Goal: Transaction & Acquisition: Purchase product/service

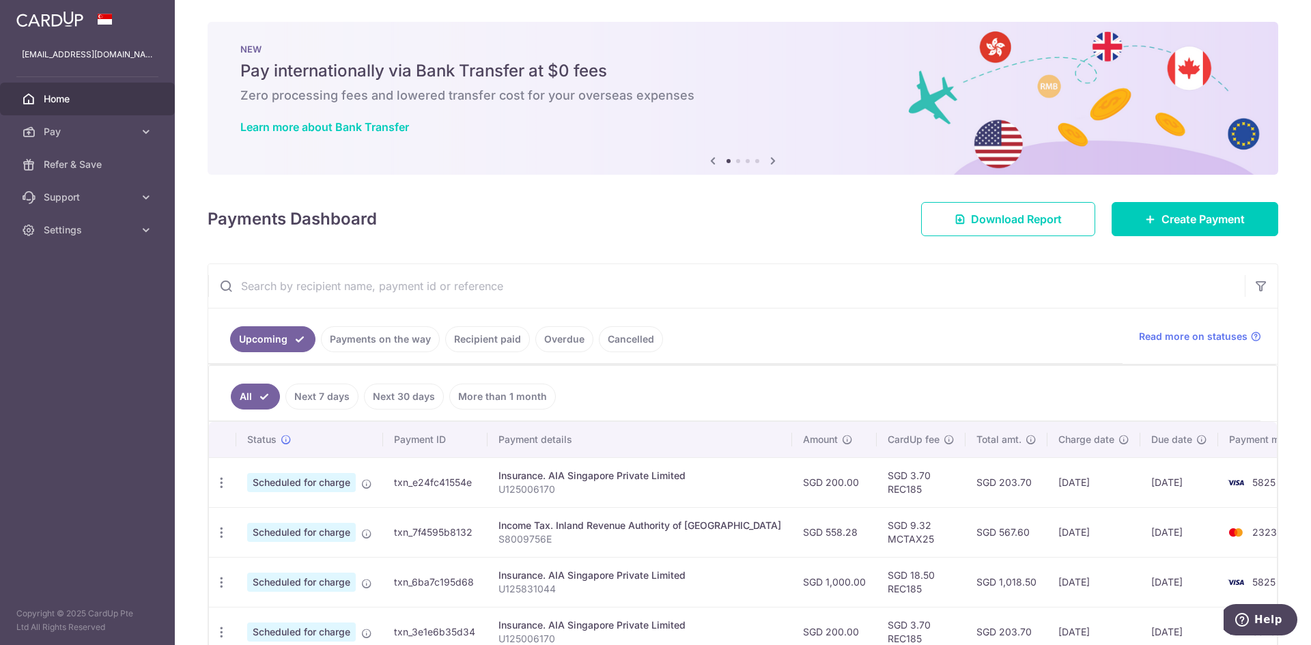
scroll to position [205, 0]
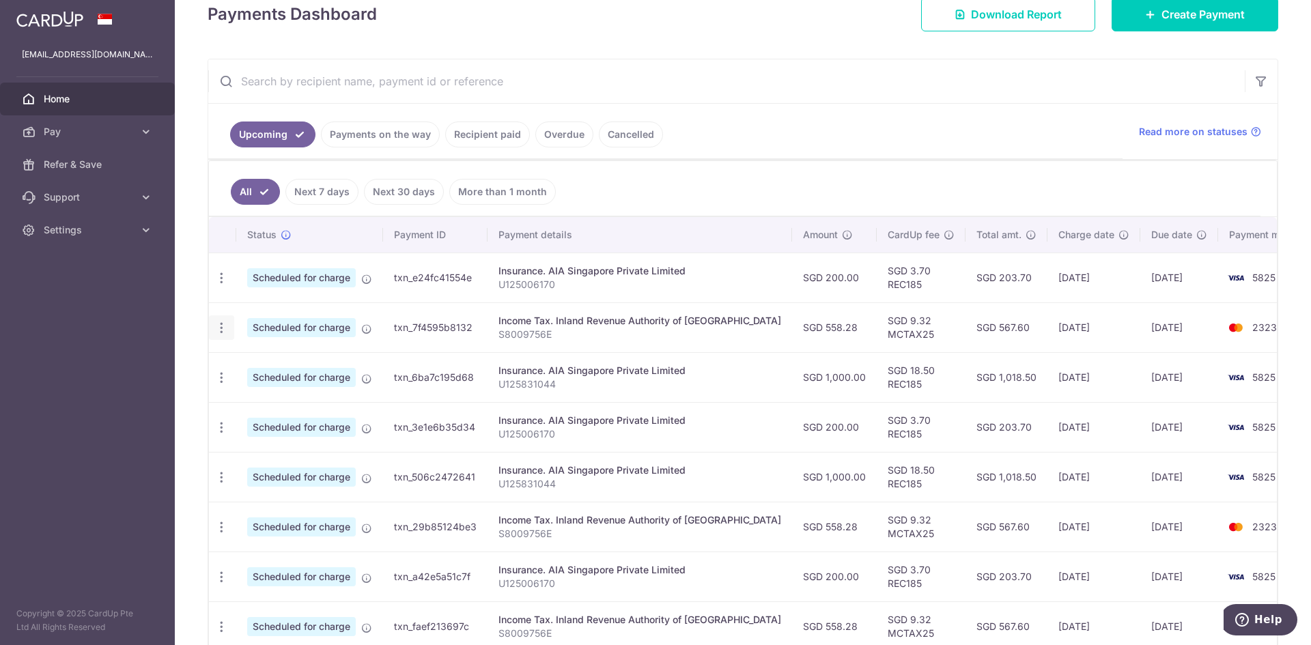
click at [225, 331] on icon "button" at bounding box center [221, 328] width 14 height 14
click at [257, 368] on span "Update payment" at bounding box center [294, 365] width 93 height 16
click at [223, 331] on icon "button" at bounding box center [221, 328] width 14 height 14
click at [253, 362] on span "Update payment" at bounding box center [294, 365] width 93 height 16
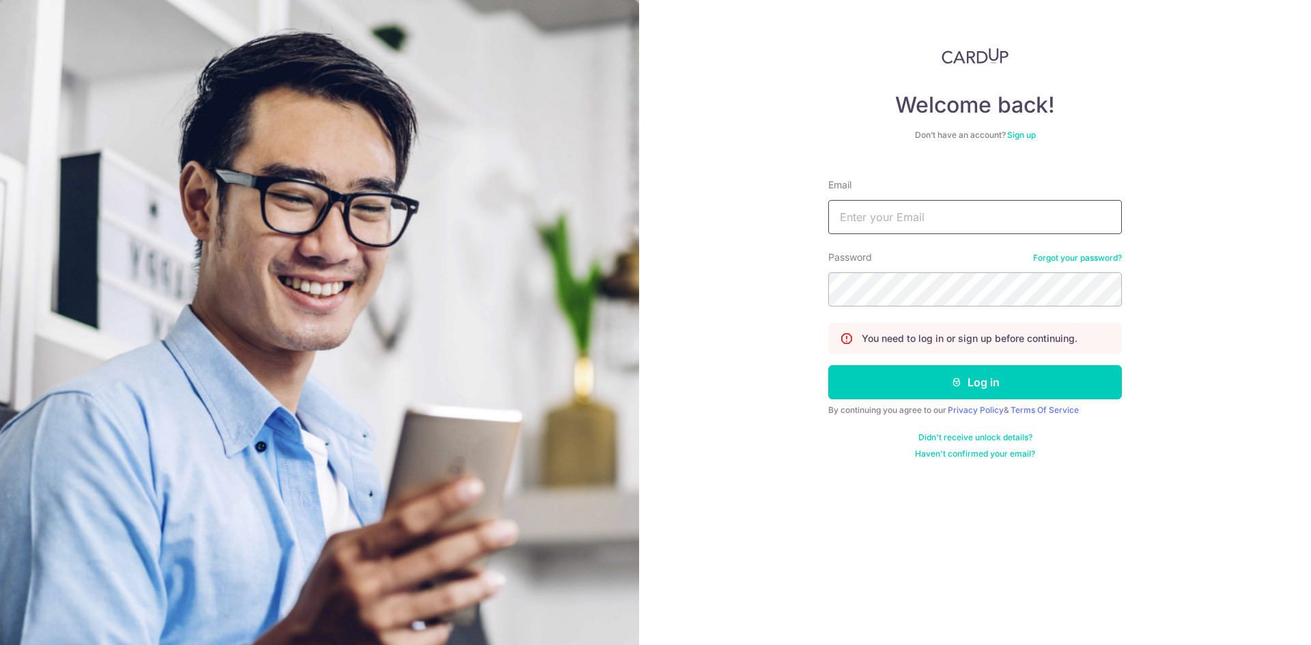
drag, startPoint x: 0, startPoint y: 0, endPoint x: 908, endPoint y: 220, distance: 934.0
click at [908, 220] on input "Email" at bounding box center [975, 217] width 294 height 34
type input "[EMAIL_ADDRESS][DOMAIN_NAME]"
click at [960, 378] on icon "submit" at bounding box center [956, 382] width 11 height 11
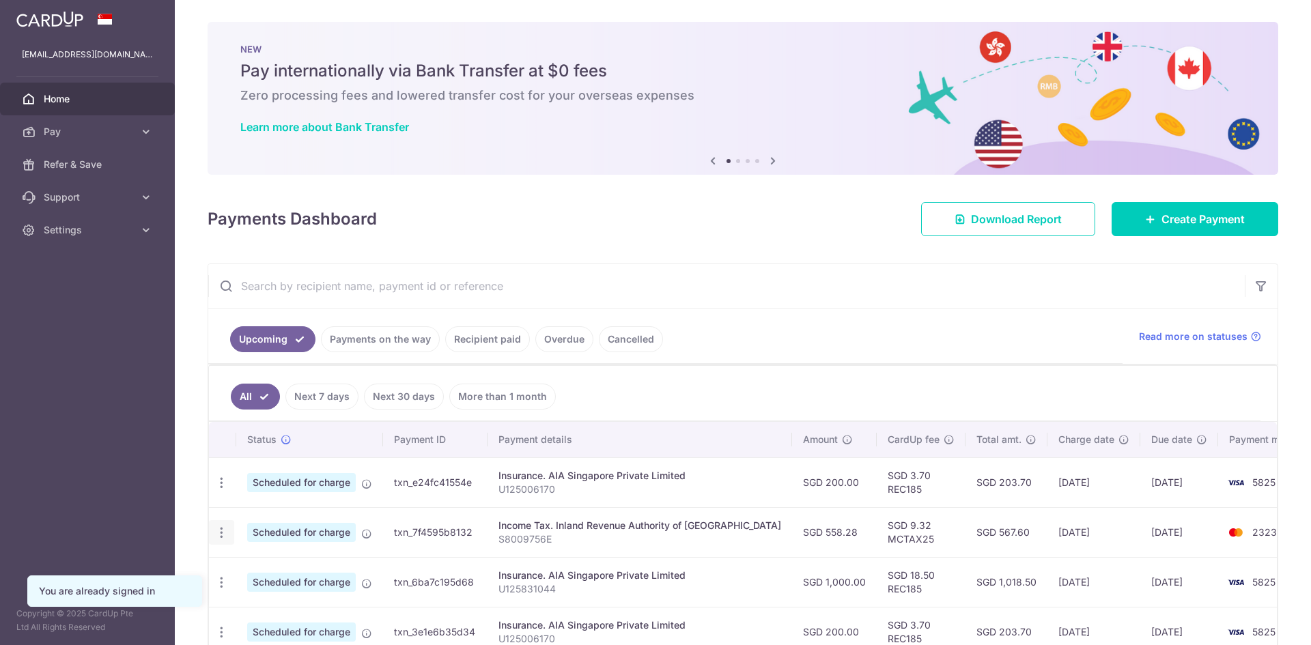
click at [223, 538] on icon "button" at bounding box center [221, 533] width 14 height 14
click at [270, 568] on span "Update payment" at bounding box center [294, 570] width 93 height 16
radio input "true"
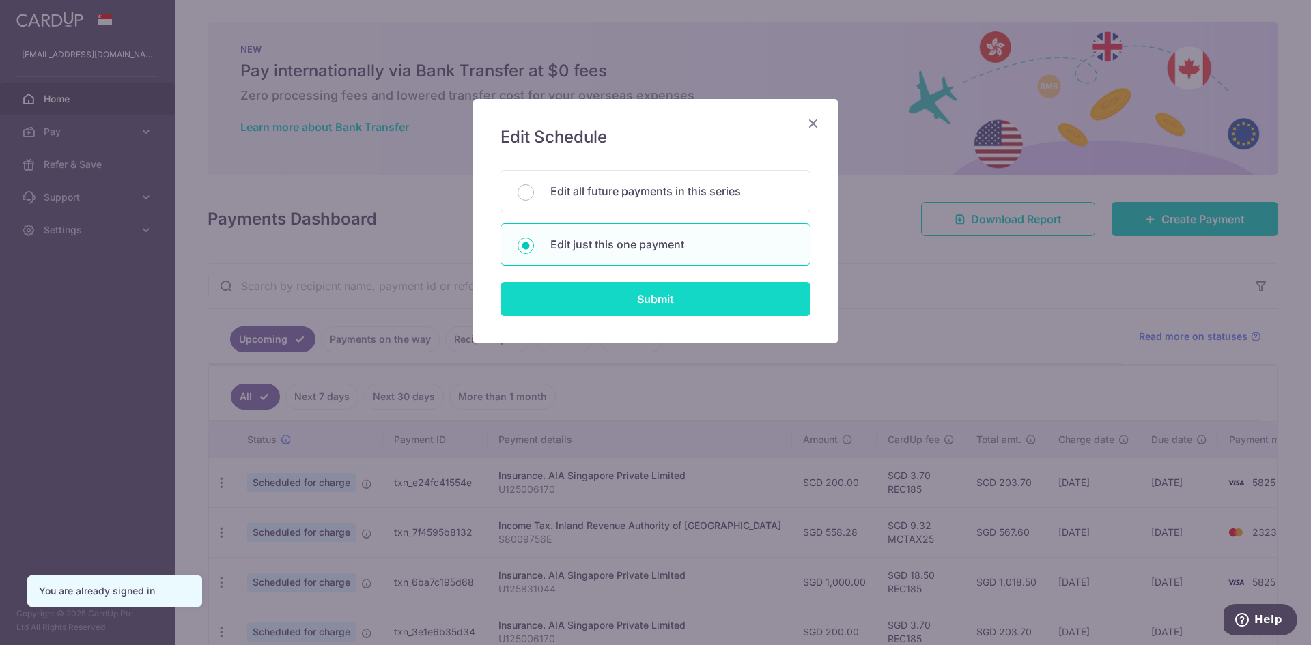
click at [652, 303] on input "Submit" at bounding box center [656, 299] width 310 height 34
radio input "true"
type input "558.28"
type input "[DATE]"
type input "S8009756E"
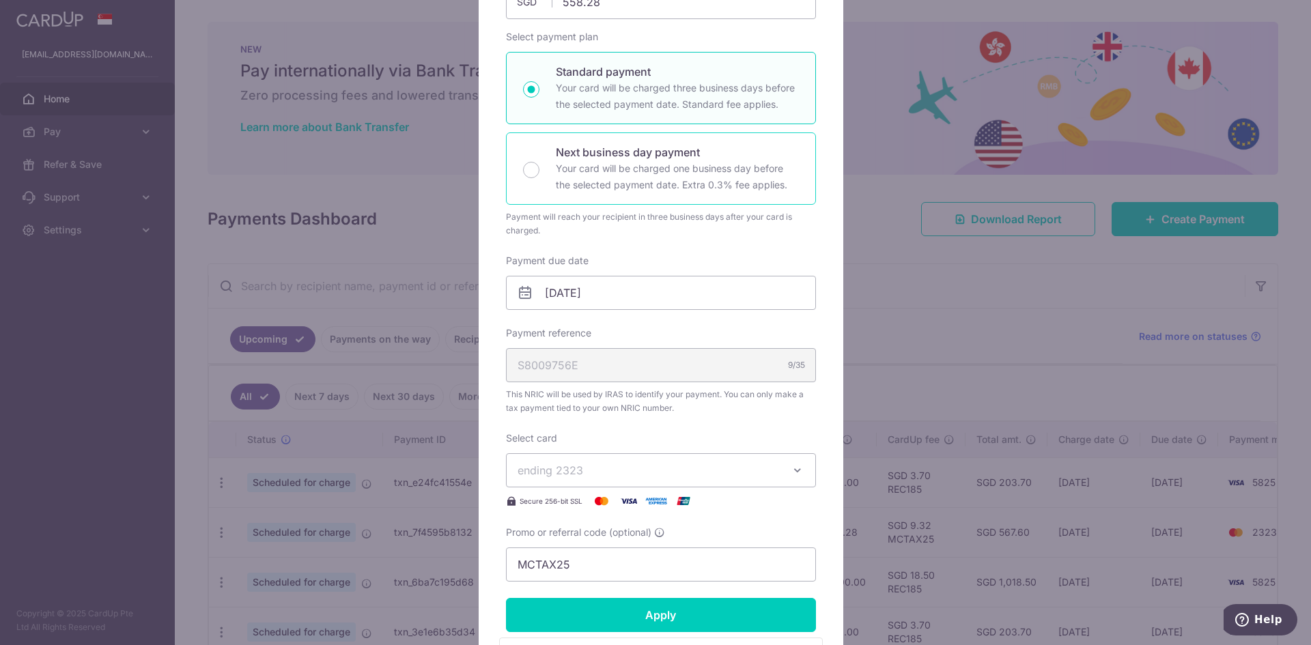
scroll to position [205, 0]
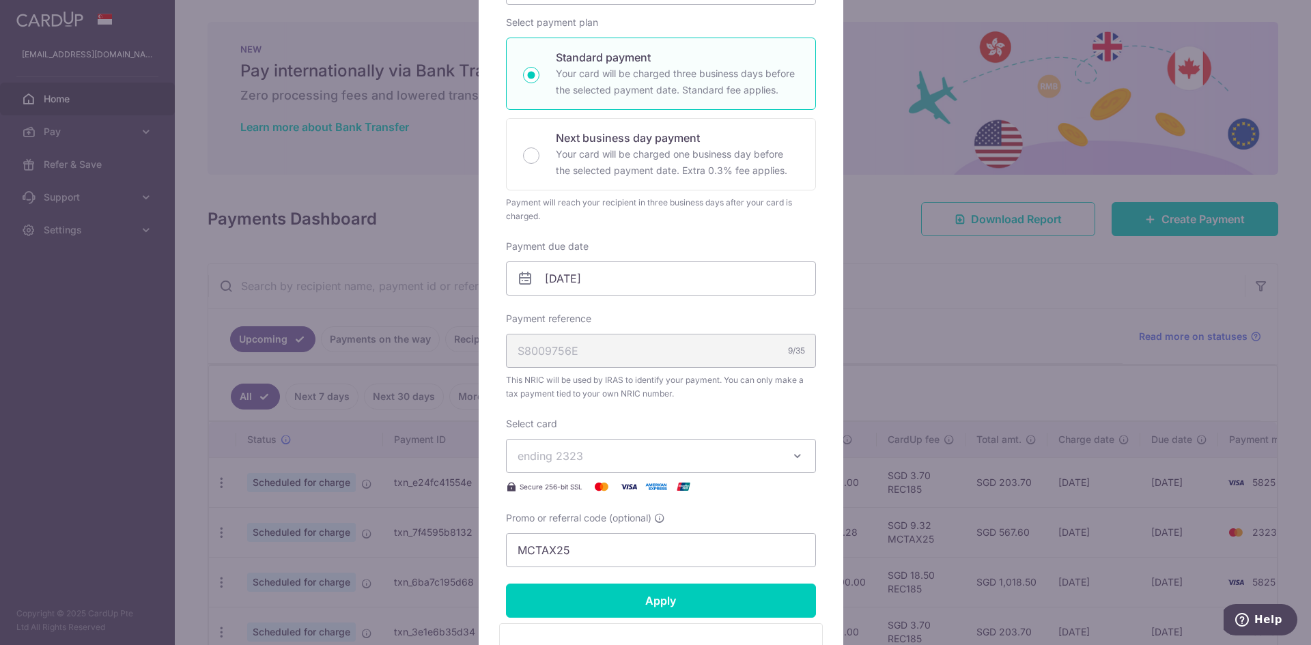
click at [592, 464] on span "ending 2323" at bounding box center [649, 456] width 262 height 16
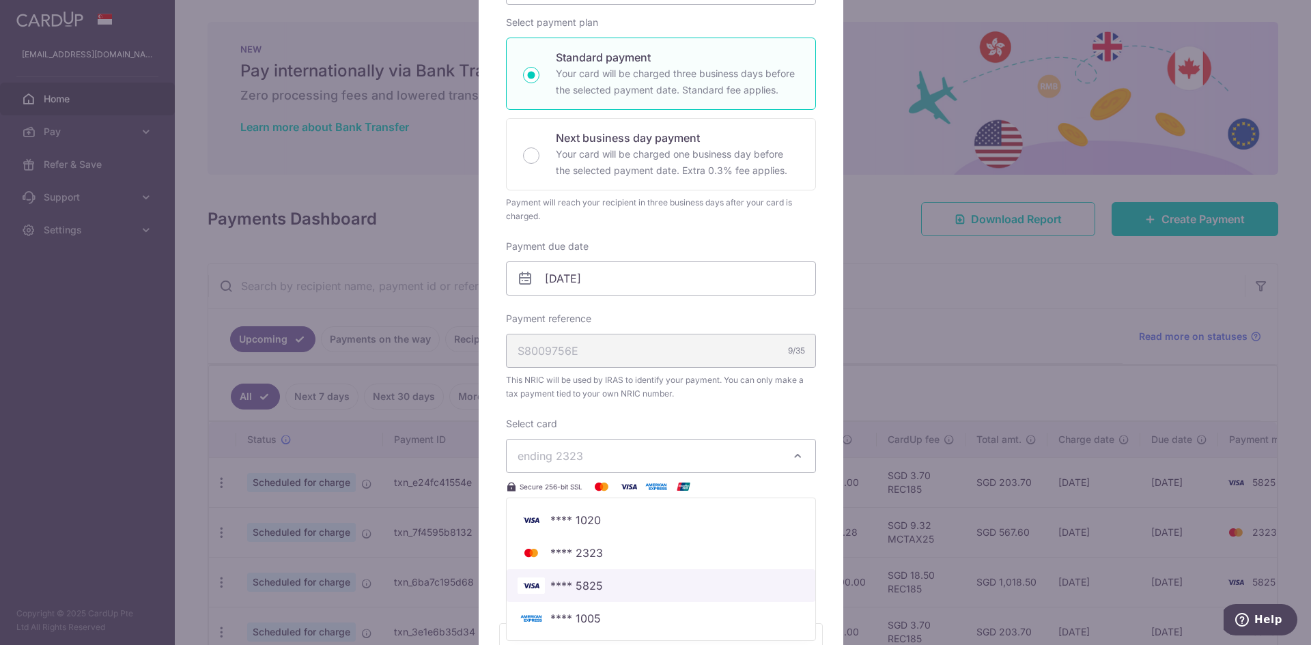
click at [604, 578] on span "**** 5825" at bounding box center [661, 586] width 287 height 16
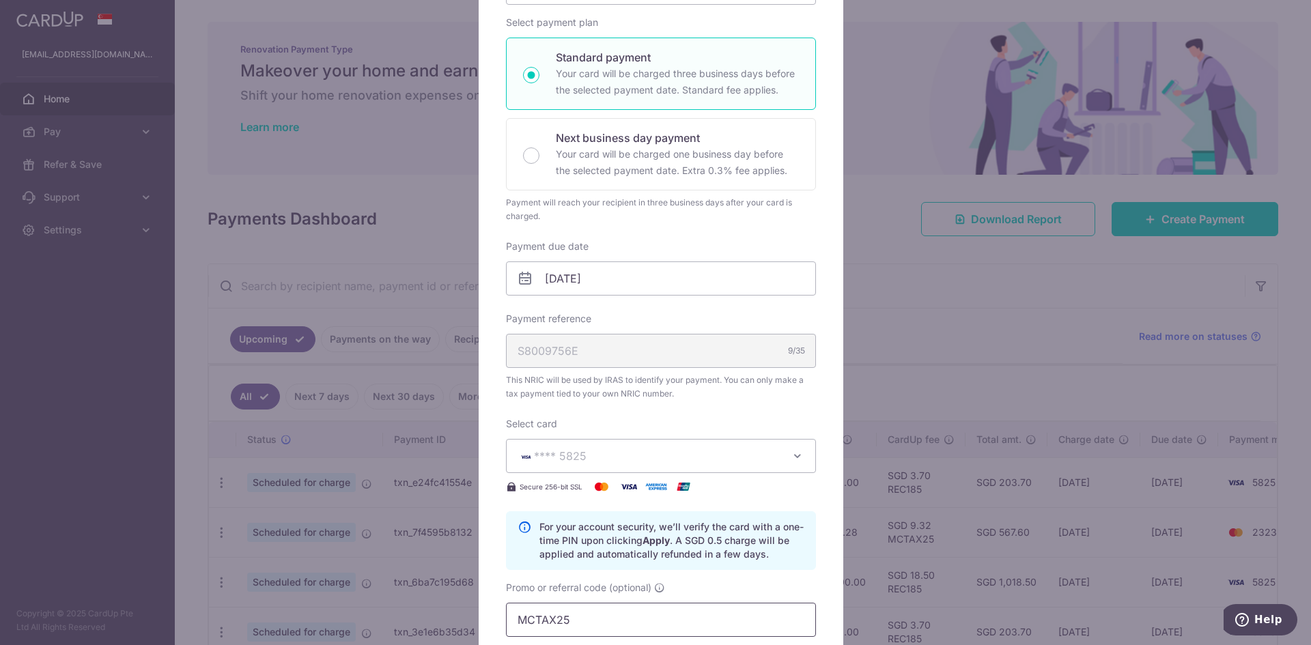
drag, startPoint x: 573, startPoint y: 617, endPoint x: 493, endPoint y: 628, distance: 80.7
click at [493, 628] on div "Edit payment By clicking apply, you will make changes to all payments to Inland…" at bounding box center [661, 383] width 365 height 979
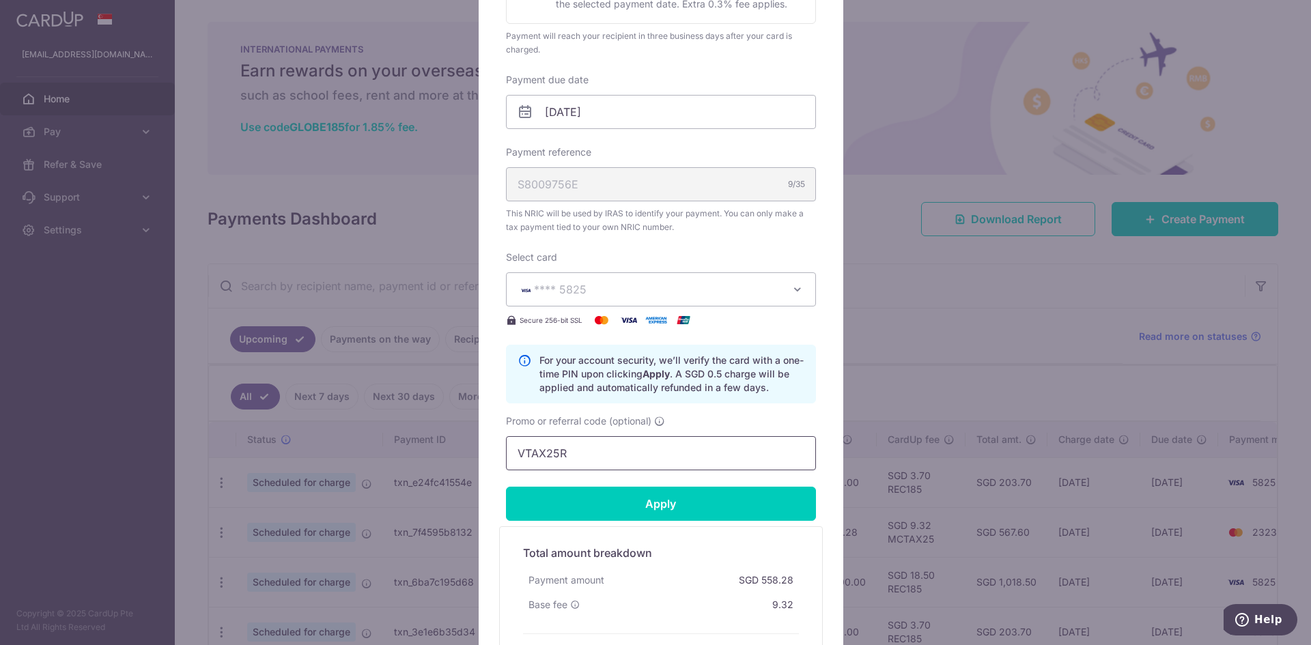
scroll to position [478, 0]
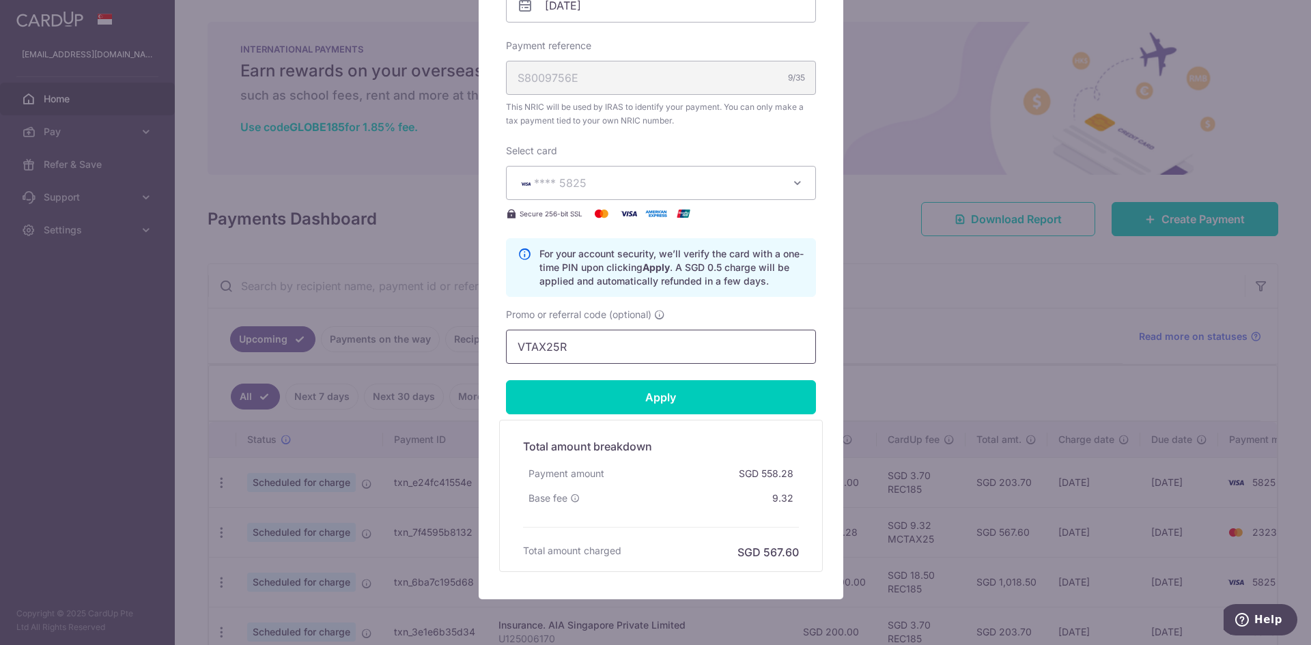
type input "VTAX25R"
click at [564, 447] on h5 "Total amount breakdown" at bounding box center [661, 446] width 276 height 16
click at [585, 402] on input "Apply" at bounding box center [661, 397] width 310 height 34
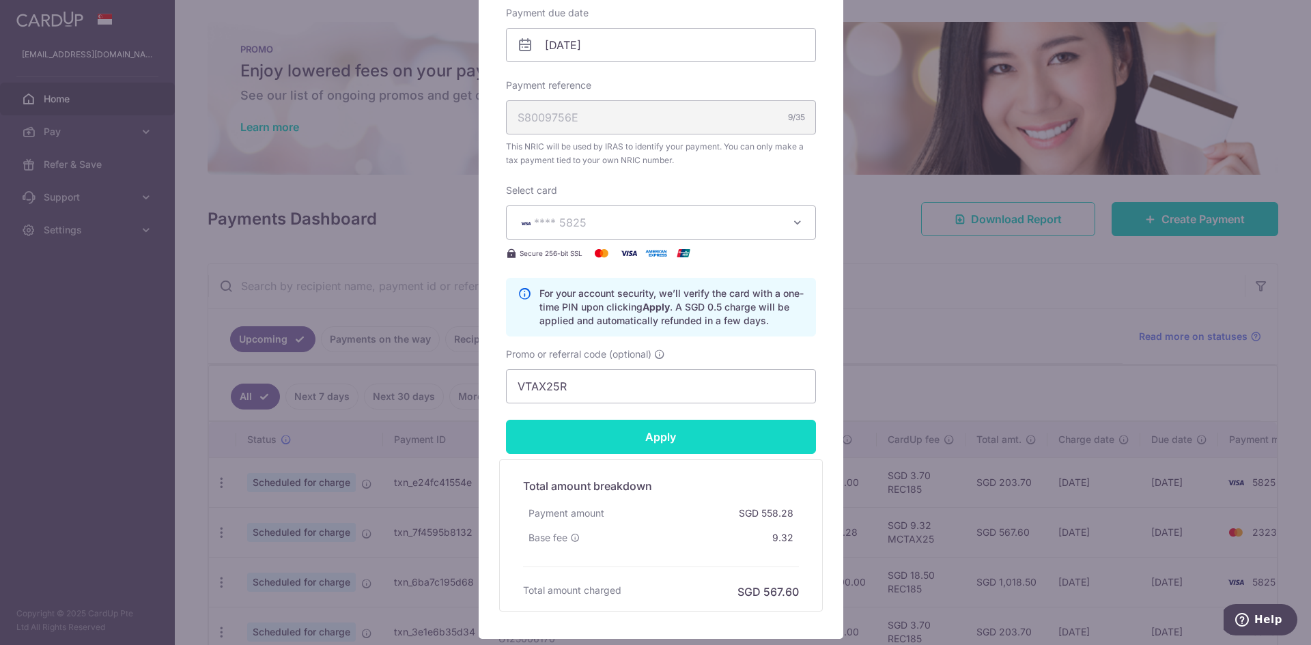
scroll to position [531, 0]
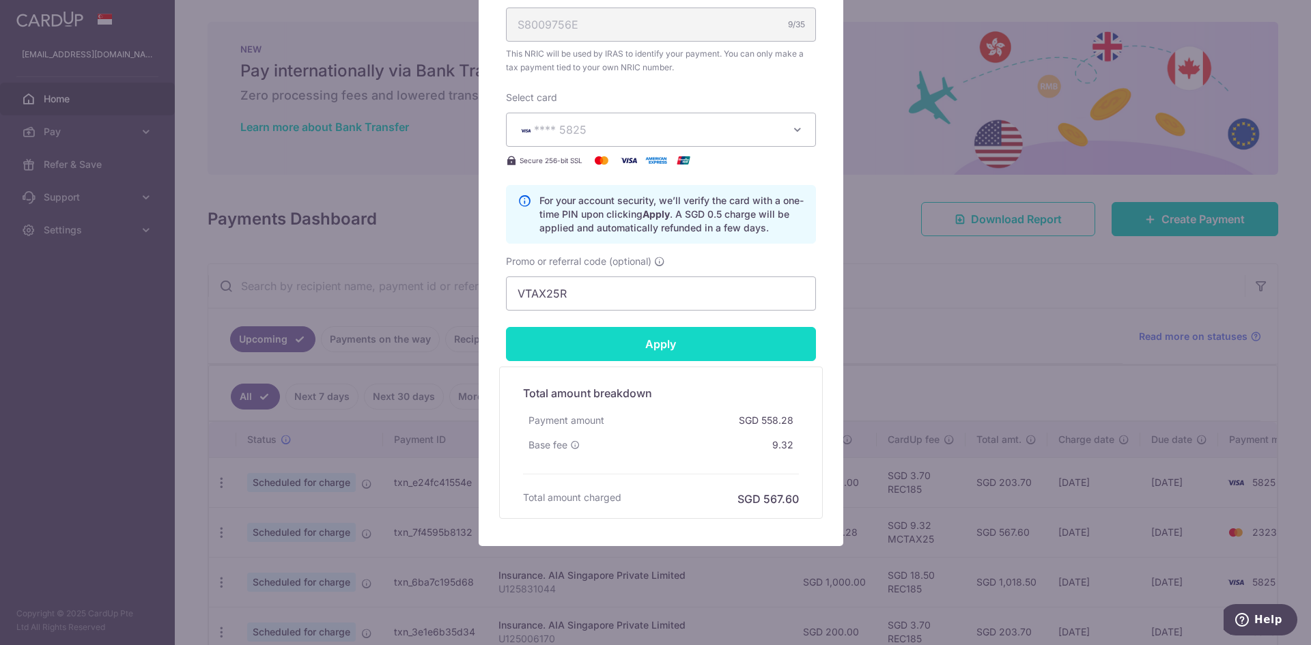
type input "Successfully Applied"
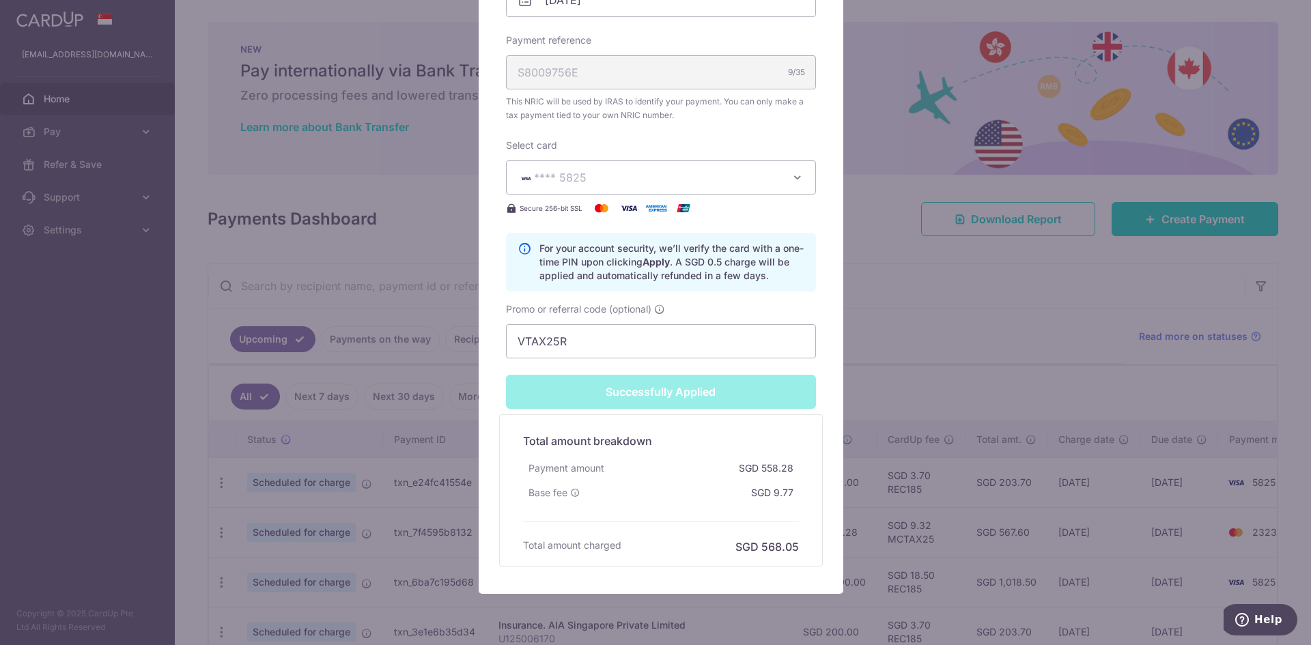
scroll to position [579, 0]
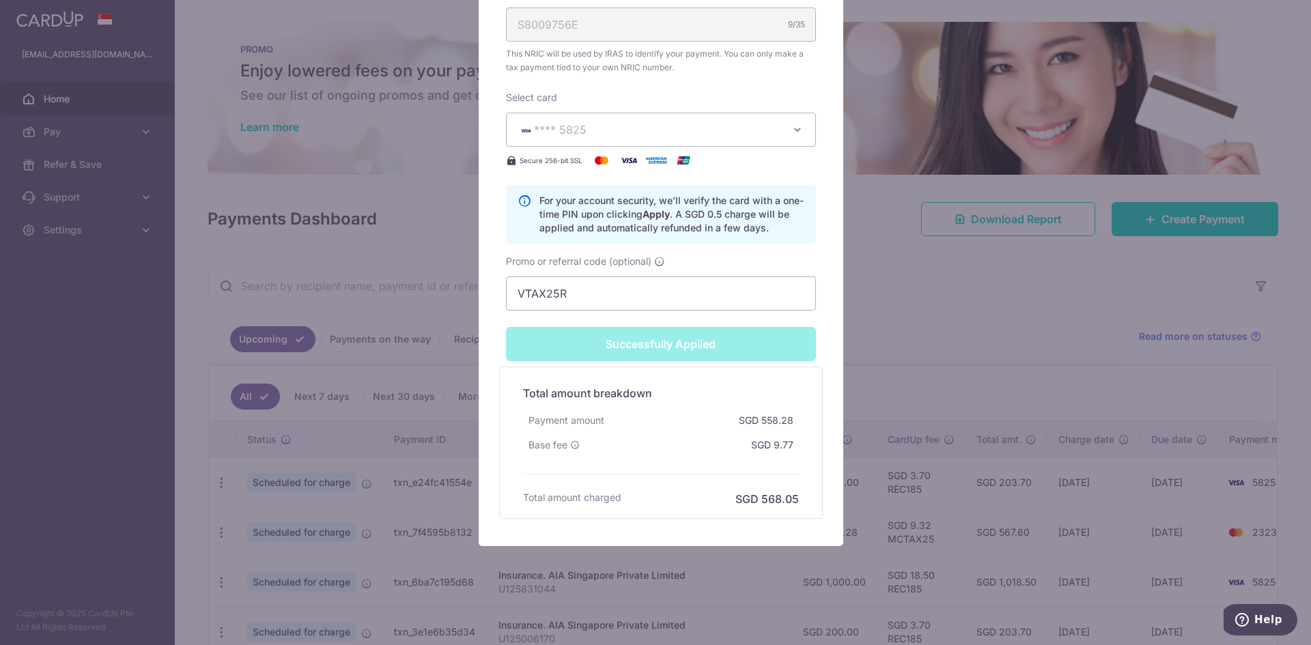
click at [892, 387] on div "Edit payment By clicking apply, you will make changes to all payments to Inland…" at bounding box center [655, 322] width 1311 height 645
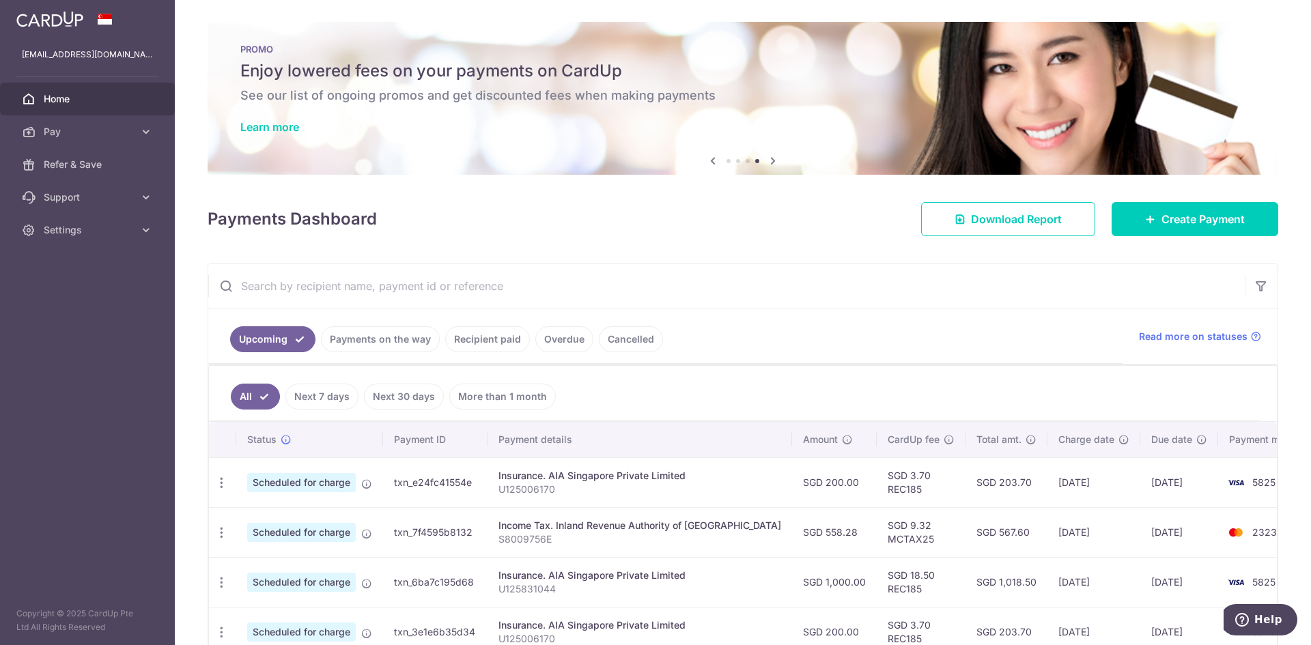
scroll to position [68, 0]
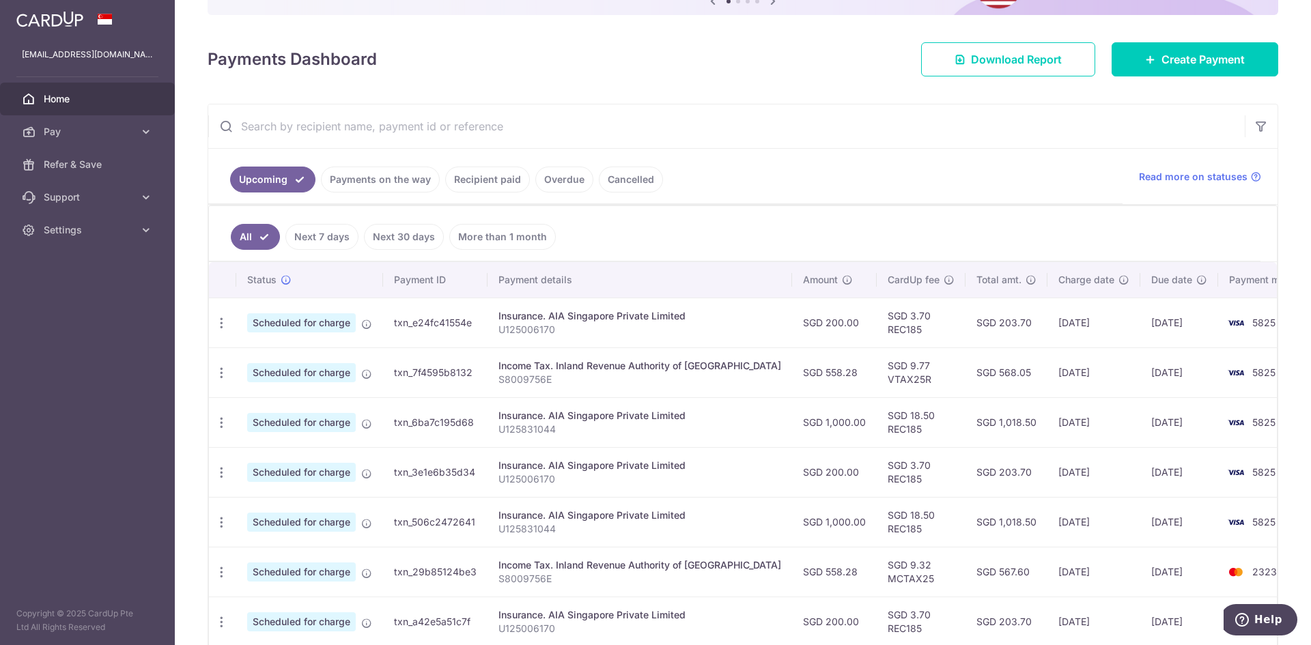
scroll to position [205, 0]
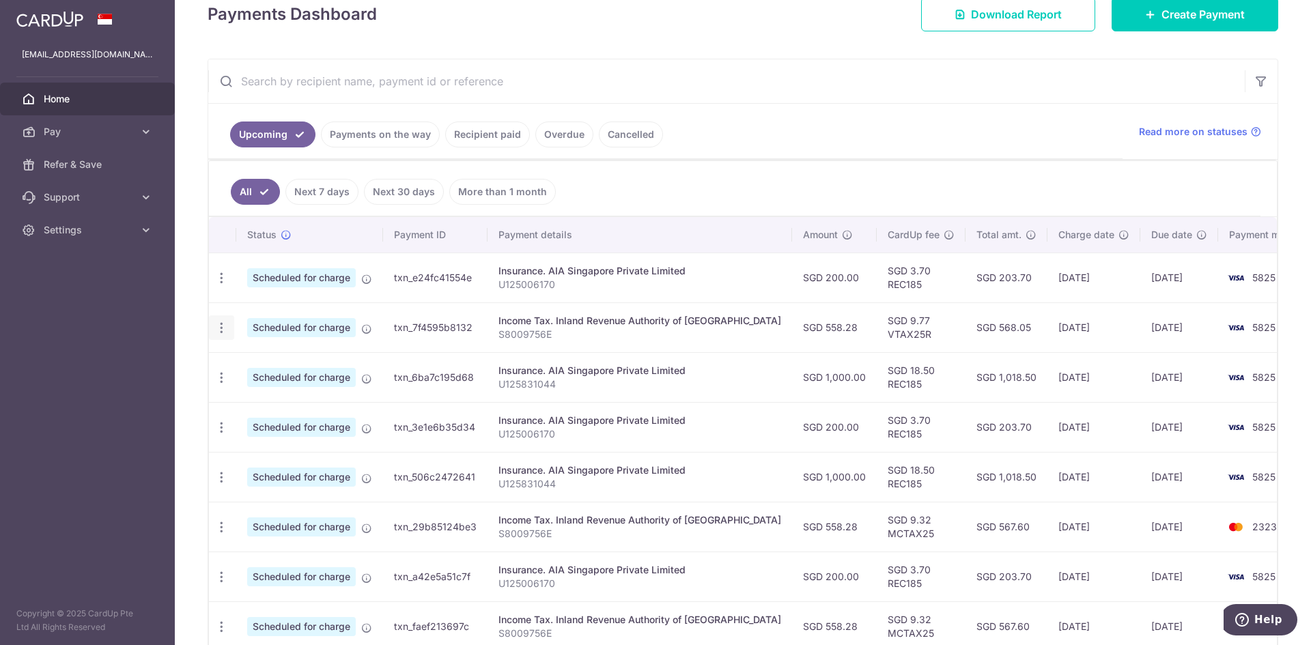
click at [219, 328] on icon "button" at bounding box center [221, 328] width 14 height 14
click at [253, 361] on span "Update payment" at bounding box center [294, 365] width 93 height 16
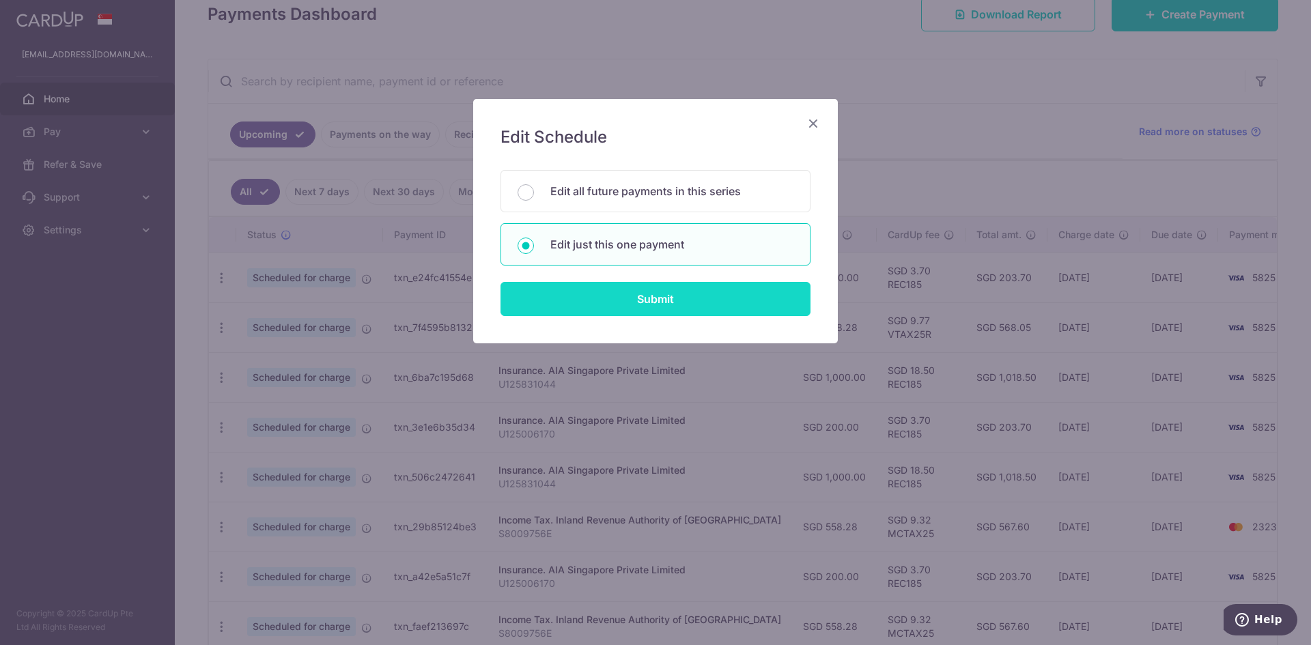
click at [562, 298] on input "Submit" at bounding box center [656, 299] width 310 height 34
radio input "true"
type input "558.28"
type input "[DATE]"
type input "S8009756E"
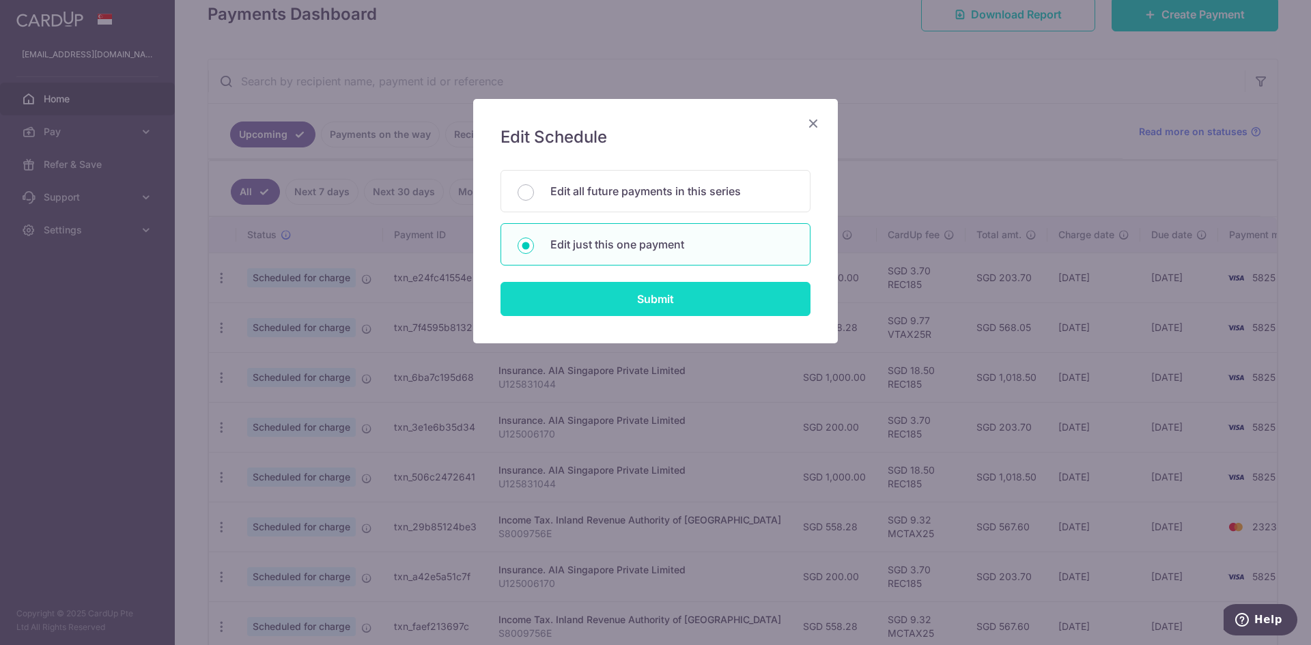
type input "VTAX25R"
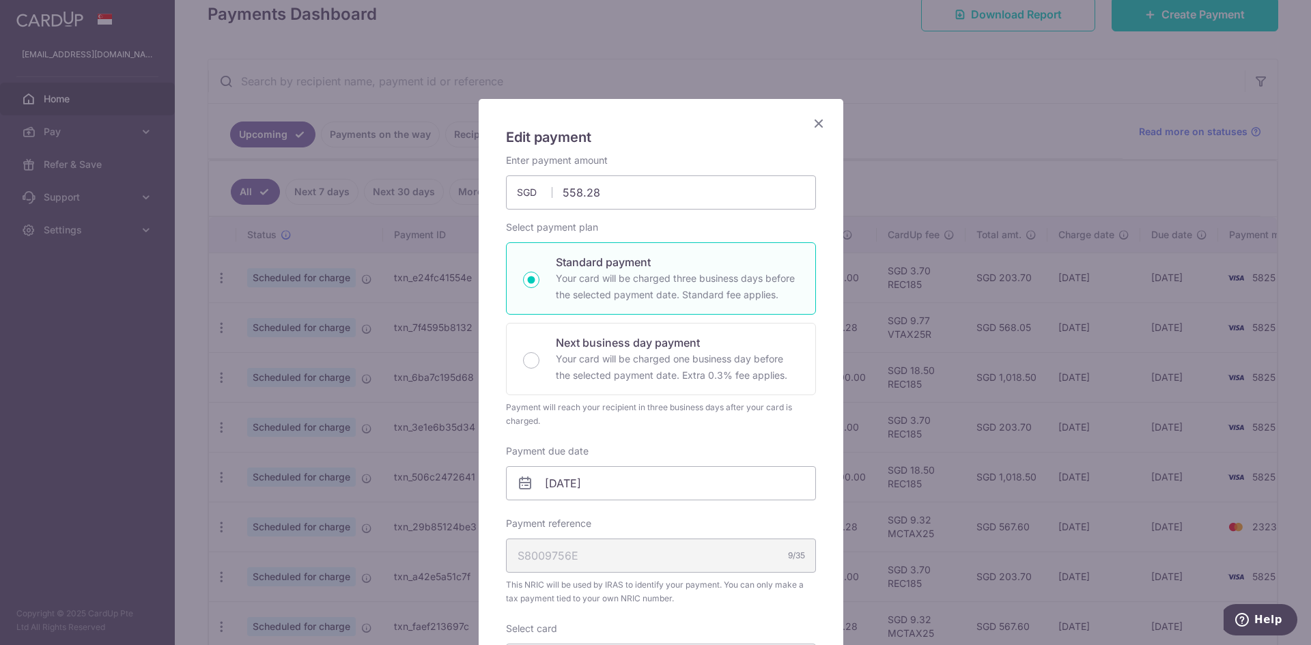
click at [645, 140] on h5 "Edit payment" at bounding box center [661, 137] width 310 height 22
click at [815, 120] on icon "Close" at bounding box center [819, 123] width 16 height 17
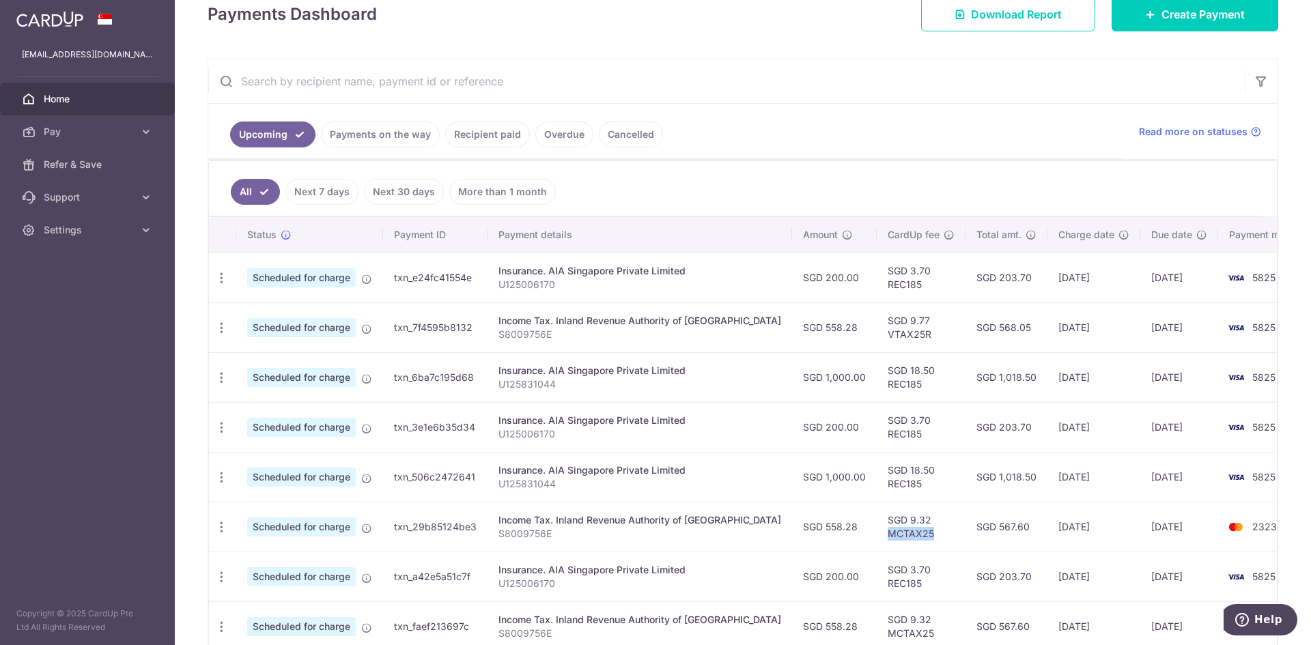
drag, startPoint x: 887, startPoint y: 535, endPoint x: 830, endPoint y: 542, distance: 57.8
click at [877, 542] on td "SGD 9.32 MCTAX25" at bounding box center [921, 527] width 89 height 50
copy td "MCTAX25"
click at [221, 329] on icon "button" at bounding box center [221, 328] width 14 height 14
click at [268, 361] on span "Update payment" at bounding box center [294, 365] width 93 height 16
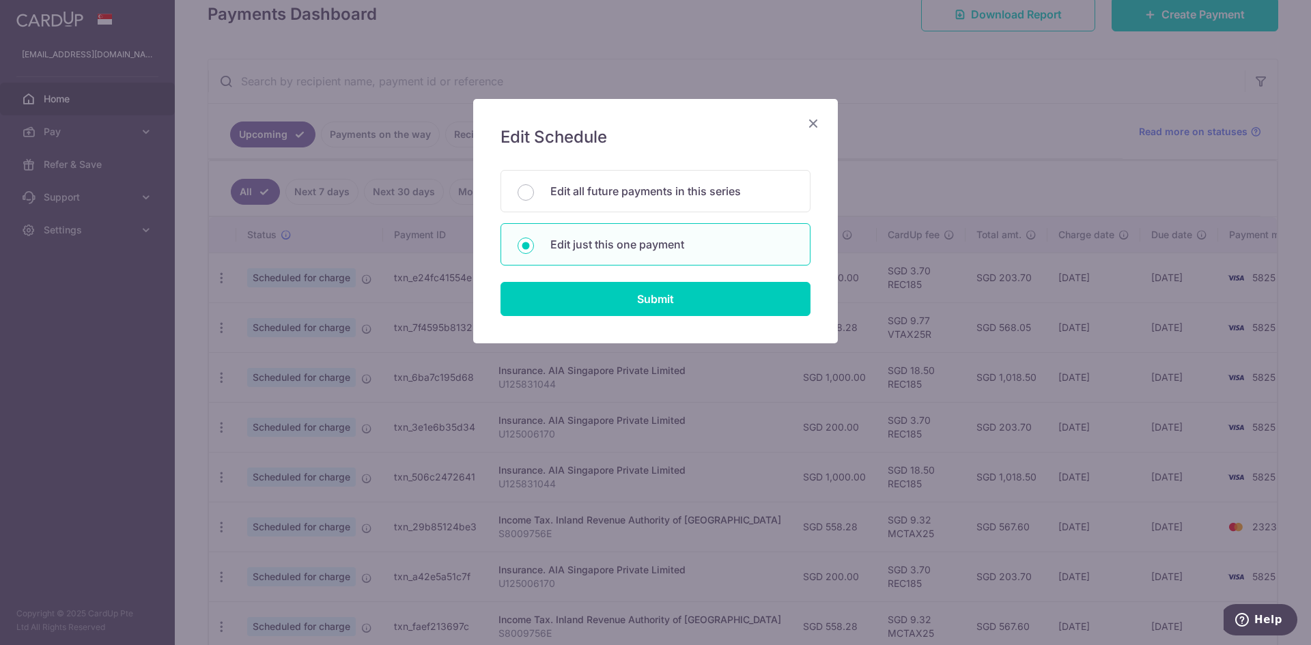
click at [667, 319] on div "Edit Schedule You will be editing all 5 payments to Inland Revenue Authority of…" at bounding box center [655, 221] width 365 height 245
click at [667, 309] on input "Submit" at bounding box center [656, 299] width 310 height 34
radio input "true"
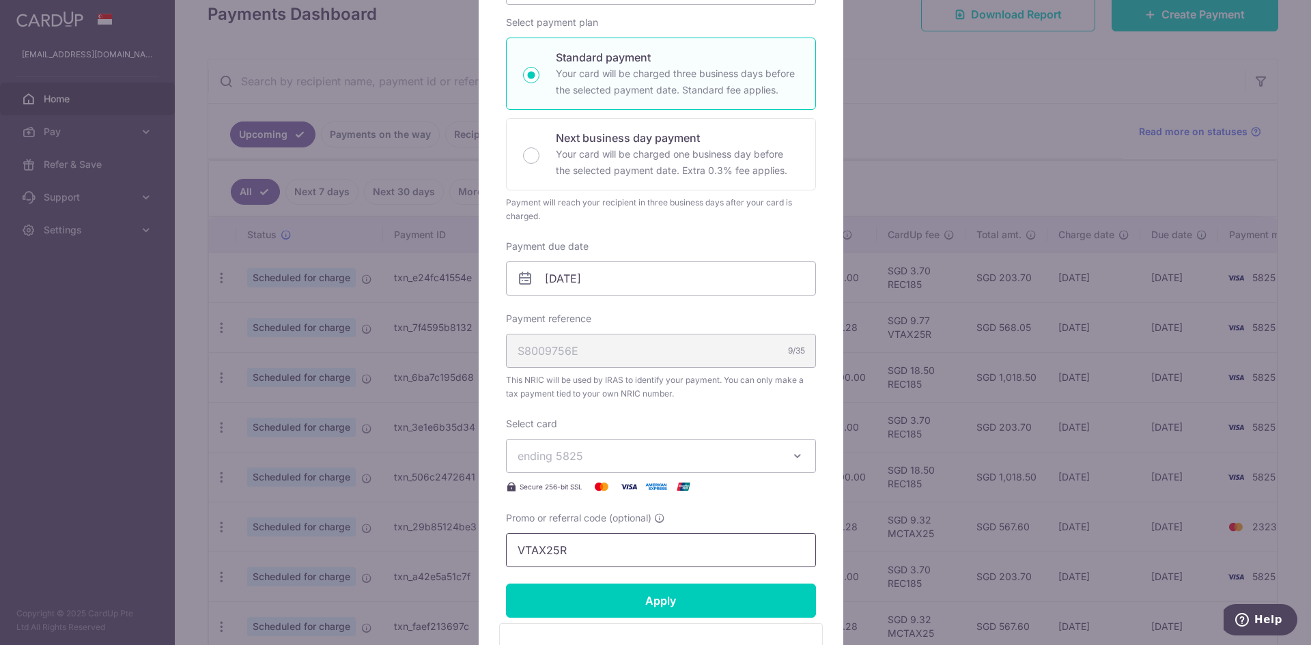
drag, startPoint x: 569, startPoint y: 557, endPoint x: 486, endPoint y: 553, distance: 83.4
click at [486, 553] on div "Edit payment By clicking apply, you will make changes to all payments to Inland…" at bounding box center [661, 348] width 365 height 909
paste input "MCTAX25"
type input "MCTAX25"
drag, startPoint x: 616, startPoint y: 596, endPoint x: 606, endPoint y: 447, distance: 149.9
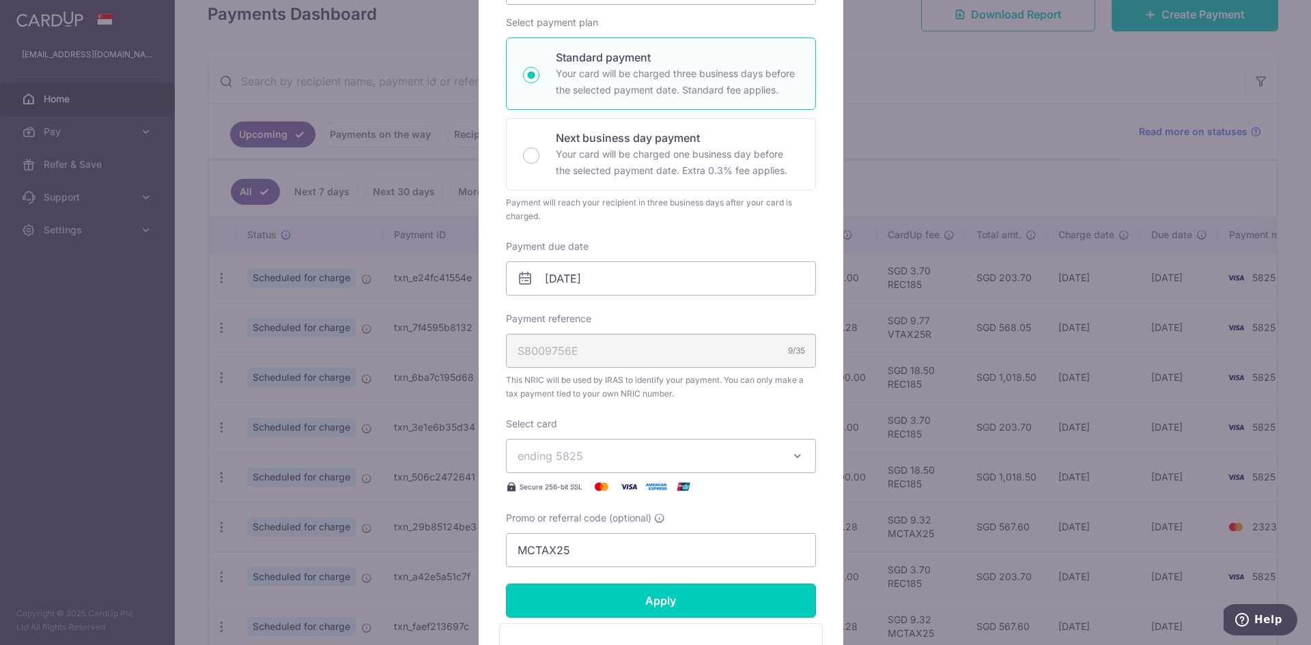
click at [606, 447] on form "By clicking apply, you will make changes to all payments to Inland Revenue Auth…" at bounding box center [661, 362] width 310 height 827
click at [606, 447] on button "ending 5825" at bounding box center [661, 456] width 310 height 34
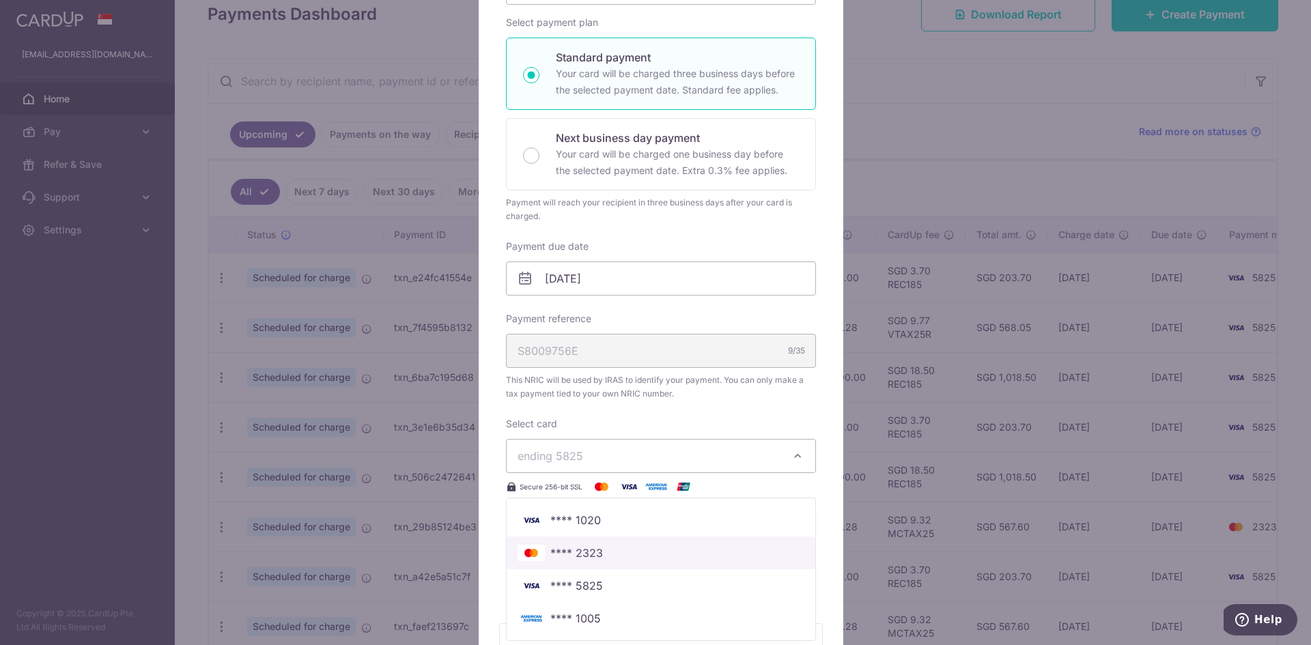
click at [589, 552] on span "**** 2323" at bounding box center [577, 553] width 53 height 16
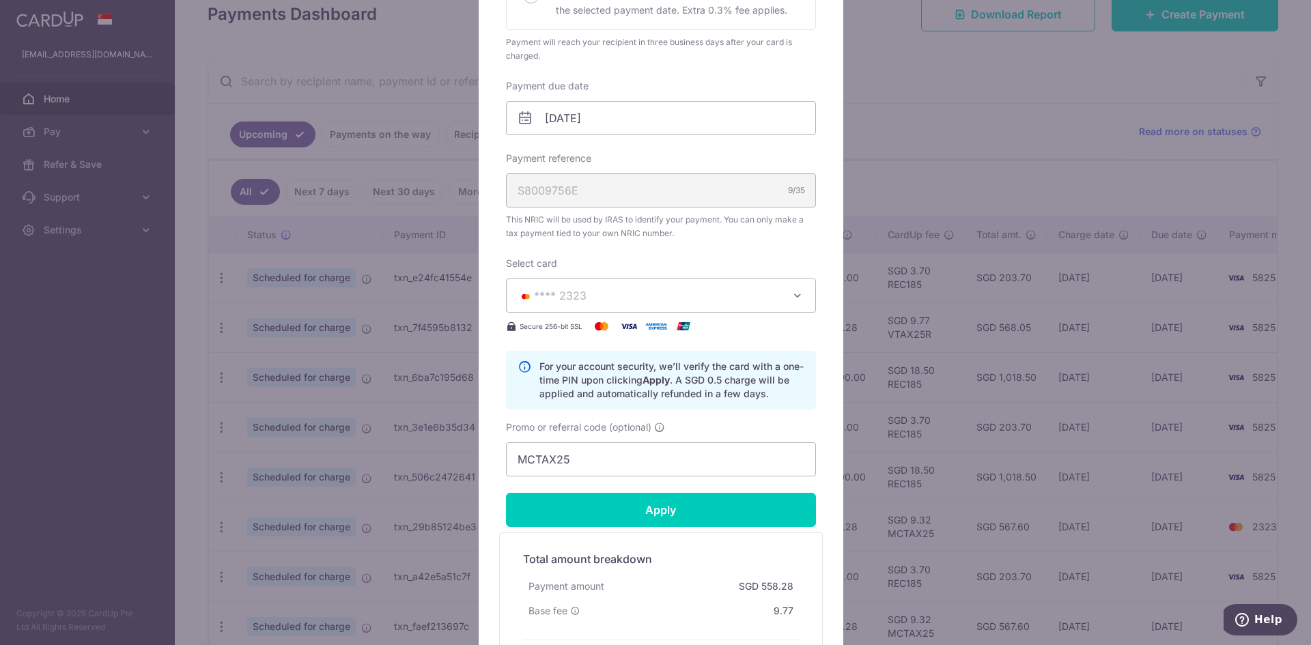
scroll to position [410, 0]
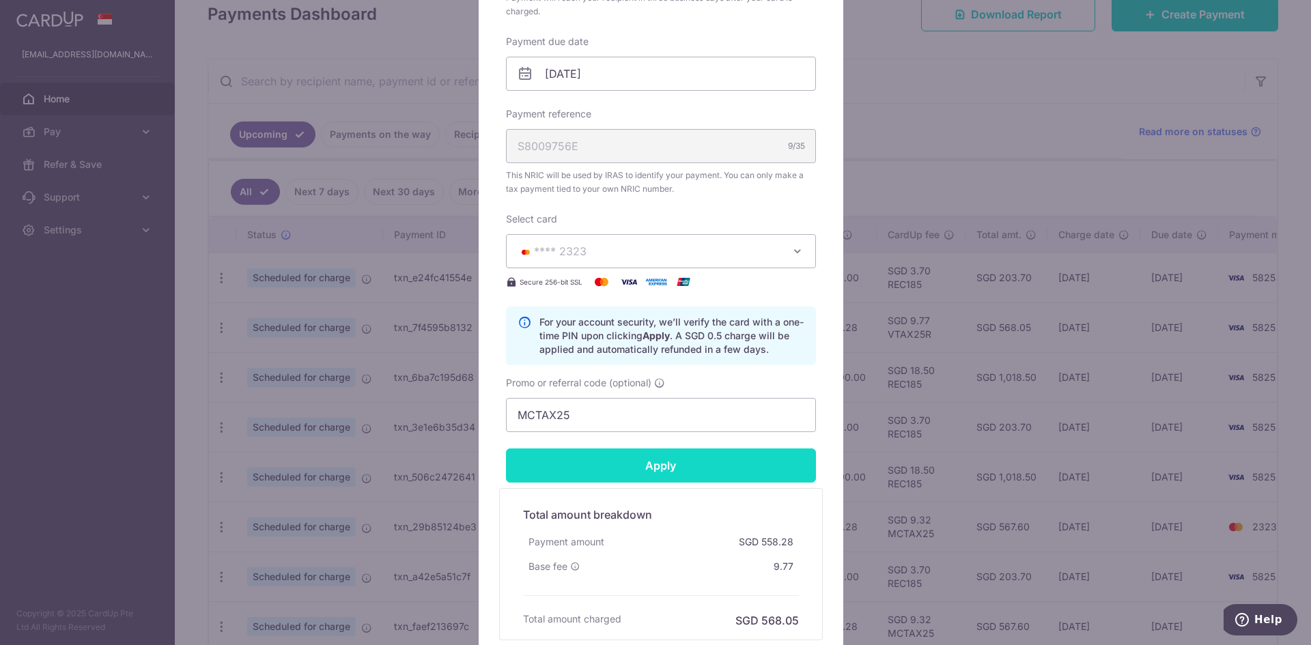
click at [635, 463] on input "Apply" at bounding box center [661, 466] width 310 height 34
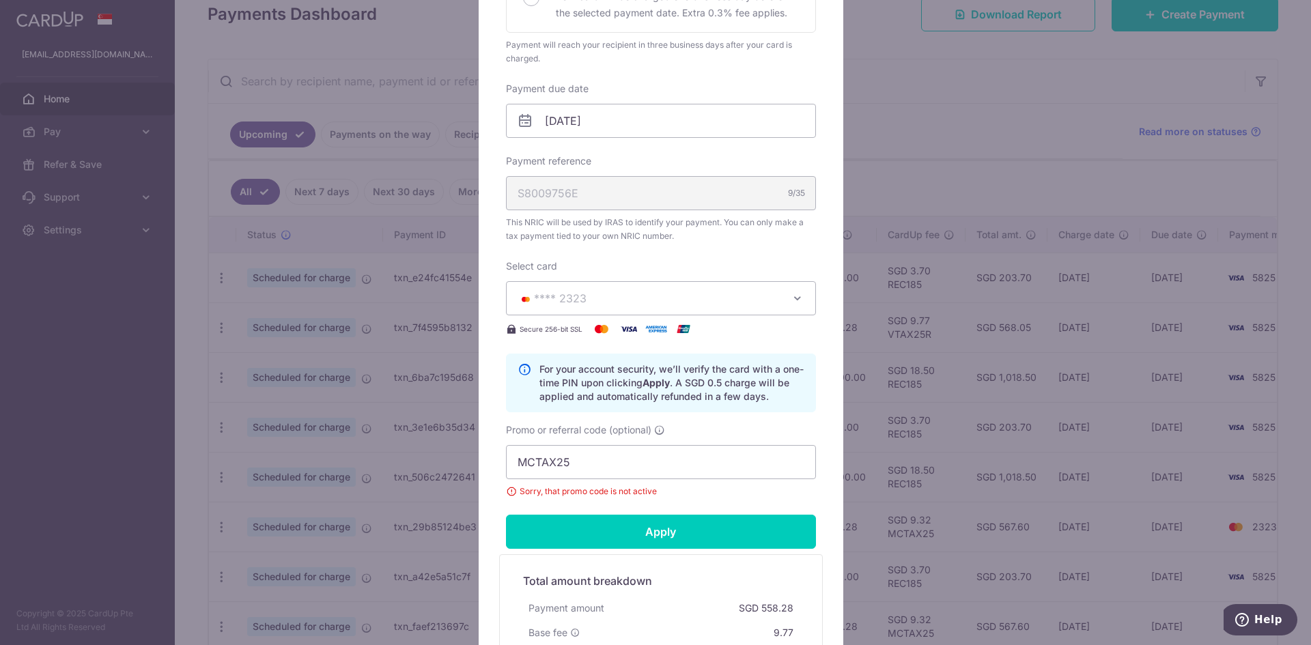
scroll to position [342, 0]
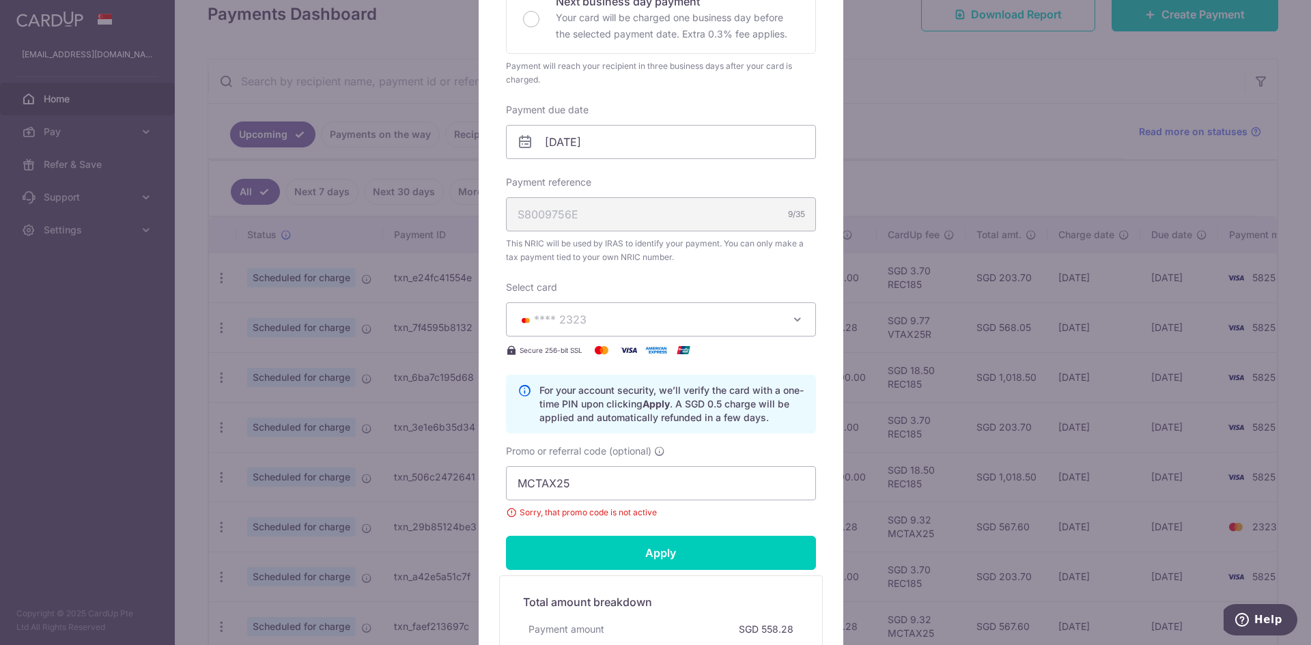
click at [891, 76] on div "Edit payment By clicking apply, you will make changes to all payments to Inland…" at bounding box center [655, 322] width 1311 height 645
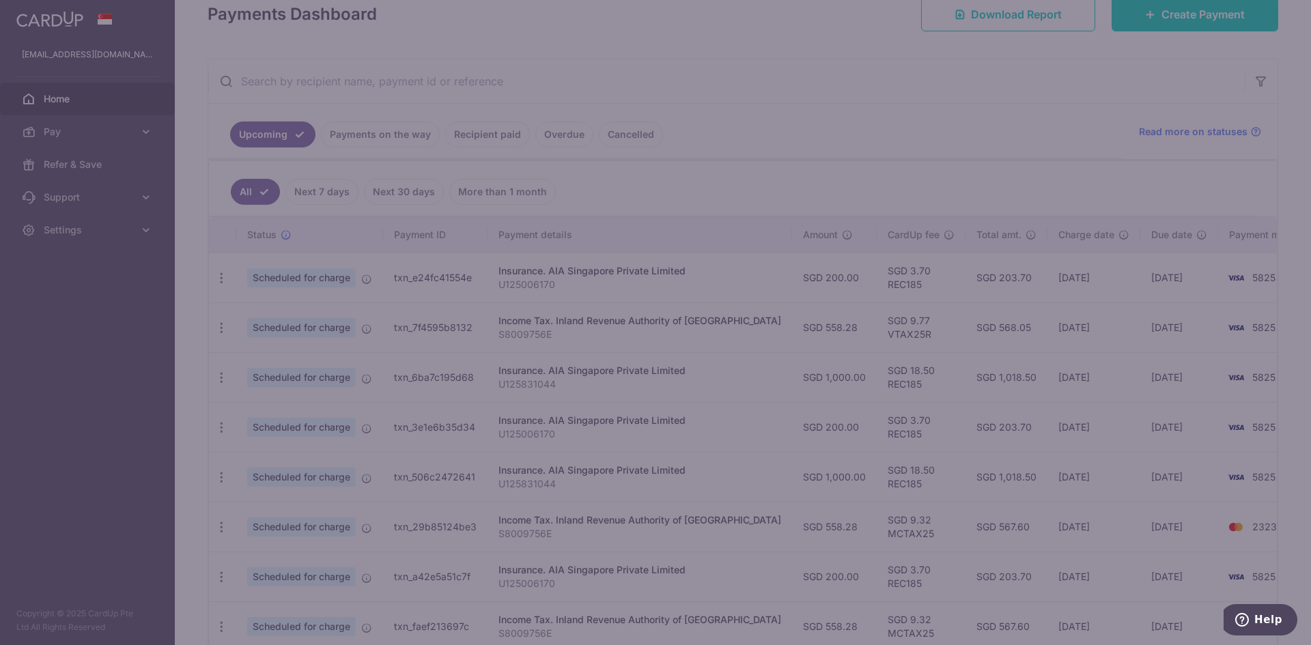
scroll to position [0, 0]
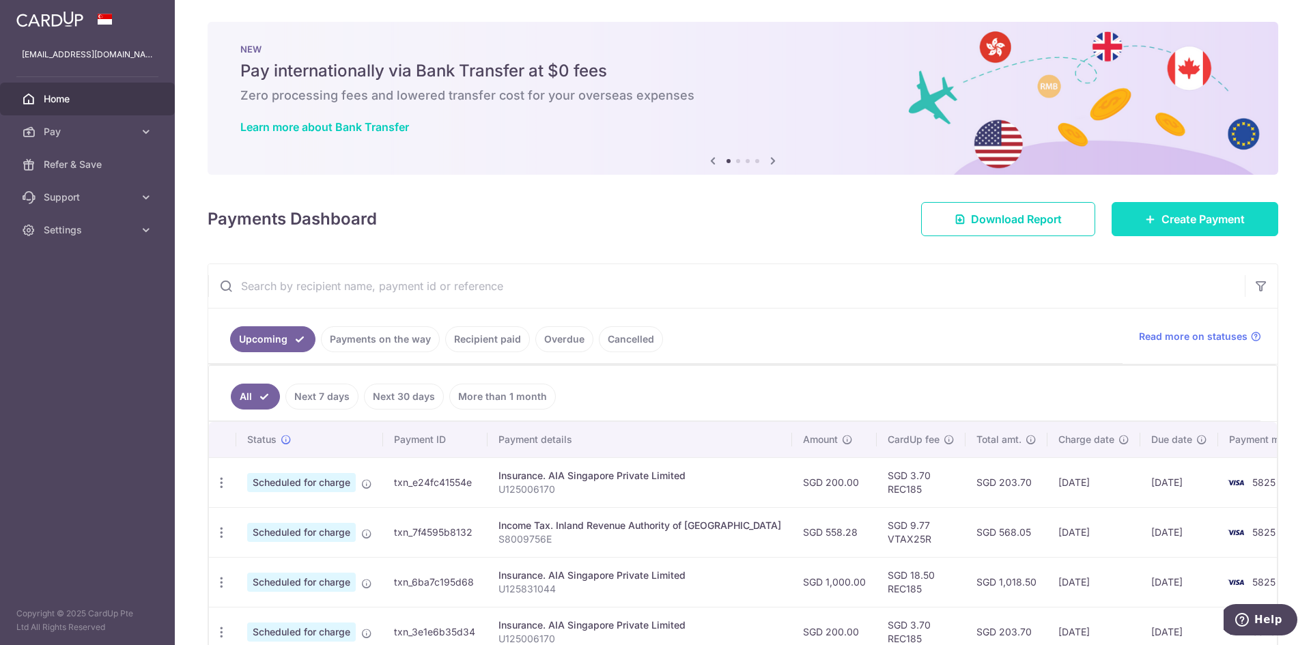
click at [1193, 221] on span "Create Payment" at bounding box center [1203, 219] width 83 height 16
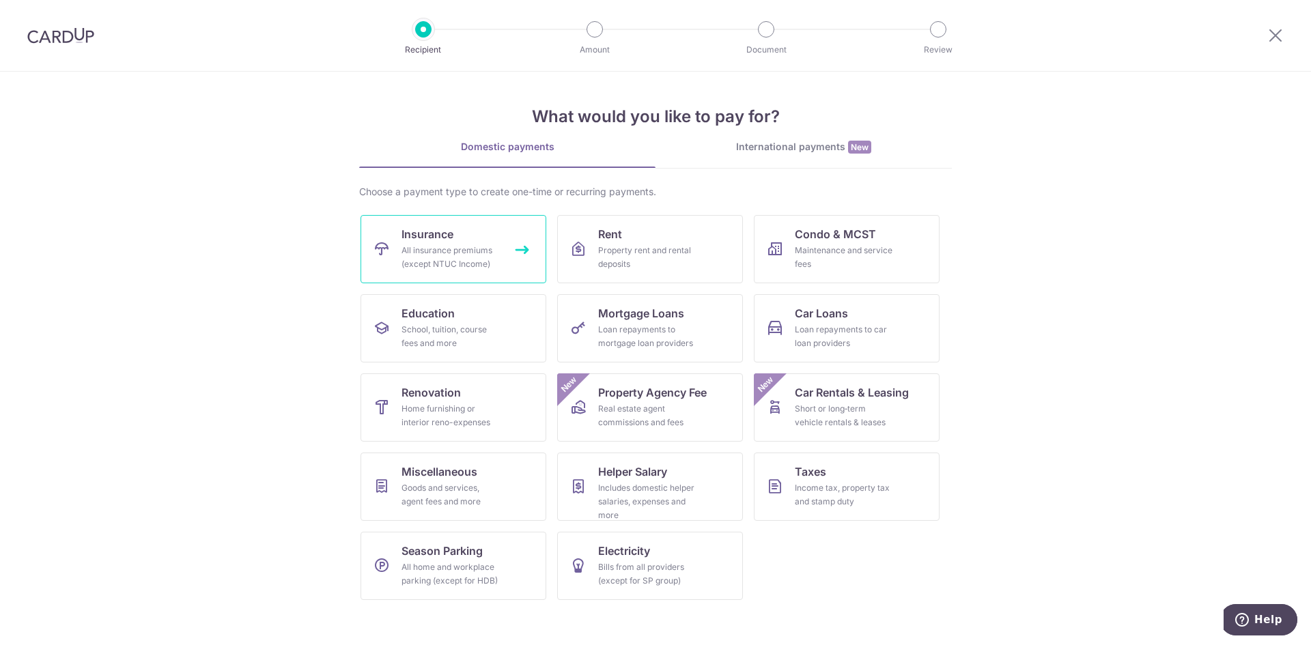
click at [454, 254] on div "All insurance premiums (except NTUC Income)" at bounding box center [451, 257] width 98 height 27
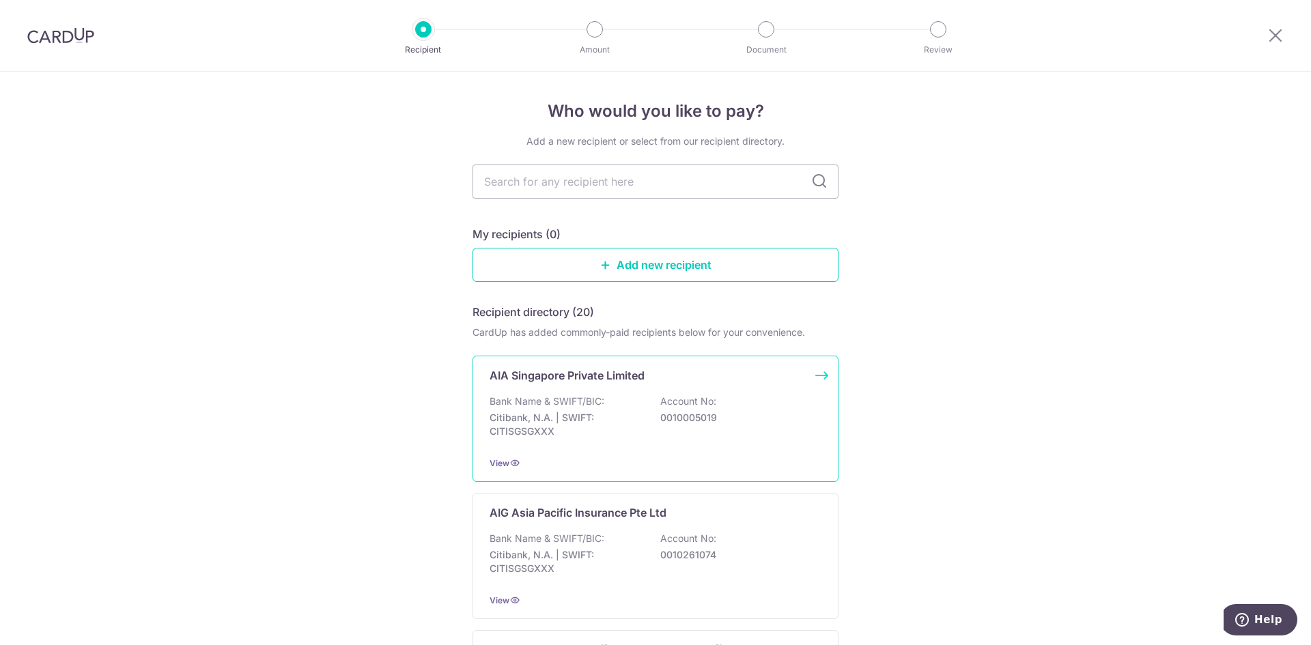
click at [600, 401] on p "Bank Name & SWIFT/BIC:" at bounding box center [547, 402] width 115 height 14
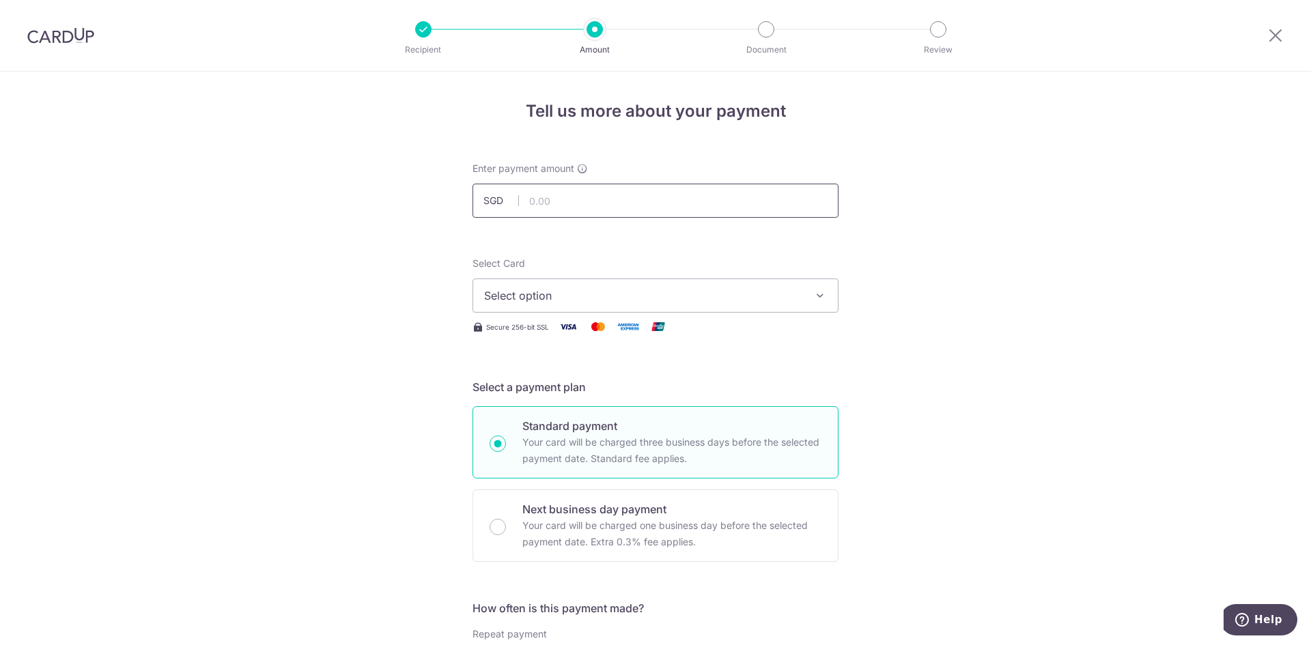
click at [557, 196] on input "text" at bounding box center [656, 201] width 366 height 34
click at [531, 208] on input "text" at bounding box center [656, 201] width 366 height 34
type input "1,738.29"
click at [546, 307] on button "Select option" at bounding box center [656, 296] width 366 height 34
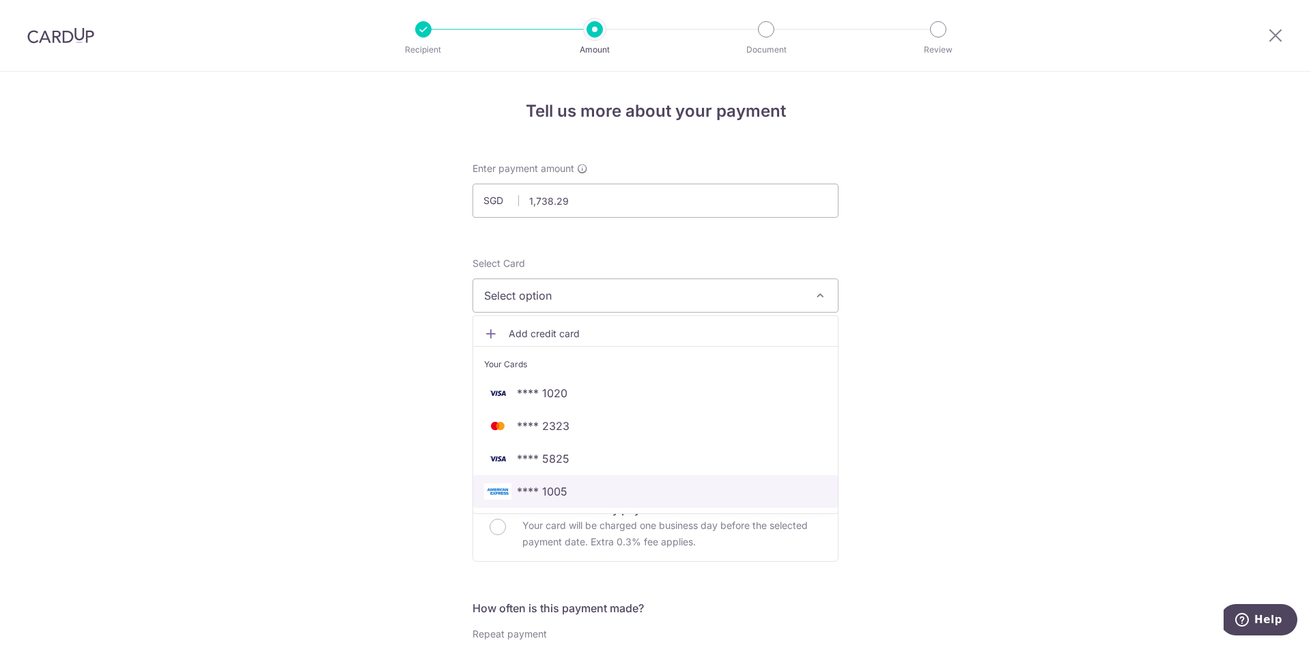
click at [594, 488] on span "**** 1005" at bounding box center [655, 492] width 343 height 16
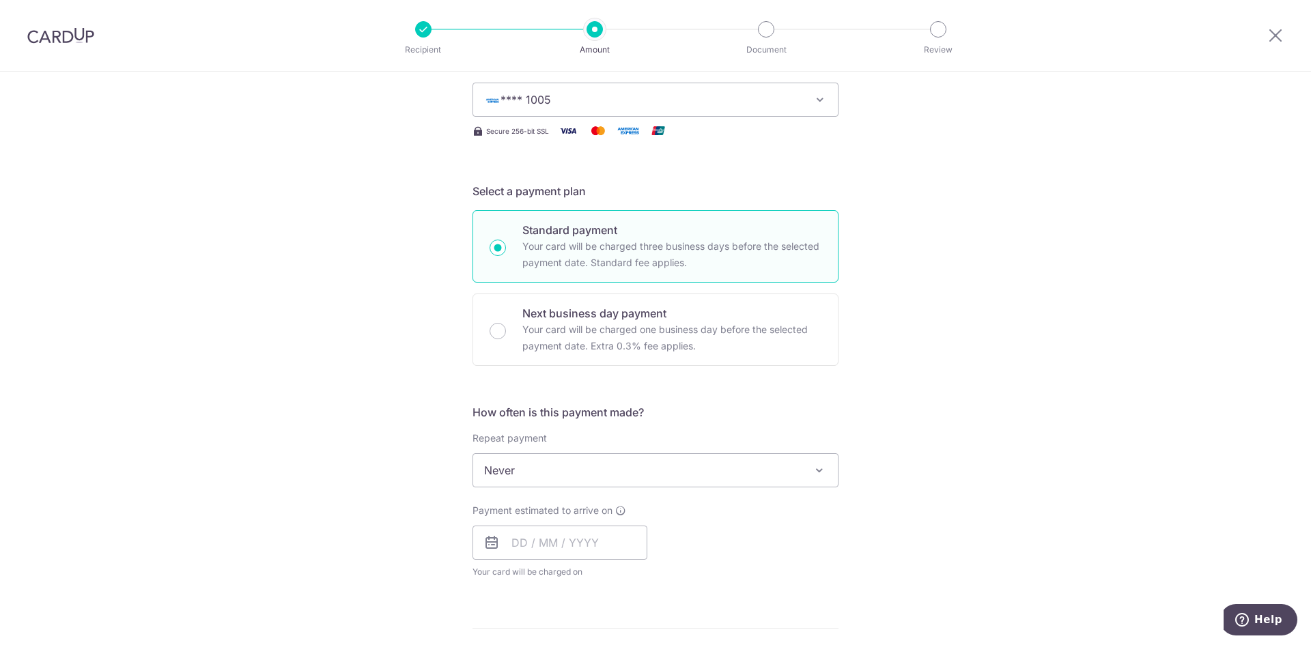
scroll to position [205, 0]
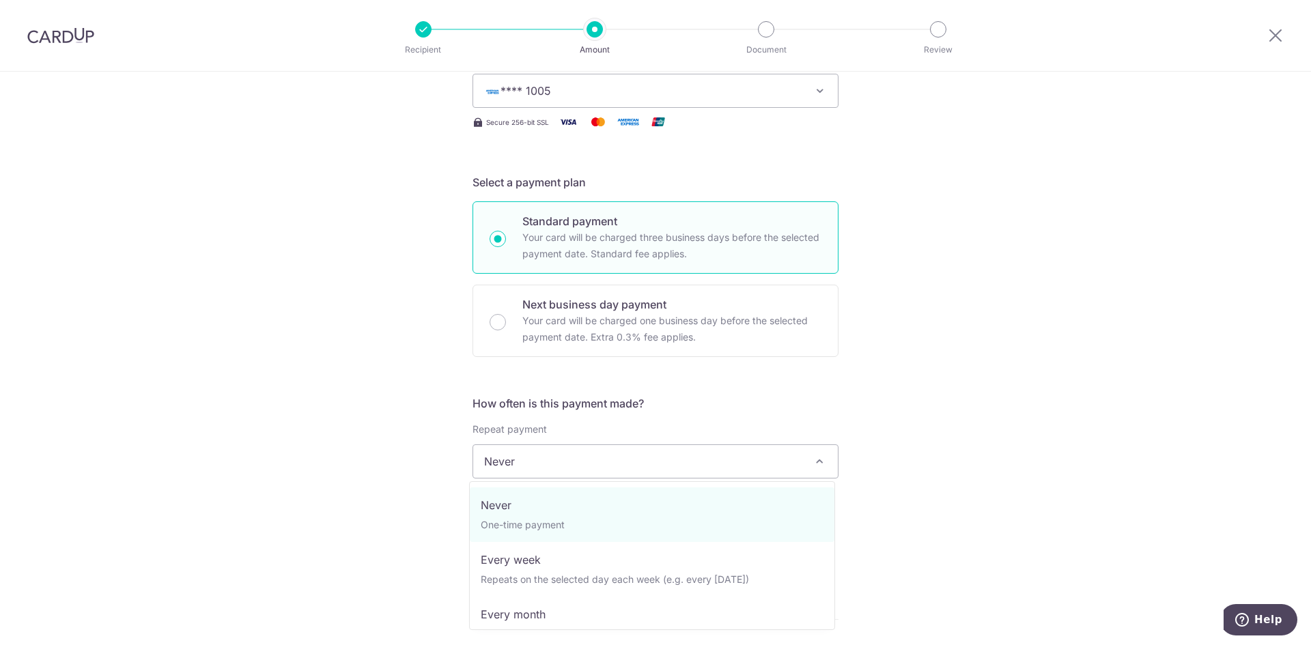
click at [597, 464] on span "Never" at bounding box center [655, 461] width 365 height 33
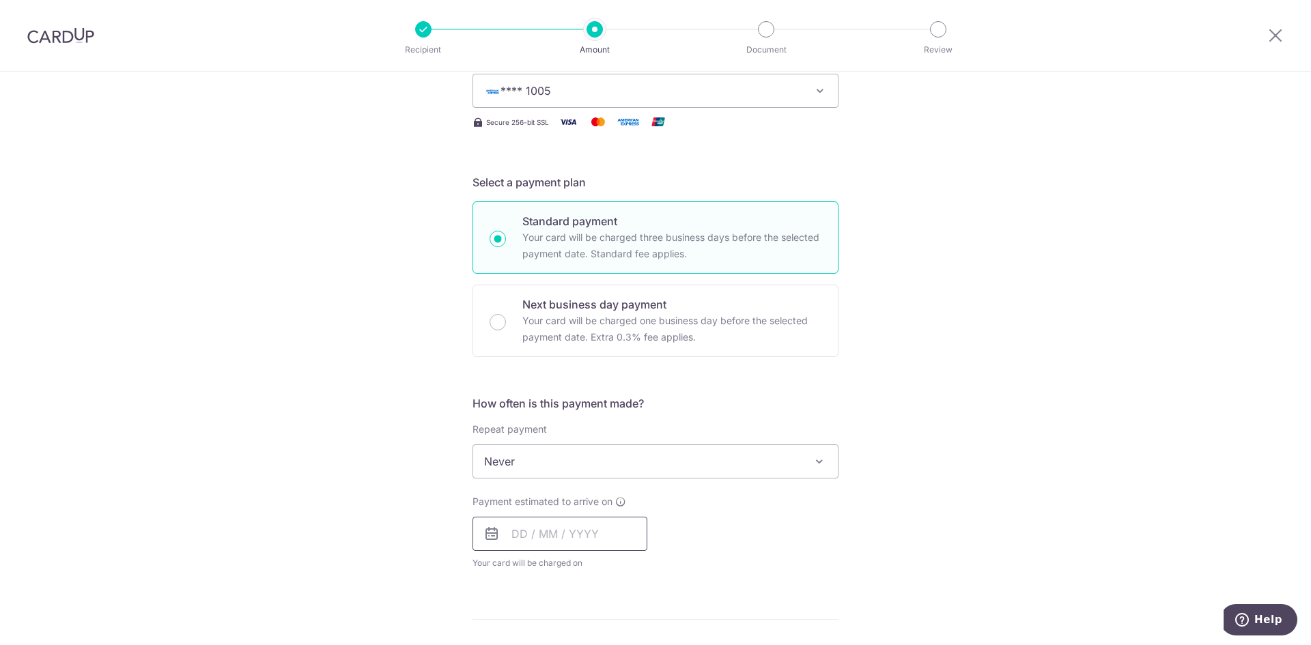
click at [500, 533] on input "text" at bounding box center [560, 534] width 175 height 34
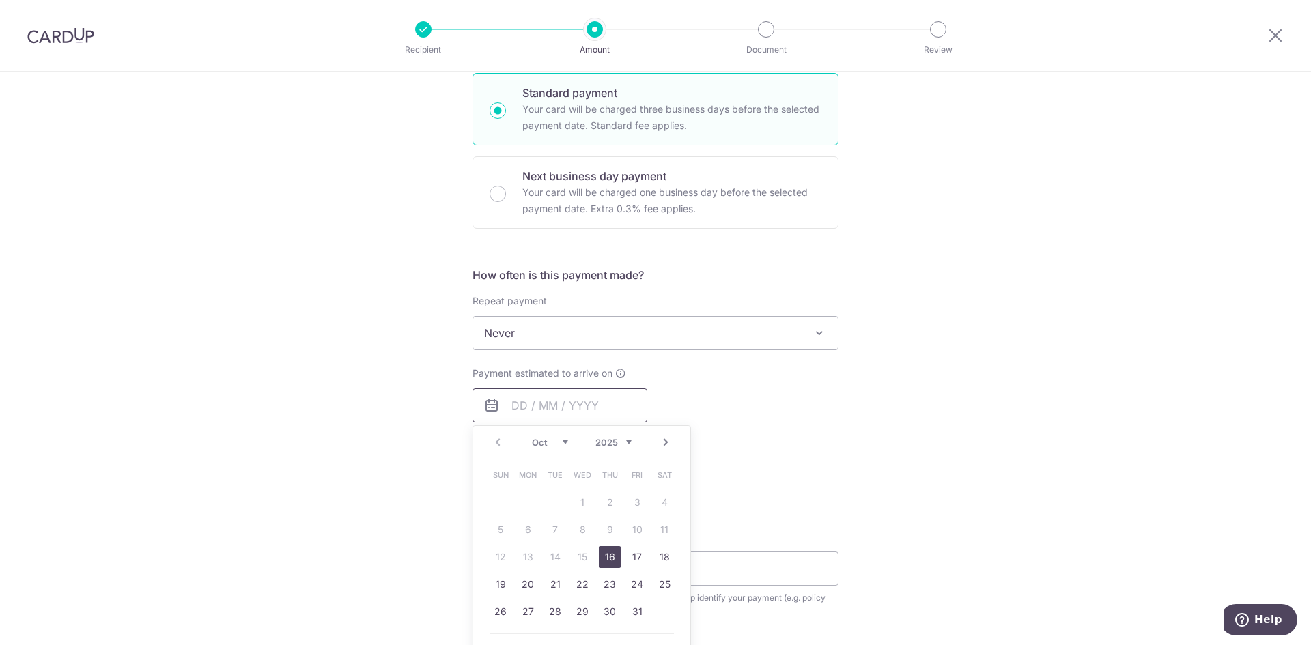
scroll to position [342, 0]
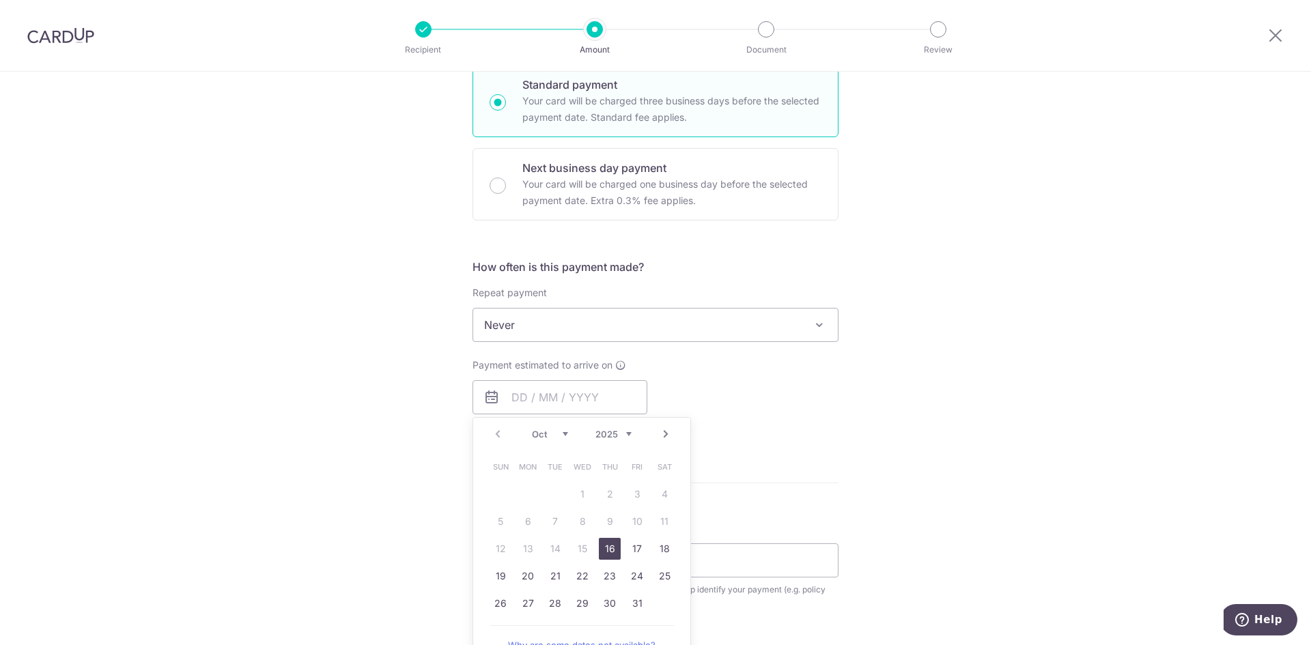
click at [604, 548] on link "16" at bounding box center [610, 549] width 22 height 22
type input "[DATE]"
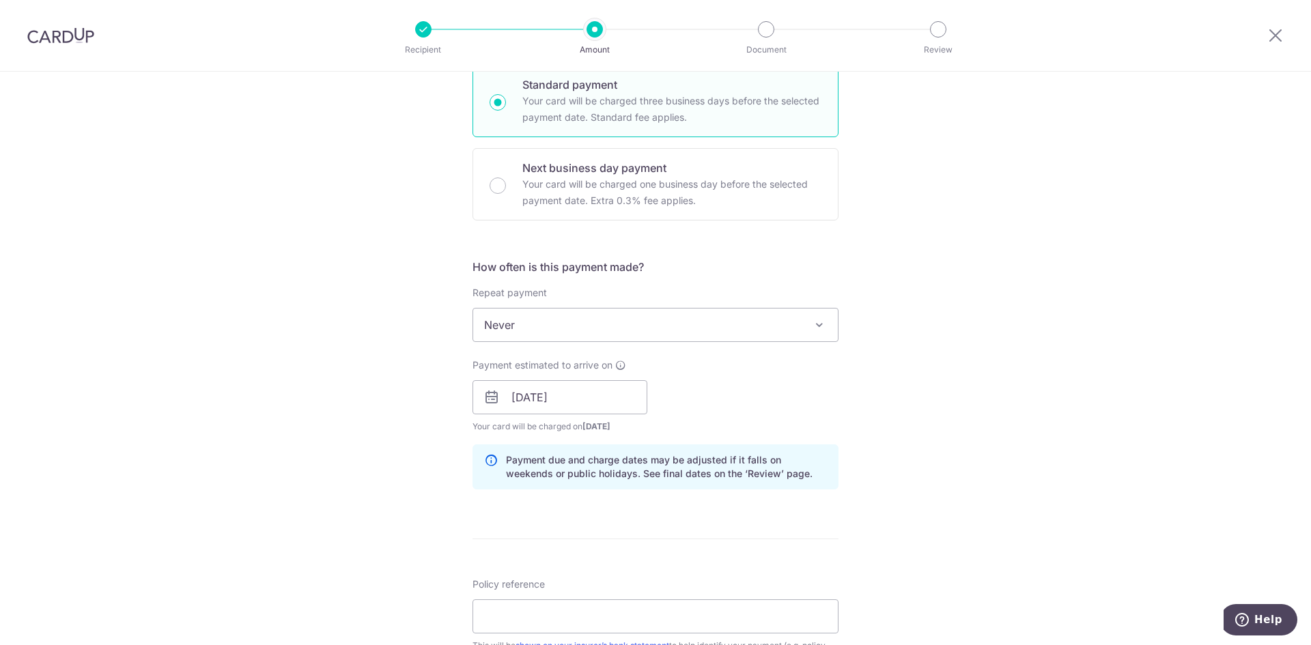
click at [732, 541] on form "Enter payment amount SGD 1,738.29 1738.29 Select Card **** 1005 Add credit card…" at bounding box center [656, 388] width 366 height 1137
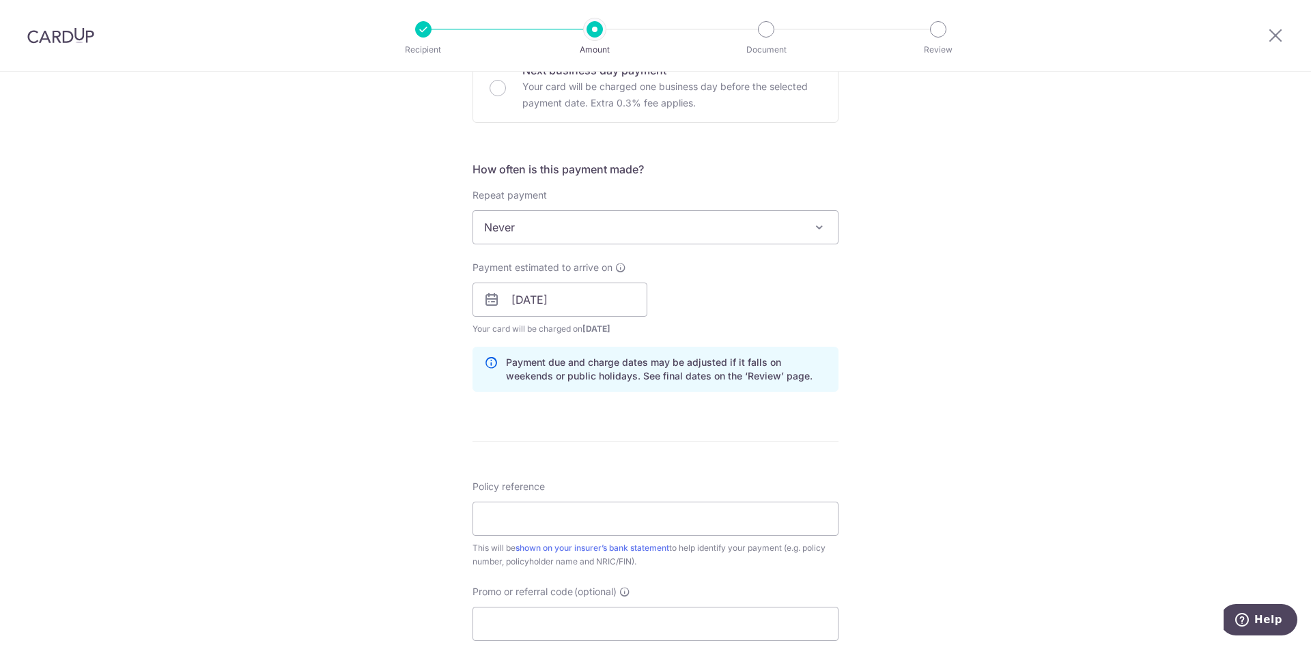
scroll to position [478, 0]
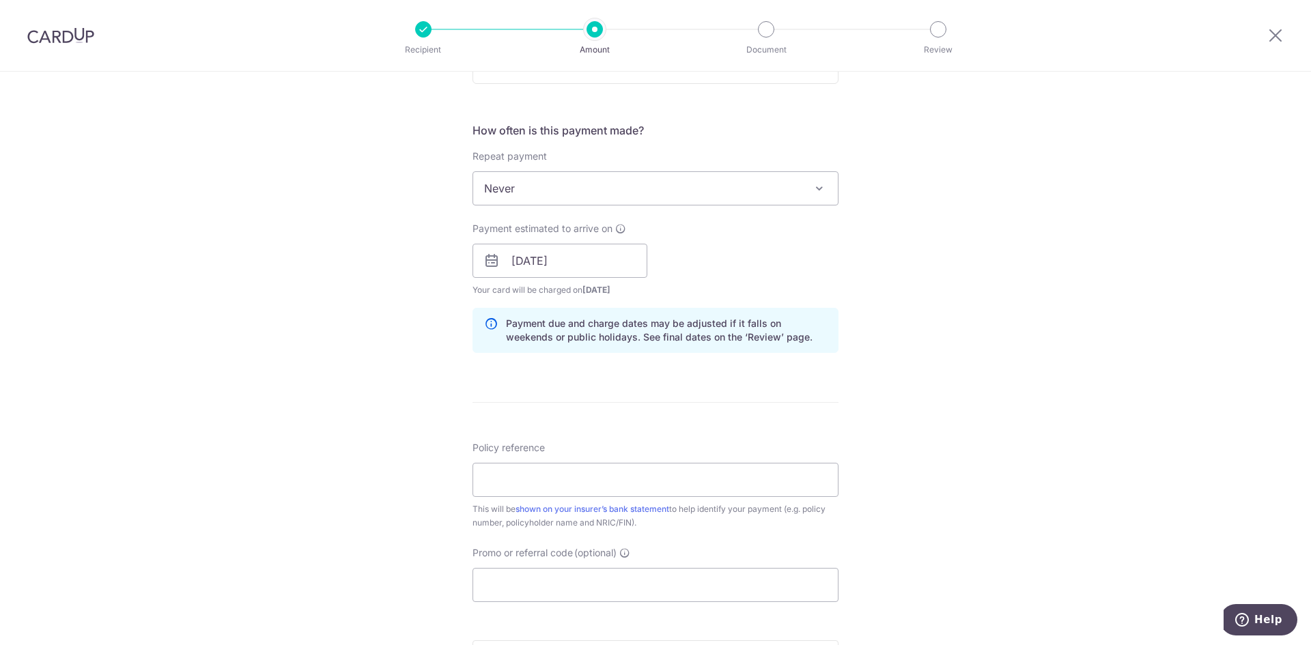
click at [600, 518] on div "This will be shown on your insurer’s bank statement to help identify your payme…" at bounding box center [656, 516] width 366 height 27
click at [608, 487] on input "Policy reference" at bounding box center [656, 480] width 366 height 34
type input "E220852177"
click at [577, 585] on input "Promo or referral code (optional)" at bounding box center [656, 585] width 366 height 34
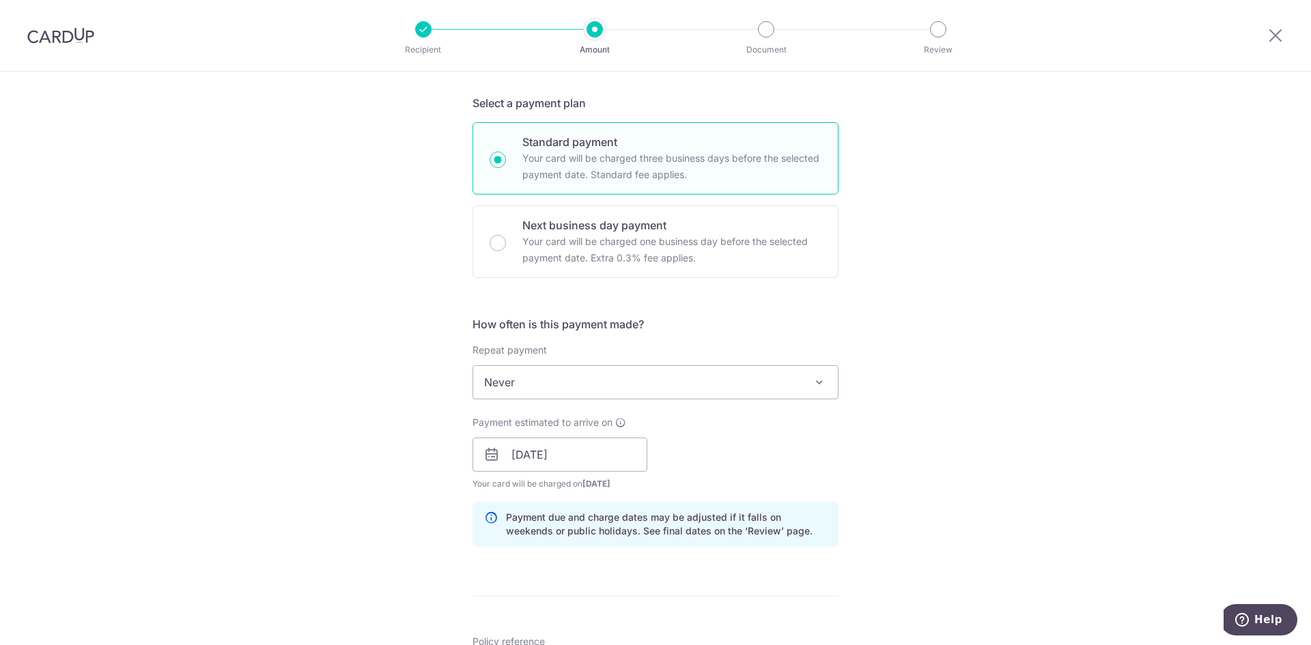
scroll to position [68, 0]
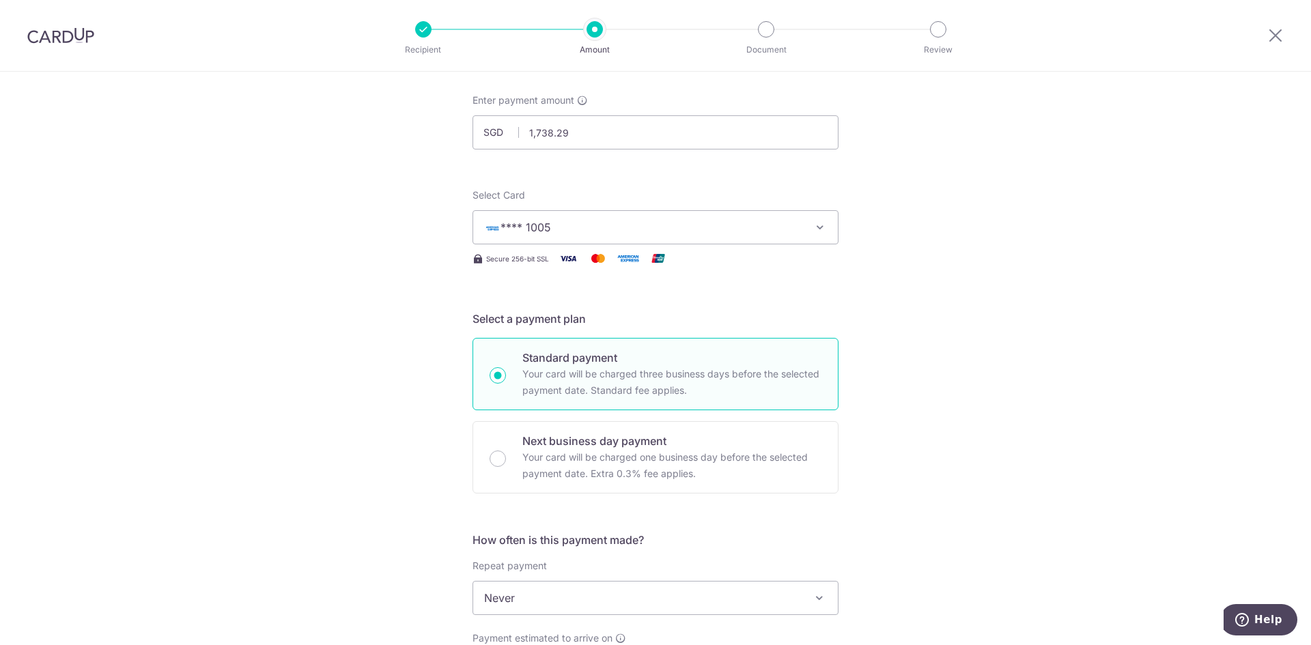
click at [644, 221] on span "**** 1005" at bounding box center [643, 227] width 318 height 16
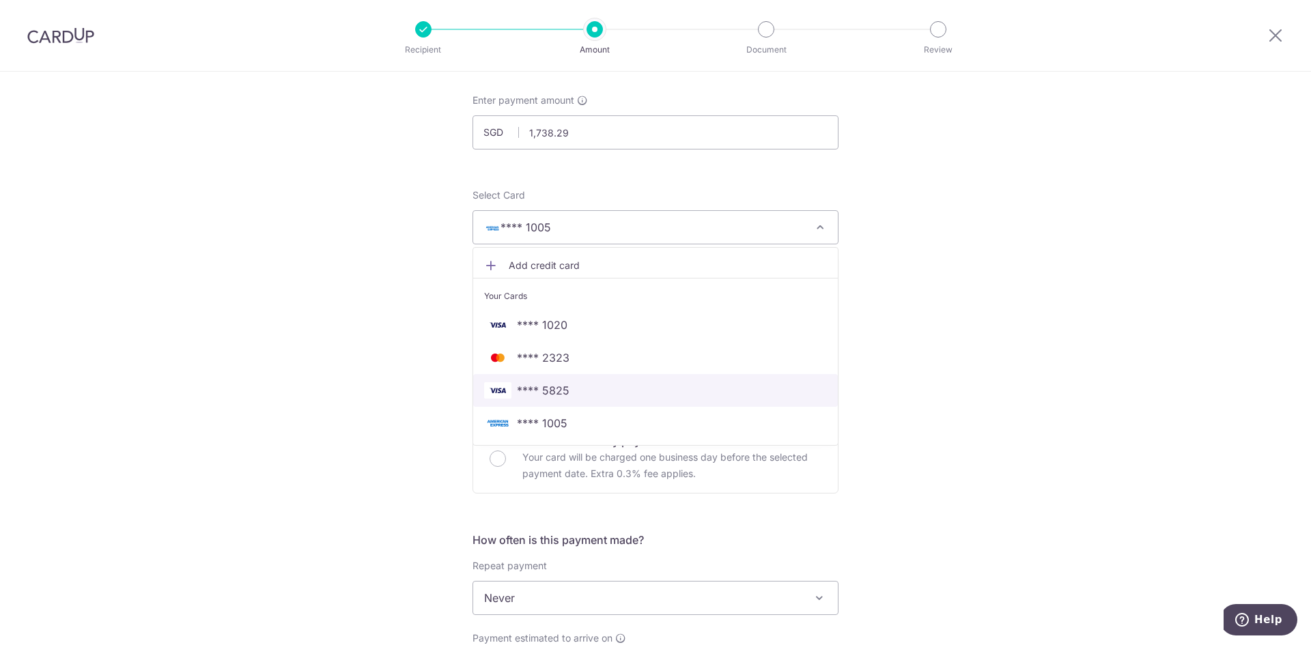
click at [568, 390] on span "**** 5825" at bounding box center [655, 390] width 343 height 16
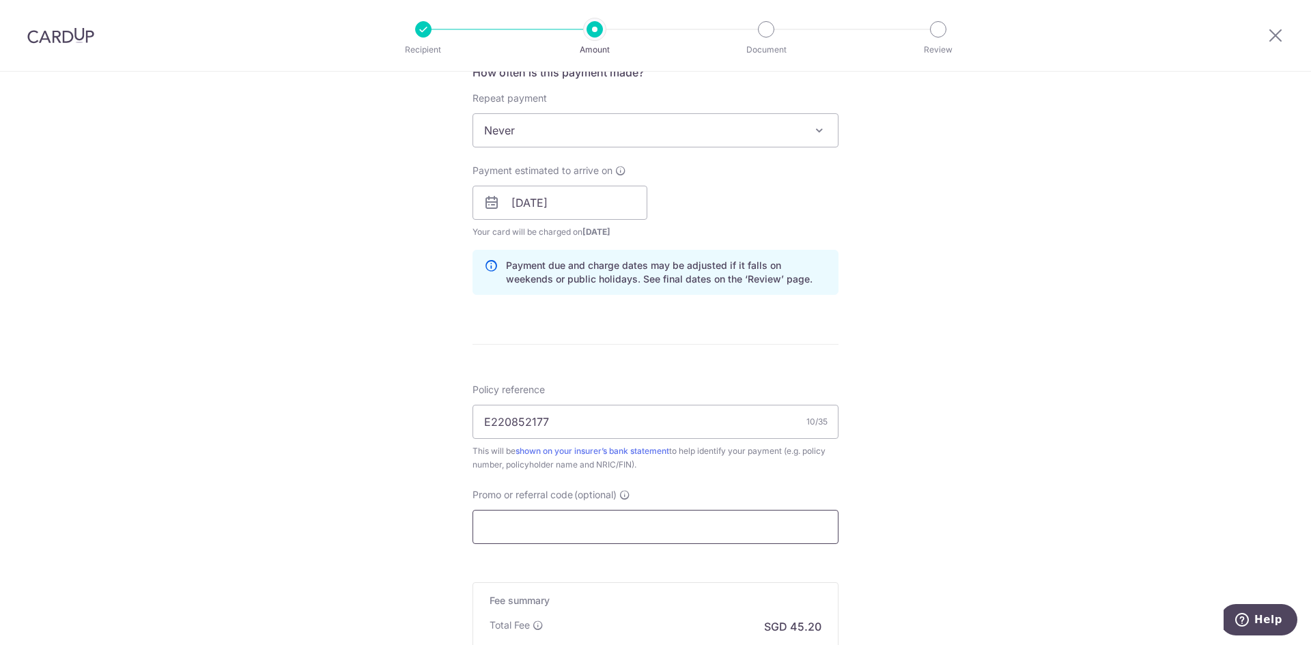
scroll to position [615, 0]
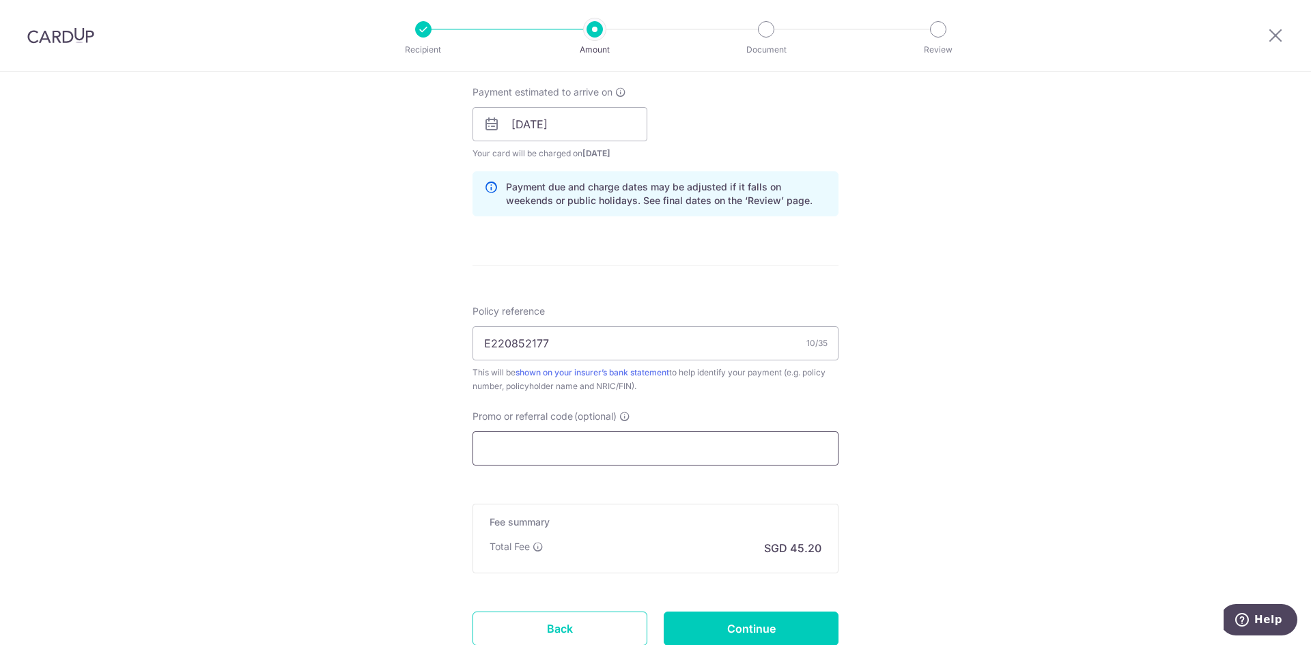
click at [549, 458] on input "Promo or referral code (optional)" at bounding box center [656, 449] width 366 height 34
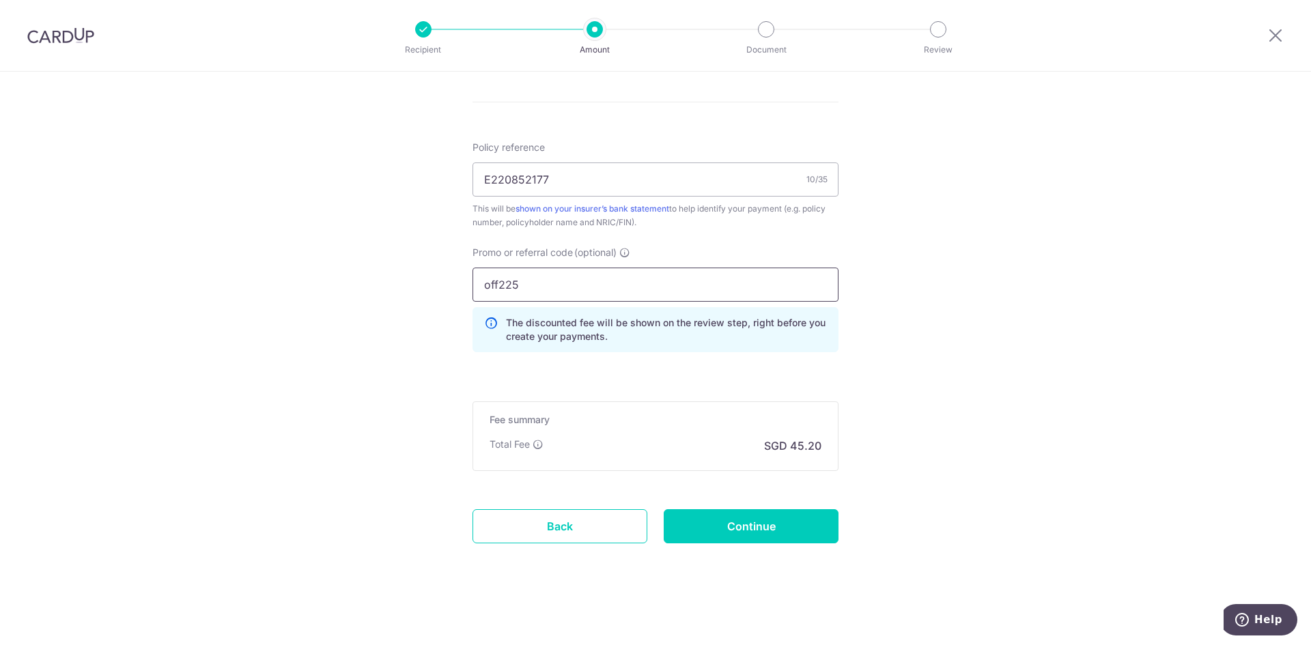
scroll to position [779, 0]
drag, startPoint x: 499, startPoint y: 289, endPoint x: 432, endPoint y: 283, distance: 67.2
type input "OFF225"
click at [738, 520] on input "Continue" at bounding box center [751, 526] width 175 height 34
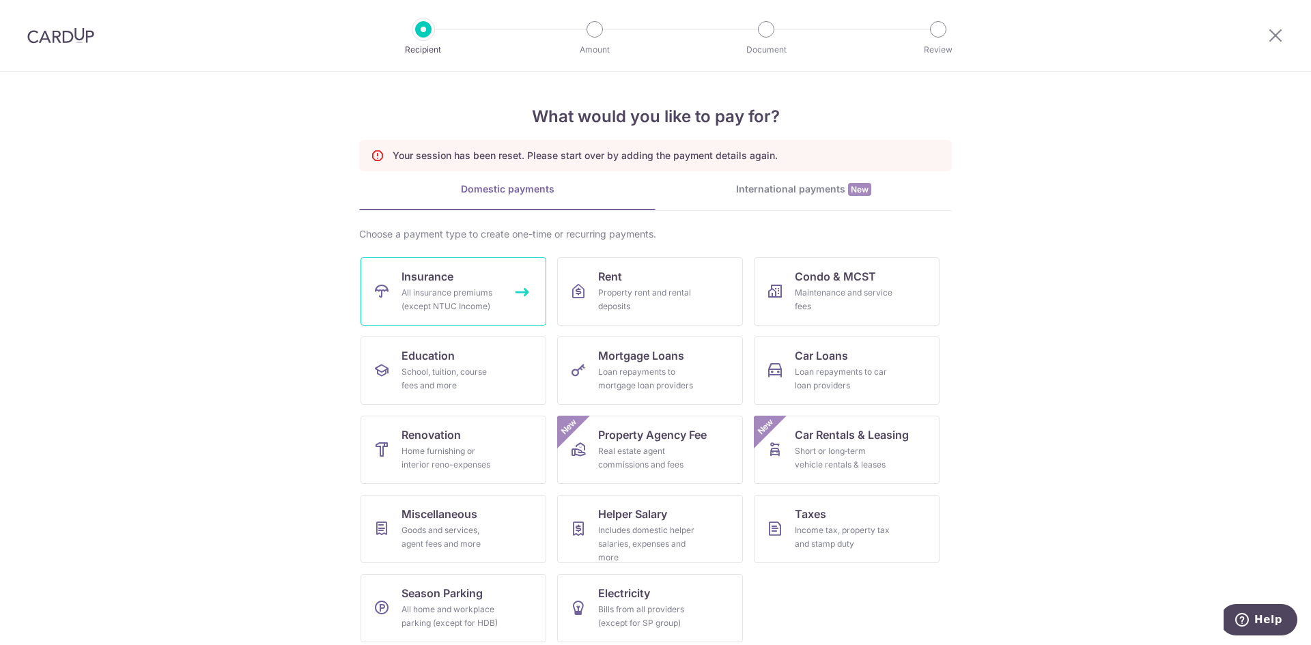
click at [430, 292] on div "All insurance premiums (except NTUC Income)" at bounding box center [451, 299] width 98 height 27
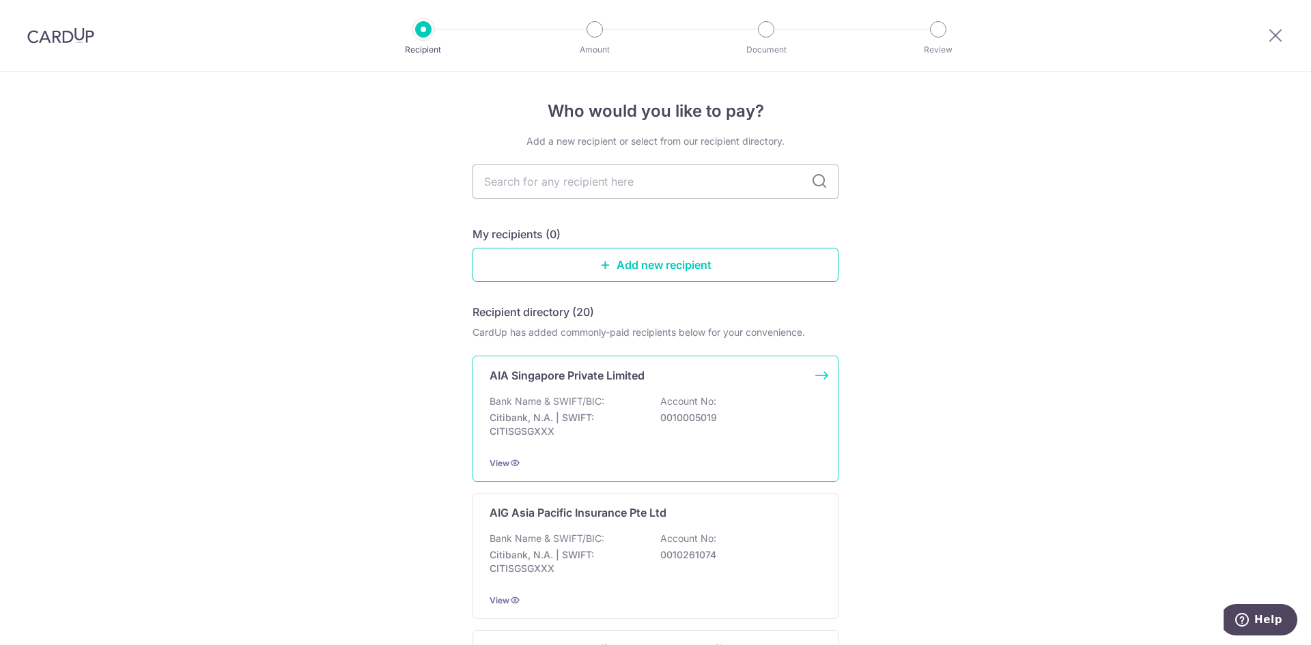
click at [613, 401] on div "Bank Name & SWIFT/BIC: Citibank, N.A. | SWIFT: CITISGSGXXX Account No: 00100050…" at bounding box center [656, 420] width 332 height 51
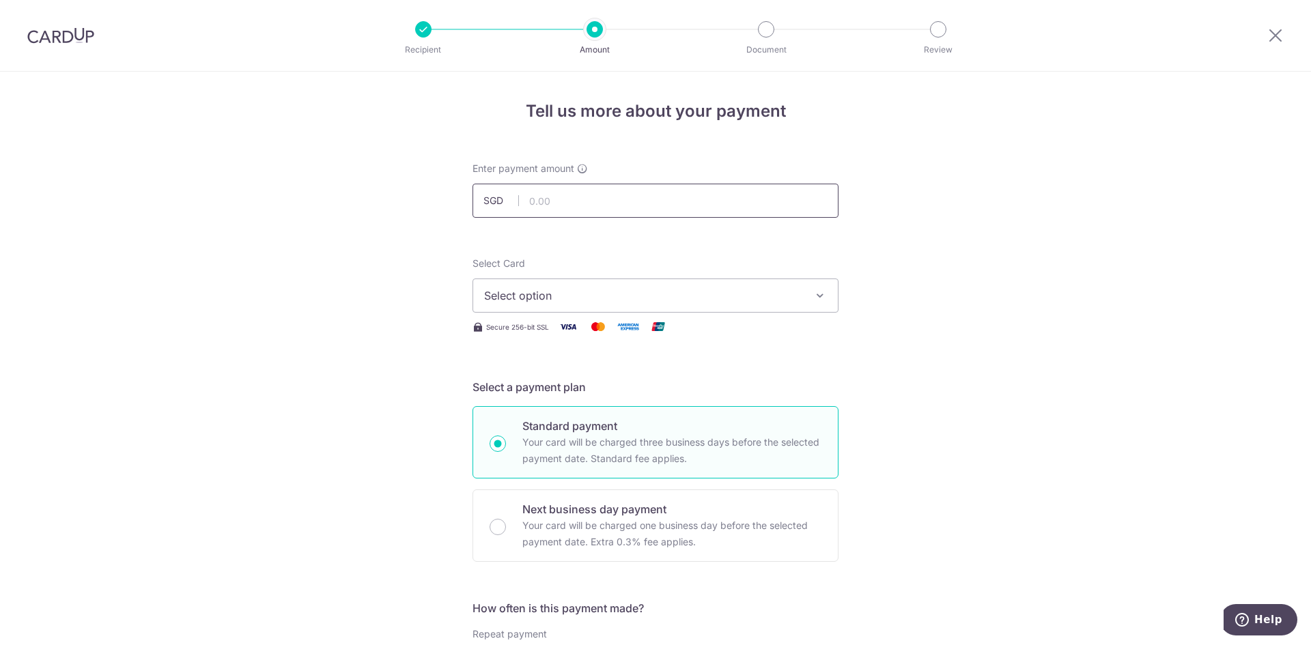
click at [553, 199] on input "text" at bounding box center [656, 201] width 366 height 34
type input "1,738.29"
click at [561, 293] on span "Select option" at bounding box center [643, 296] width 318 height 16
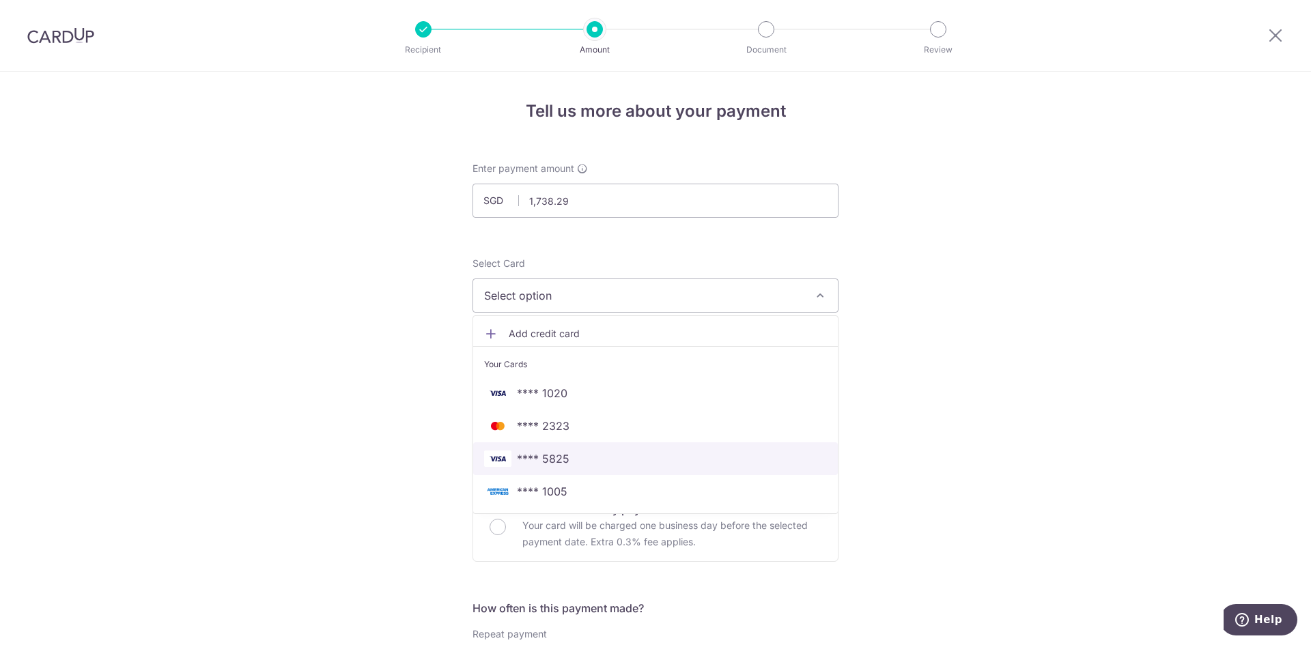
click at [546, 457] on span "**** 5825" at bounding box center [543, 459] width 53 height 16
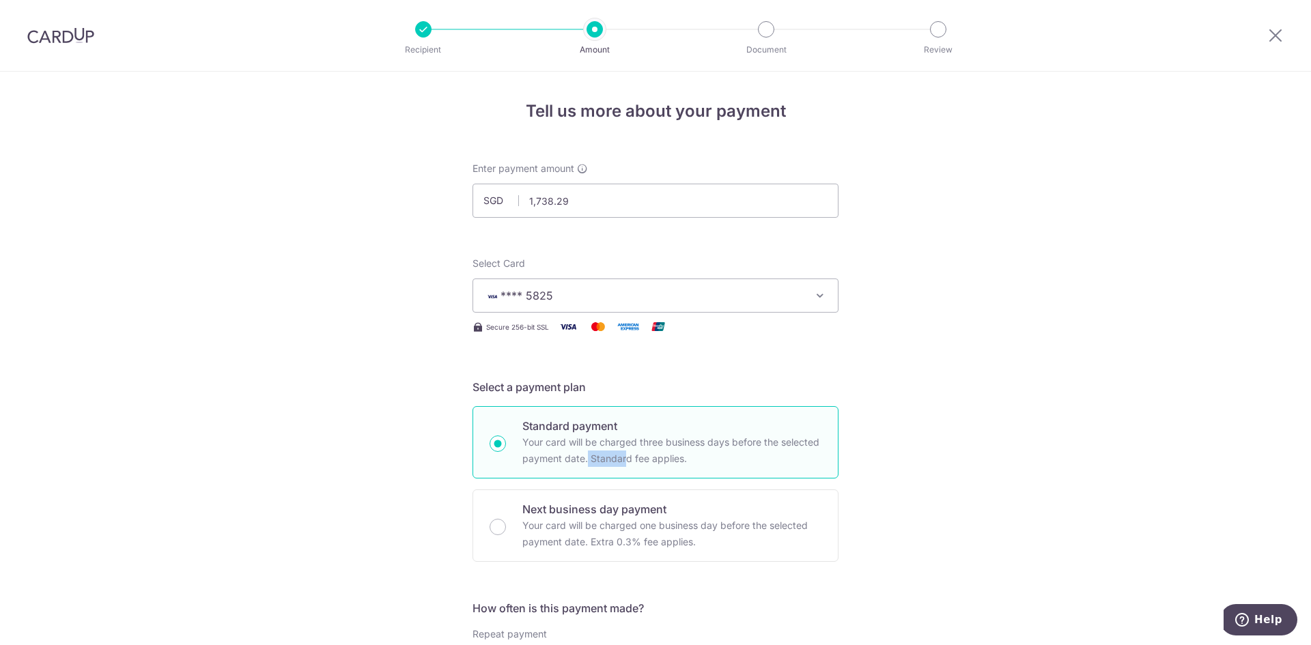
click at [546, 457] on p "Your card will be charged three business days before the selected payment date.…" at bounding box center [672, 450] width 299 height 33
click at [506, 452] on input "Standard payment Your card will be charged three business days before the selec…" at bounding box center [498, 444] width 16 height 16
radio input "true"
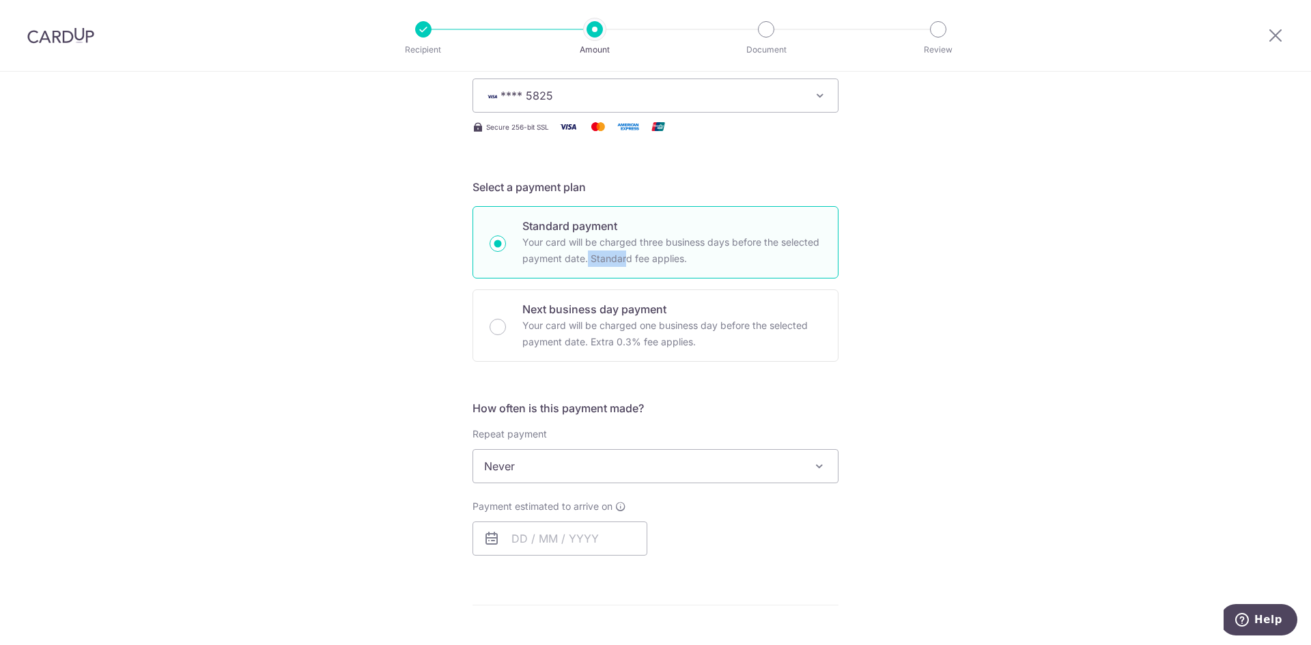
scroll to position [205, 0]
click at [558, 461] on span "Never" at bounding box center [655, 461] width 365 height 33
click at [508, 533] on input "text" at bounding box center [560, 534] width 175 height 34
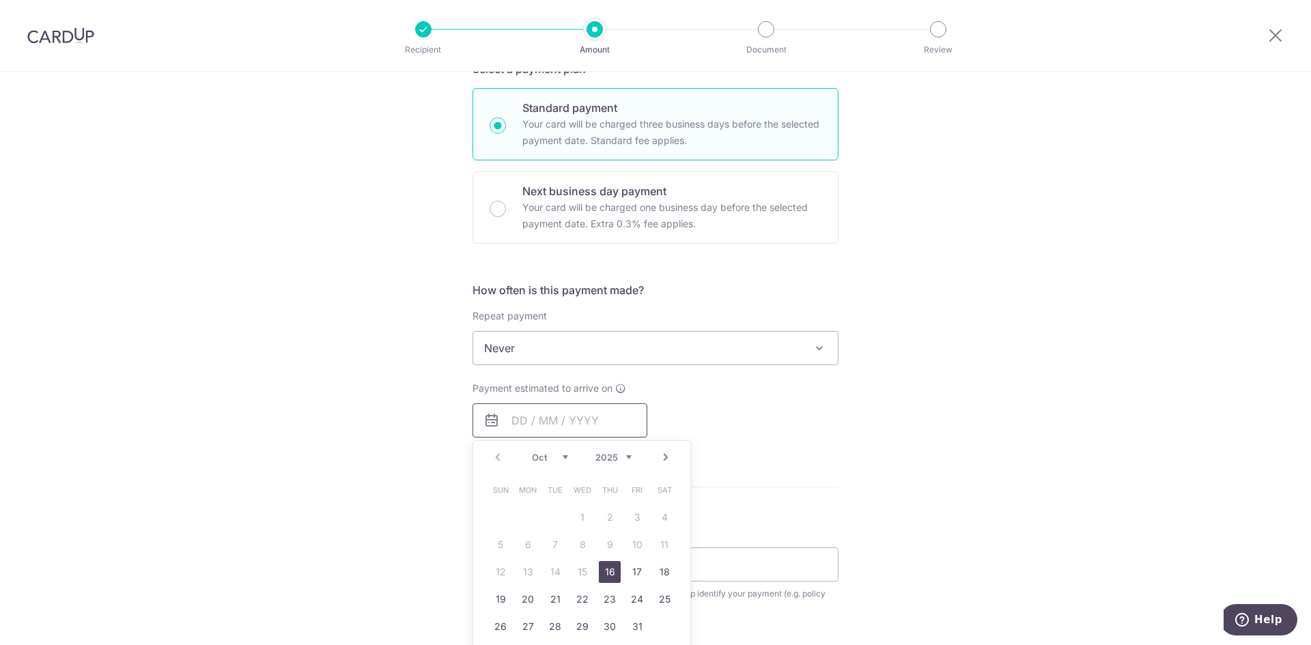
scroll to position [342, 0]
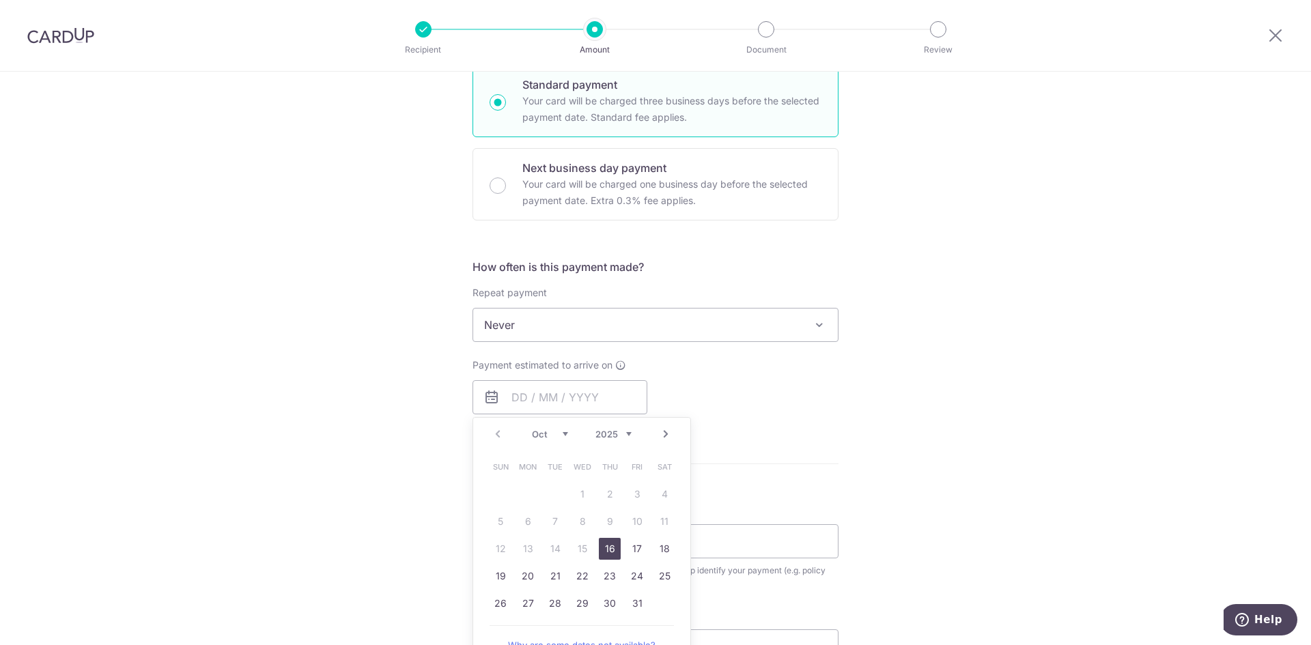
click at [600, 549] on link "16" at bounding box center [610, 549] width 22 height 22
type input "16/10/2025"
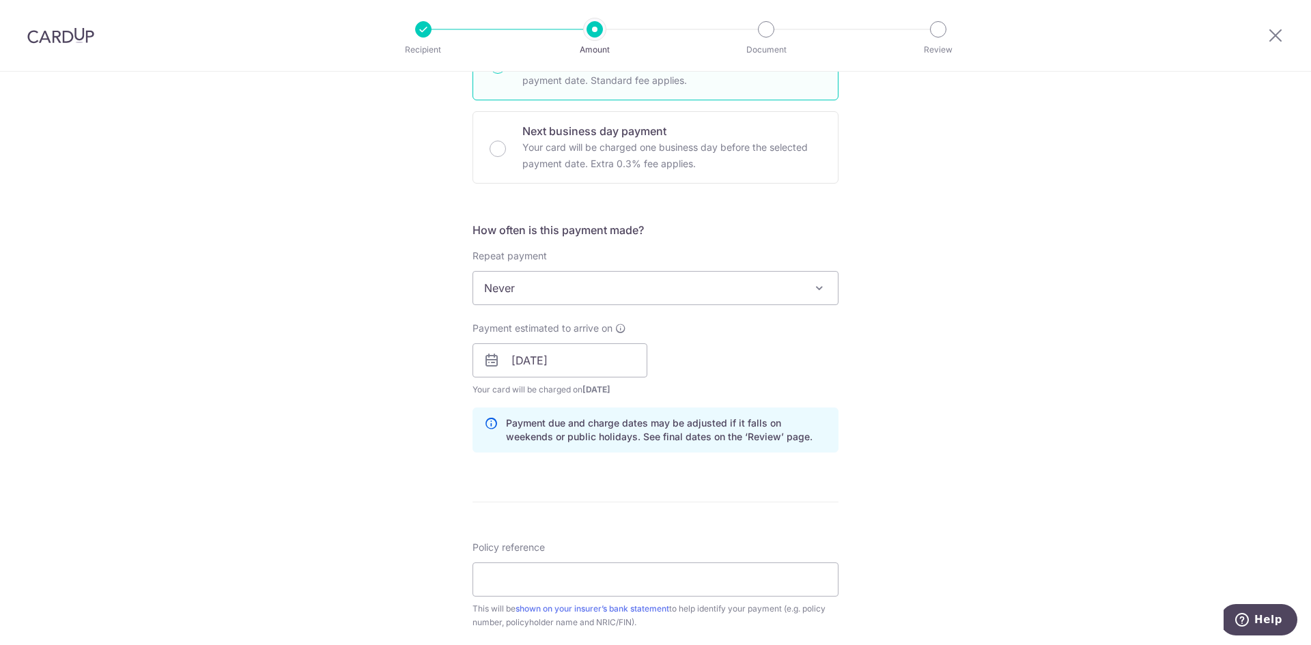
scroll to position [410, 0]
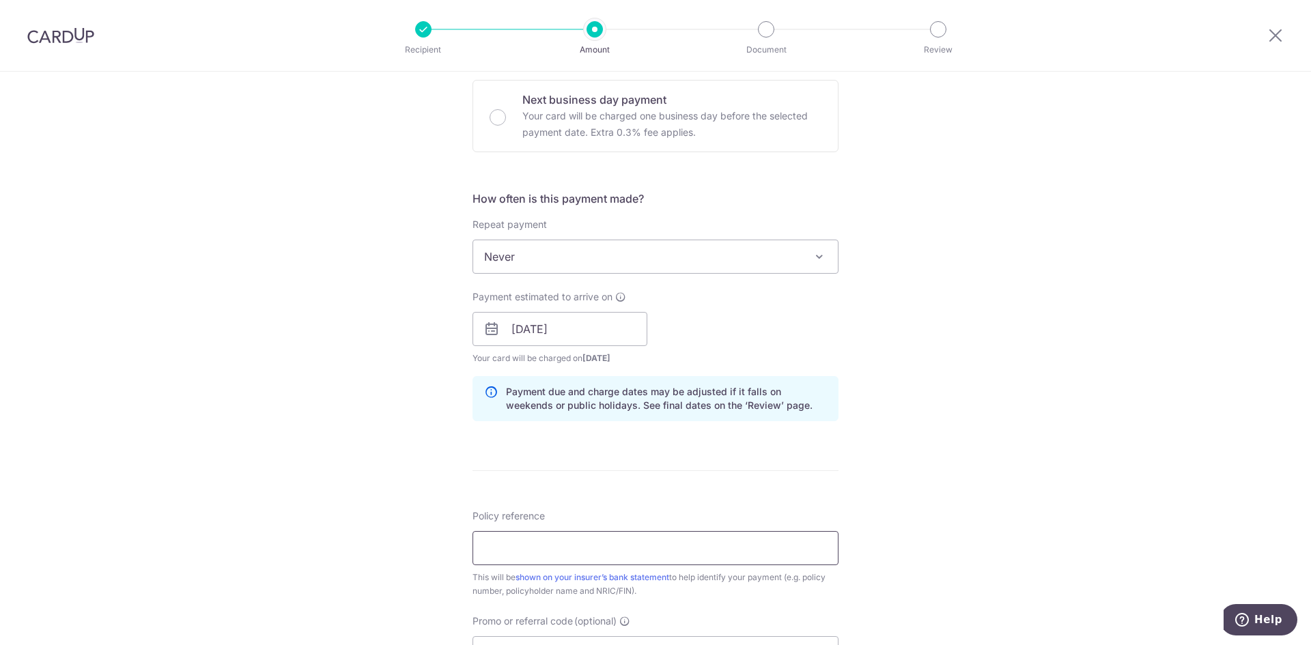
click at [649, 539] on input "Policy reference" at bounding box center [656, 548] width 366 height 34
type input "E220852177"
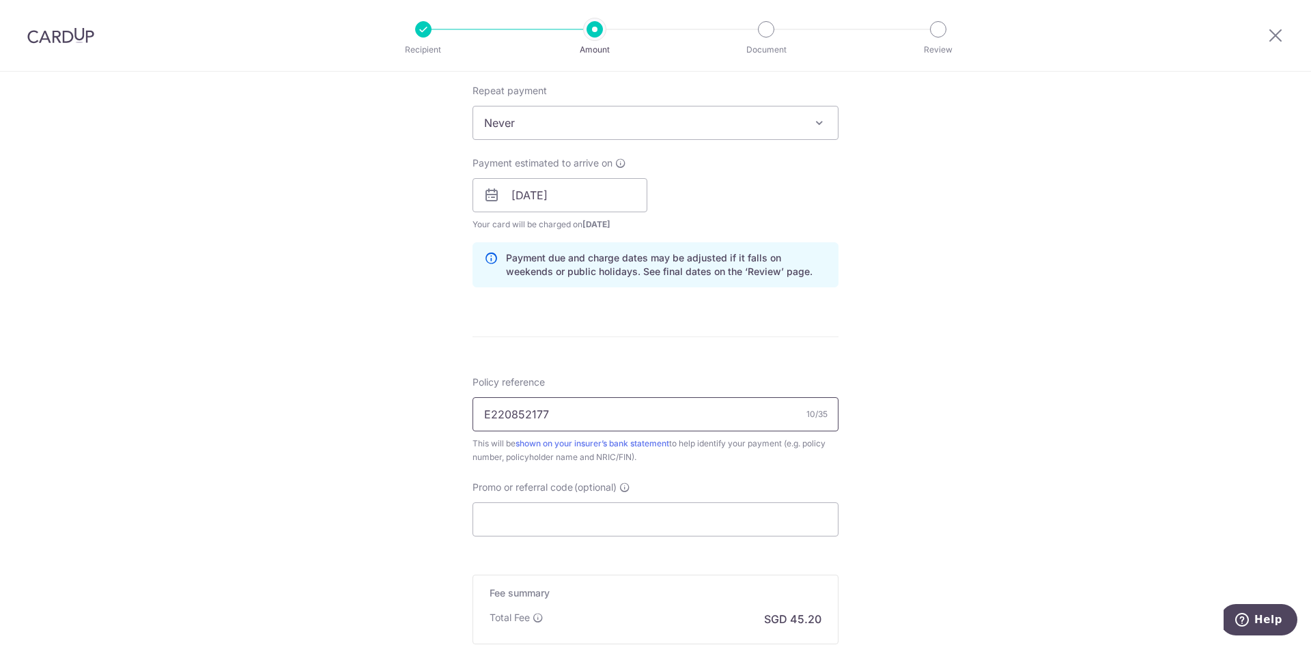
scroll to position [546, 0]
click at [575, 512] on input "Promo or referral code (optional)" at bounding box center [656, 517] width 366 height 34
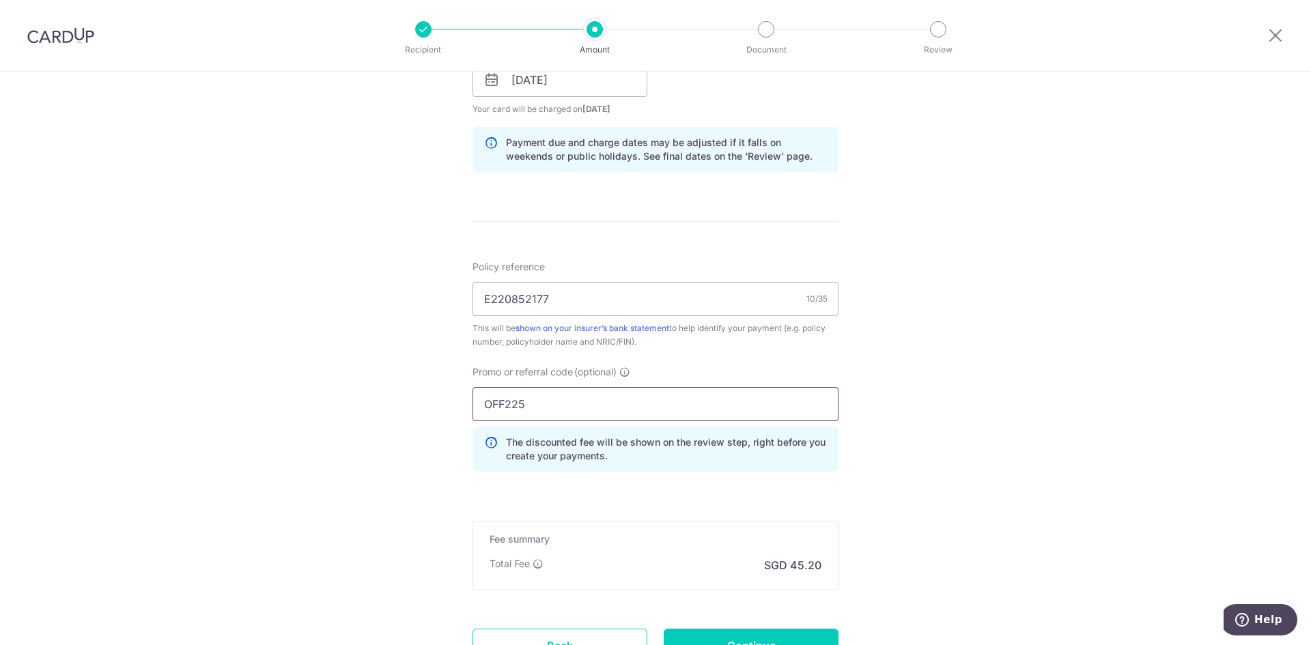
scroll to position [751, 0]
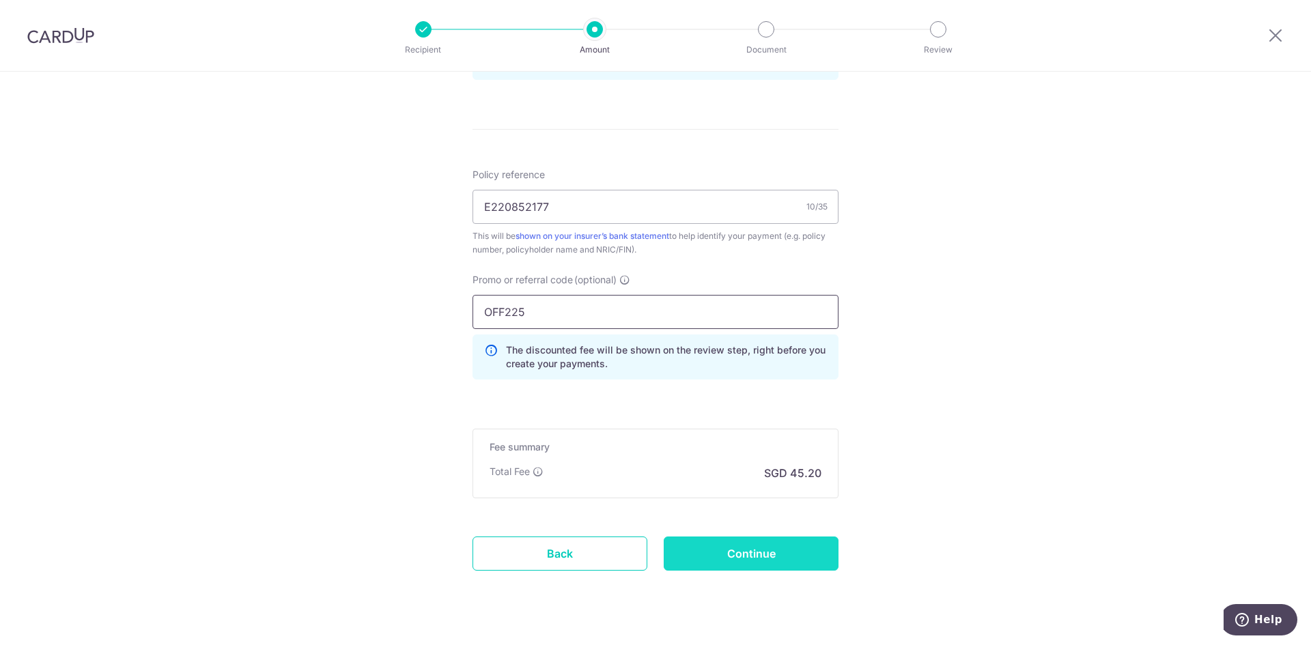
type input "OFF225"
click at [725, 561] on input "Continue" at bounding box center [751, 554] width 175 height 34
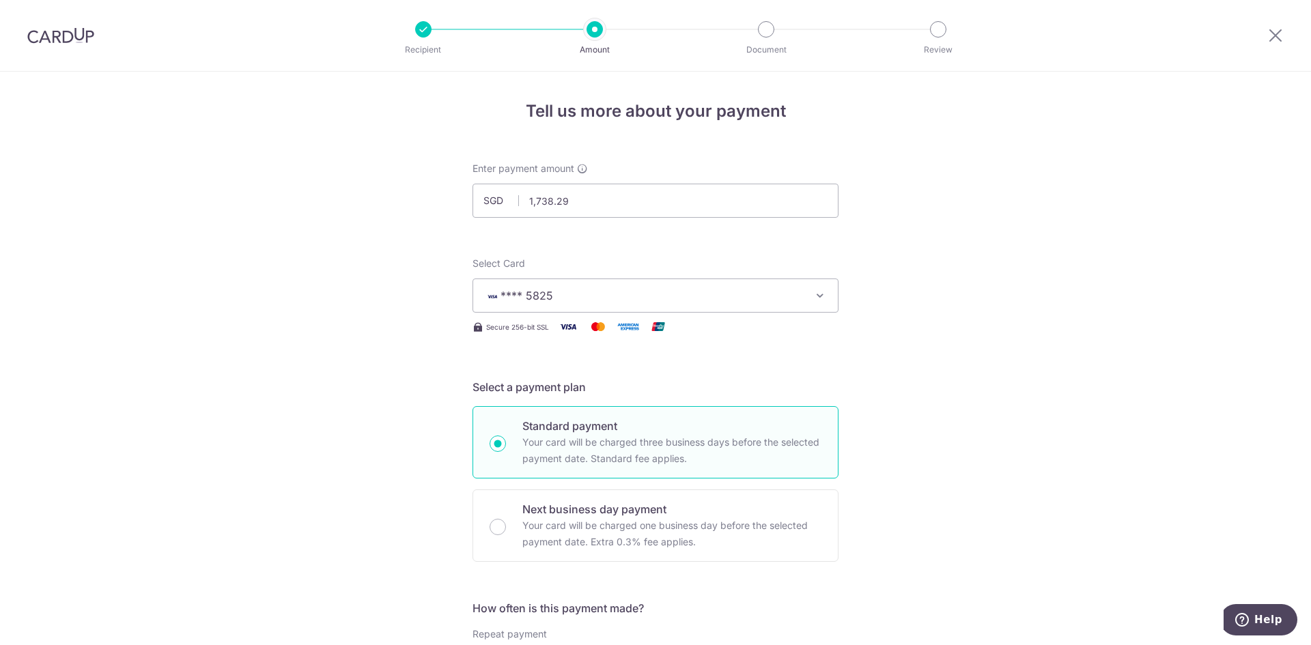
click at [532, 292] on span "**** 5825" at bounding box center [527, 296] width 53 height 14
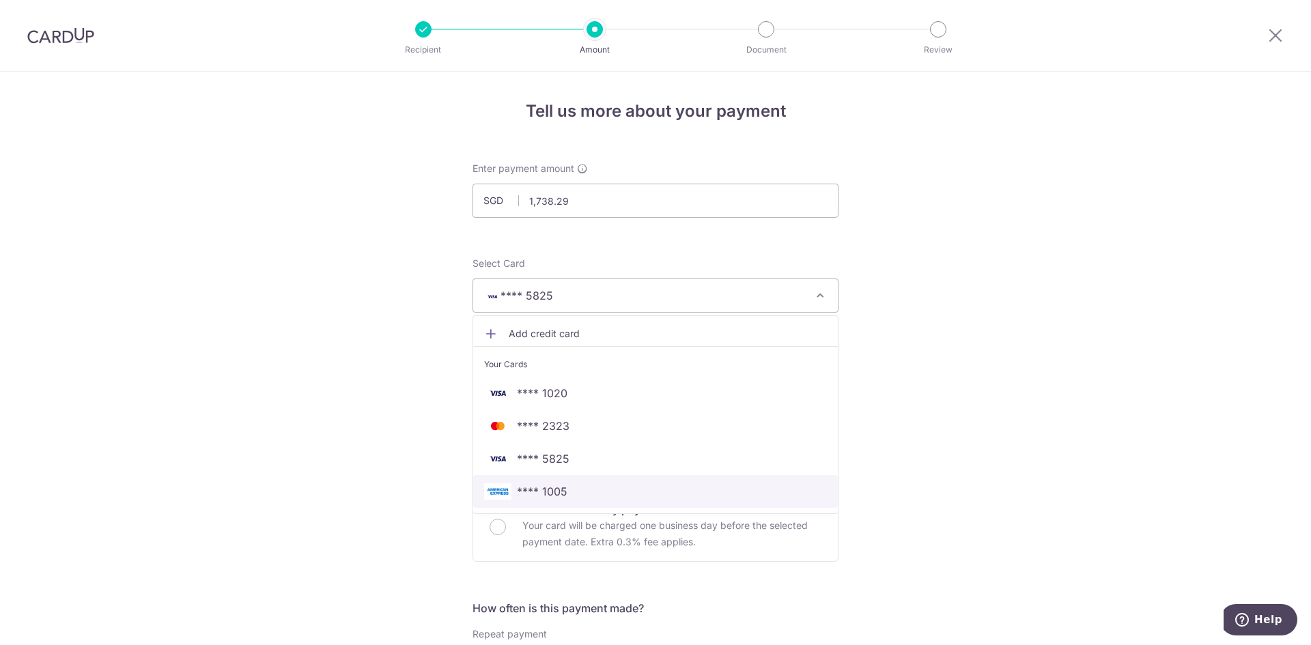
click at [572, 488] on span "**** 1005" at bounding box center [655, 492] width 343 height 16
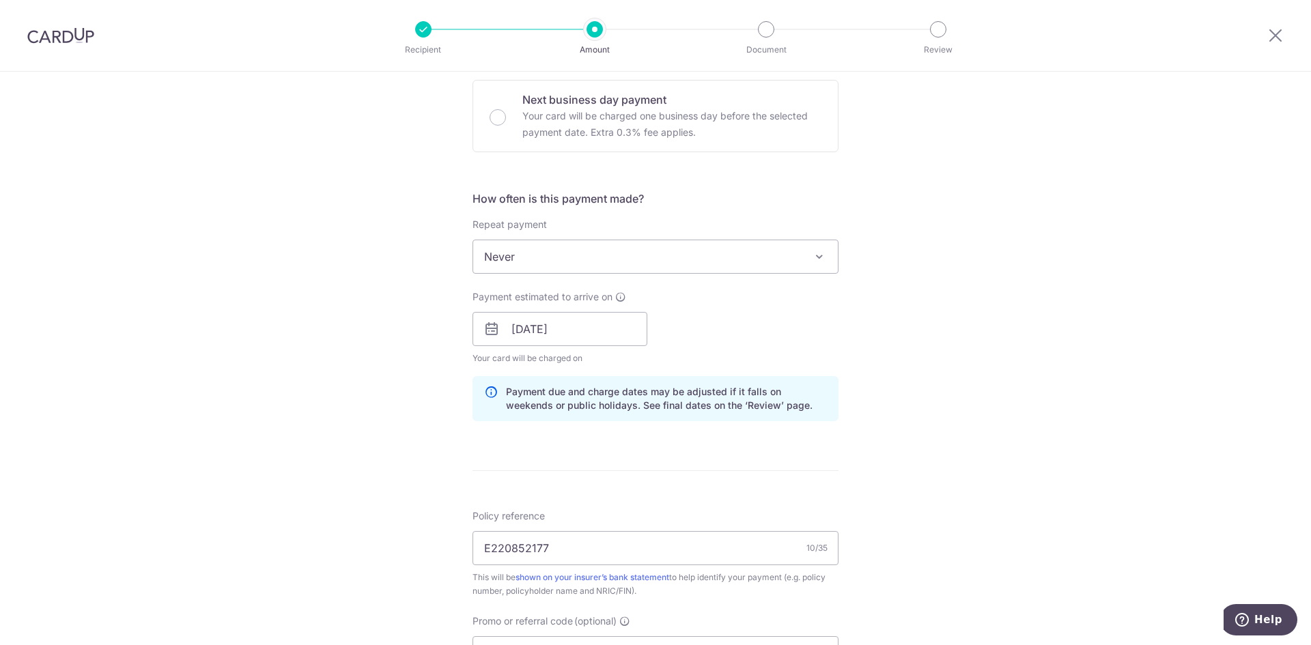
scroll to position [779, 0]
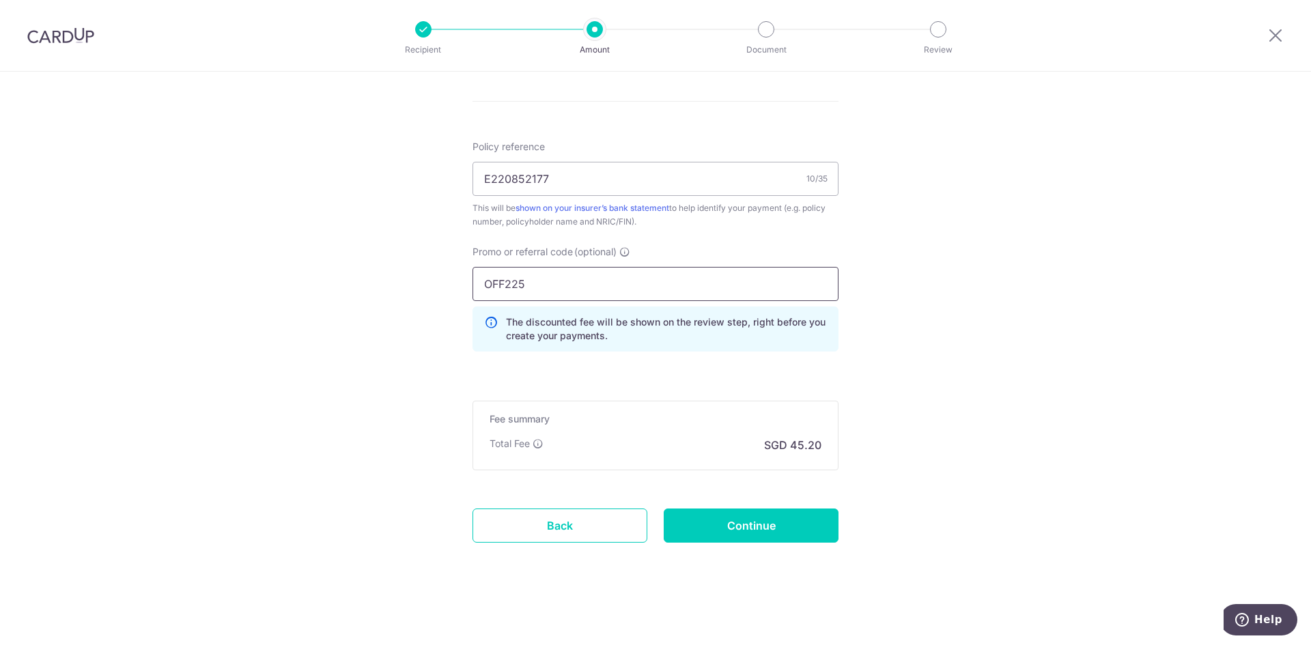
drag, startPoint x: 535, startPoint y: 286, endPoint x: 445, endPoint y: 280, distance: 91.0
type input "25AMEX21"
click at [708, 518] on input "Continue" at bounding box center [751, 526] width 175 height 34
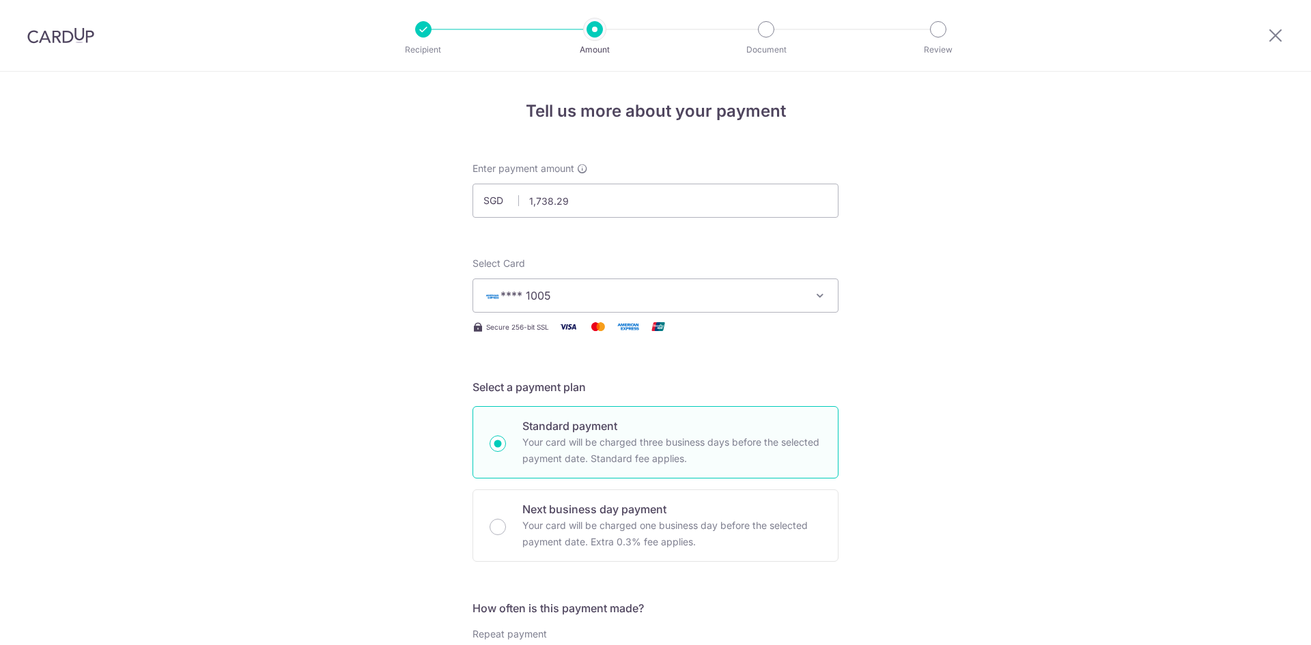
click at [559, 307] on button "**** 1005" at bounding box center [656, 296] width 366 height 34
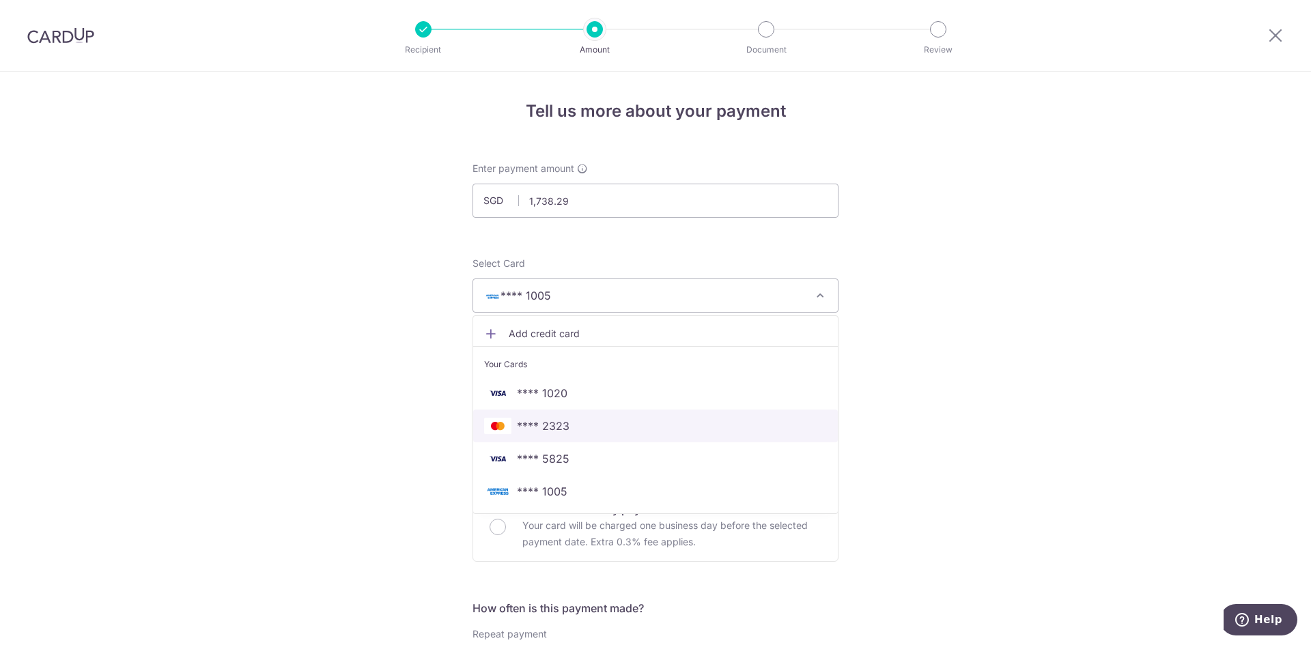
click at [552, 424] on span "**** 2323" at bounding box center [543, 426] width 53 height 16
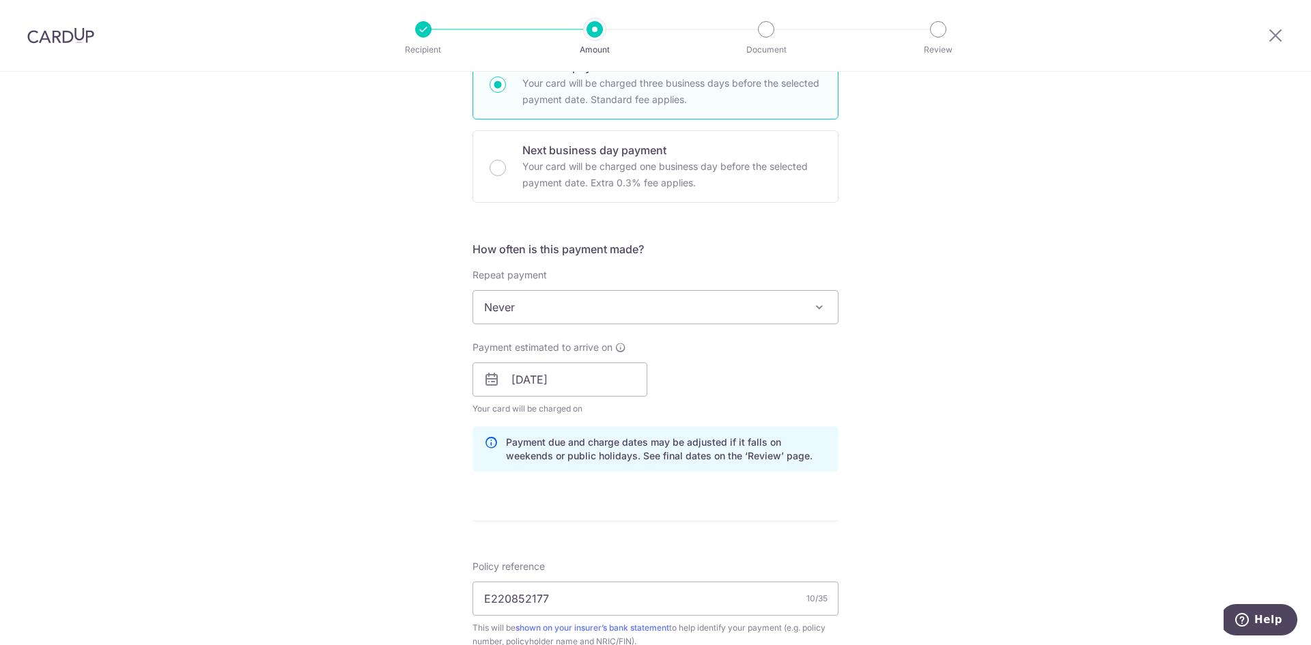
scroll to position [478, 0]
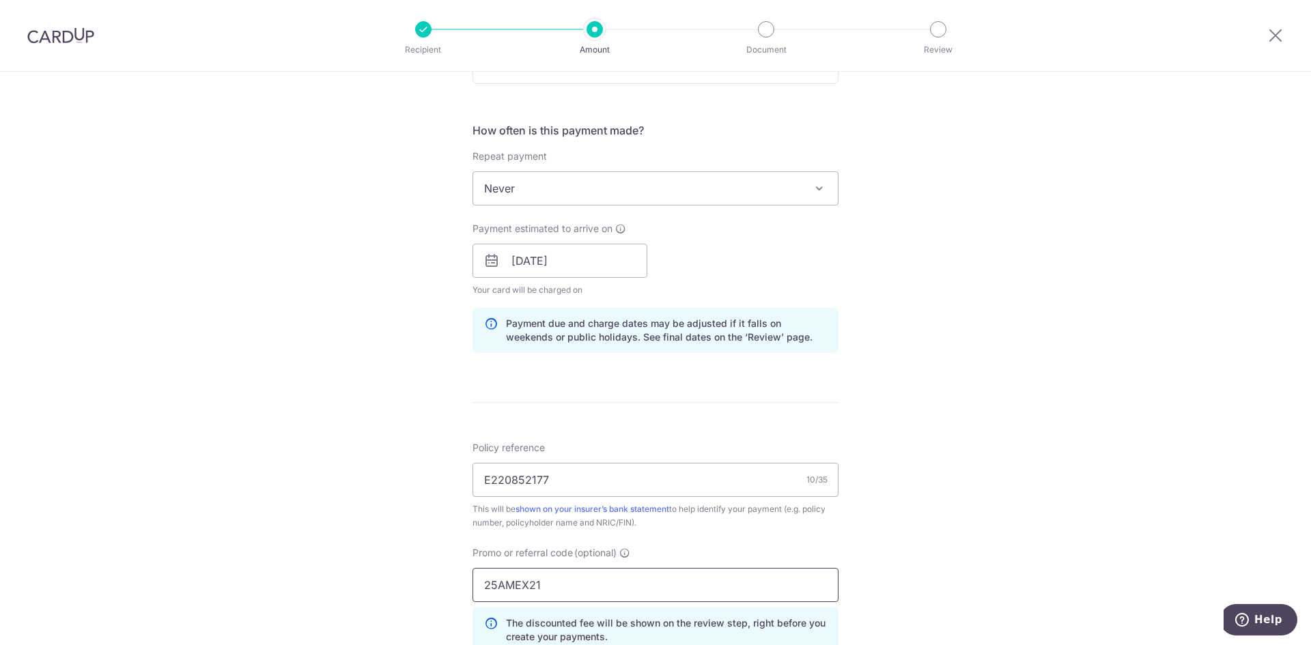
drag, startPoint x: 545, startPoint y: 576, endPoint x: 466, endPoint y: 581, distance: 79.4
click at [466, 581] on div "Promo or referral code (optional) 25AMEX21 The discounted fee will be shown on …" at bounding box center [655, 604] width 382 height 117
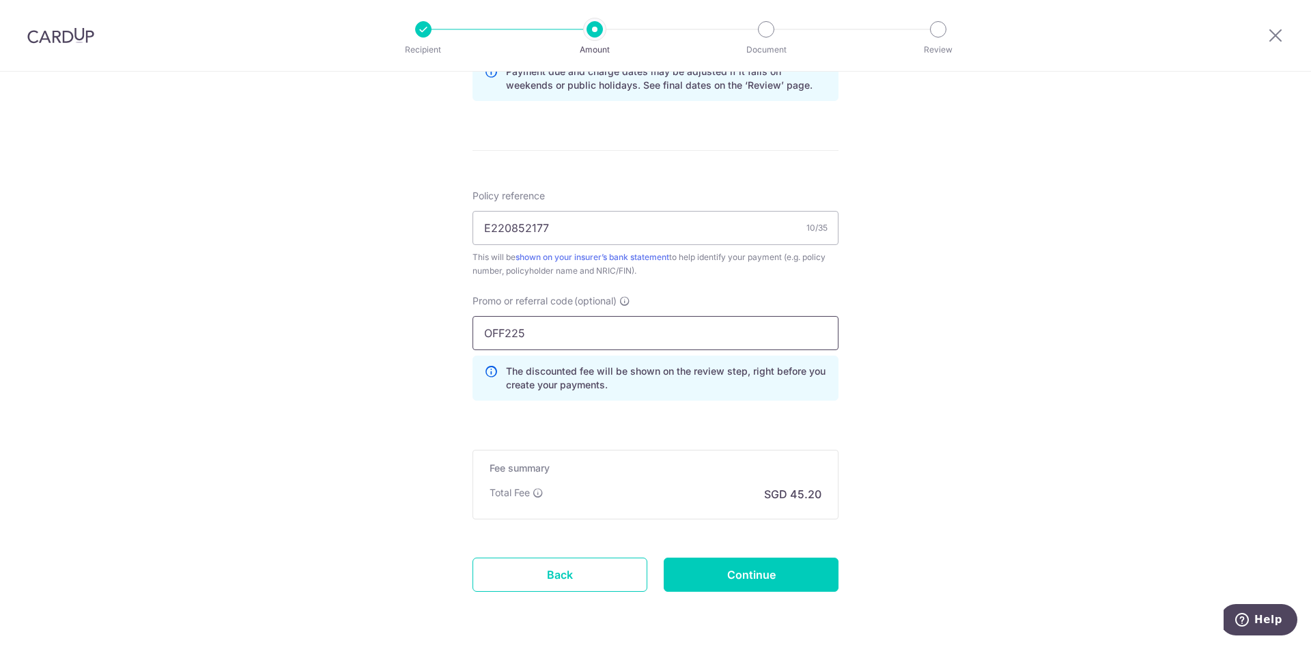
scroll to position [751, 0]
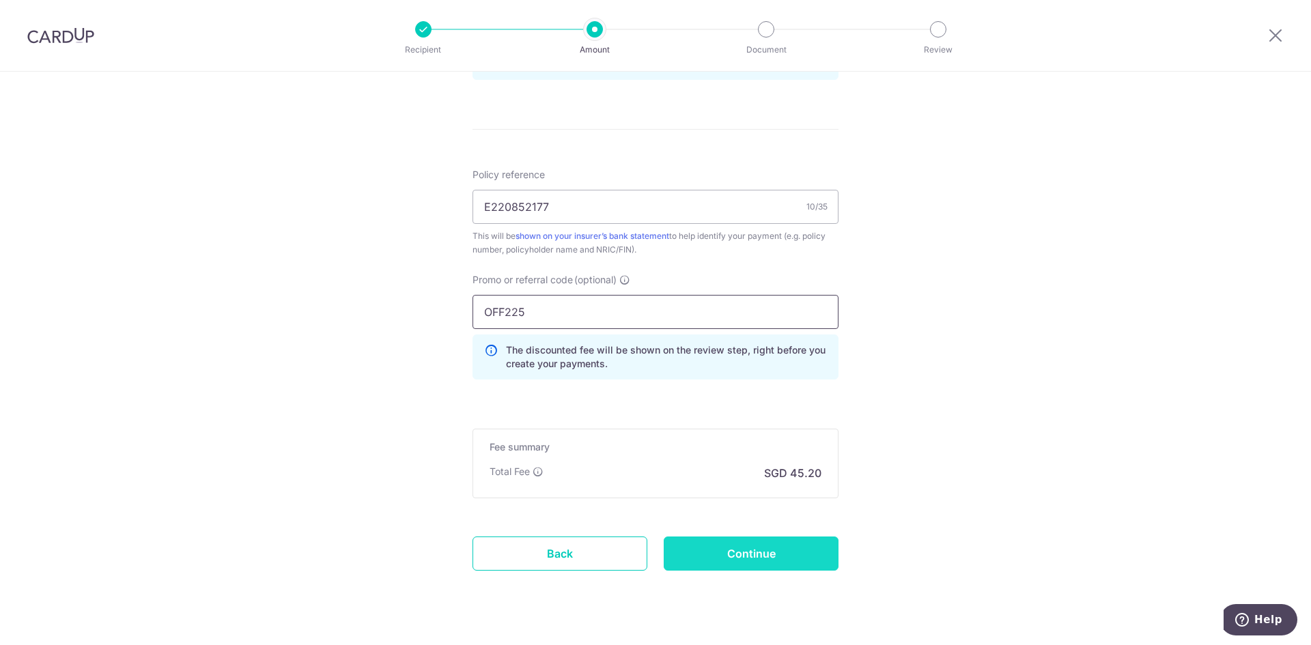
type input "OFF225"
click at [747, 560] on input "Continue" at bounding box center [751, 554] width 175 height 34
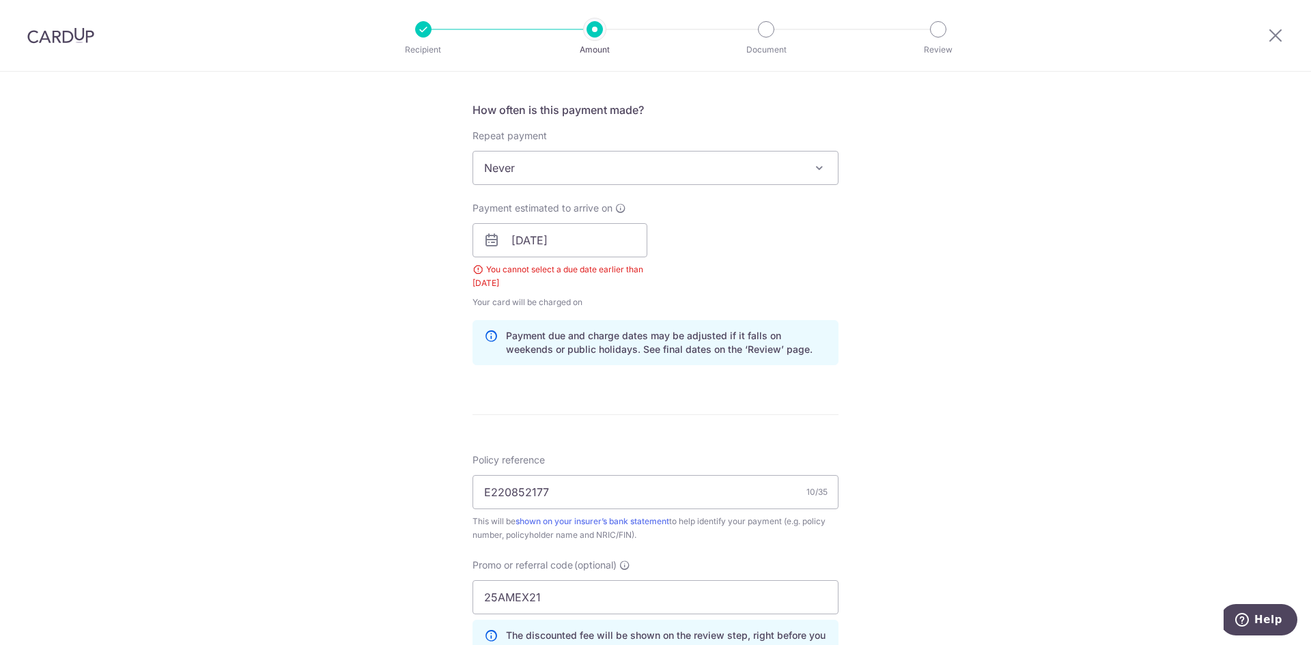
scroll to position [485, 0]
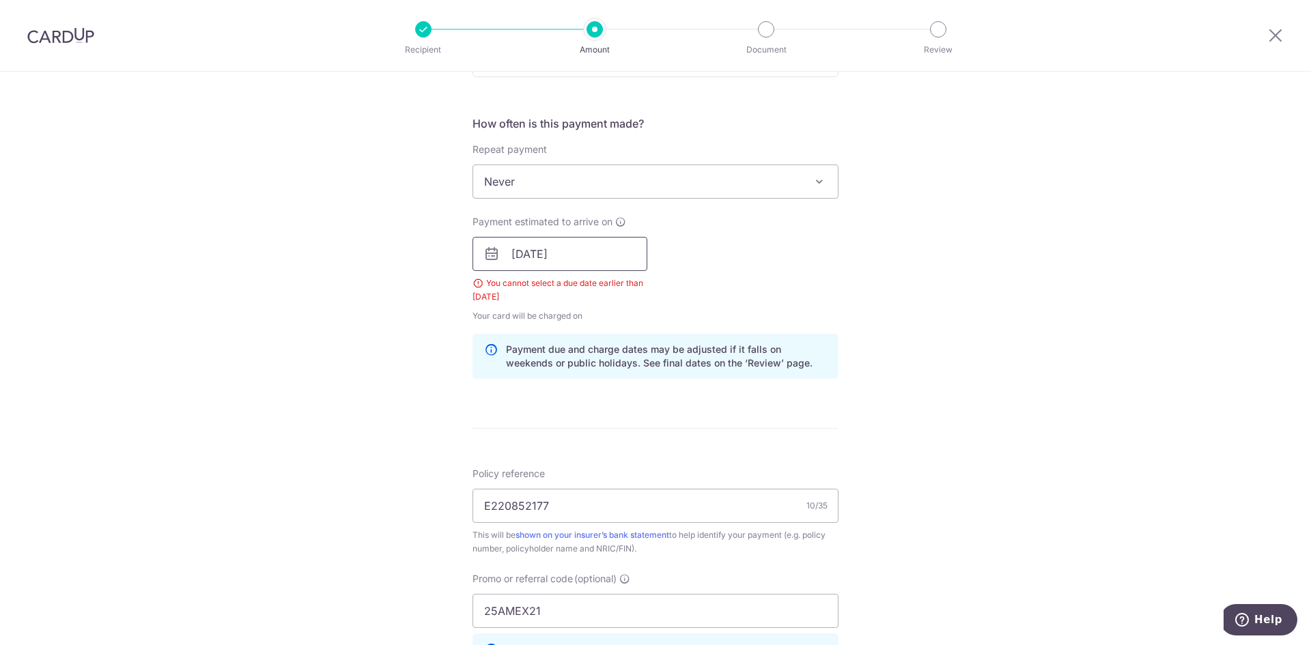
click at [523, 259] on input "16/10/2025" at bounding box center [560, 254] width 175 height 34
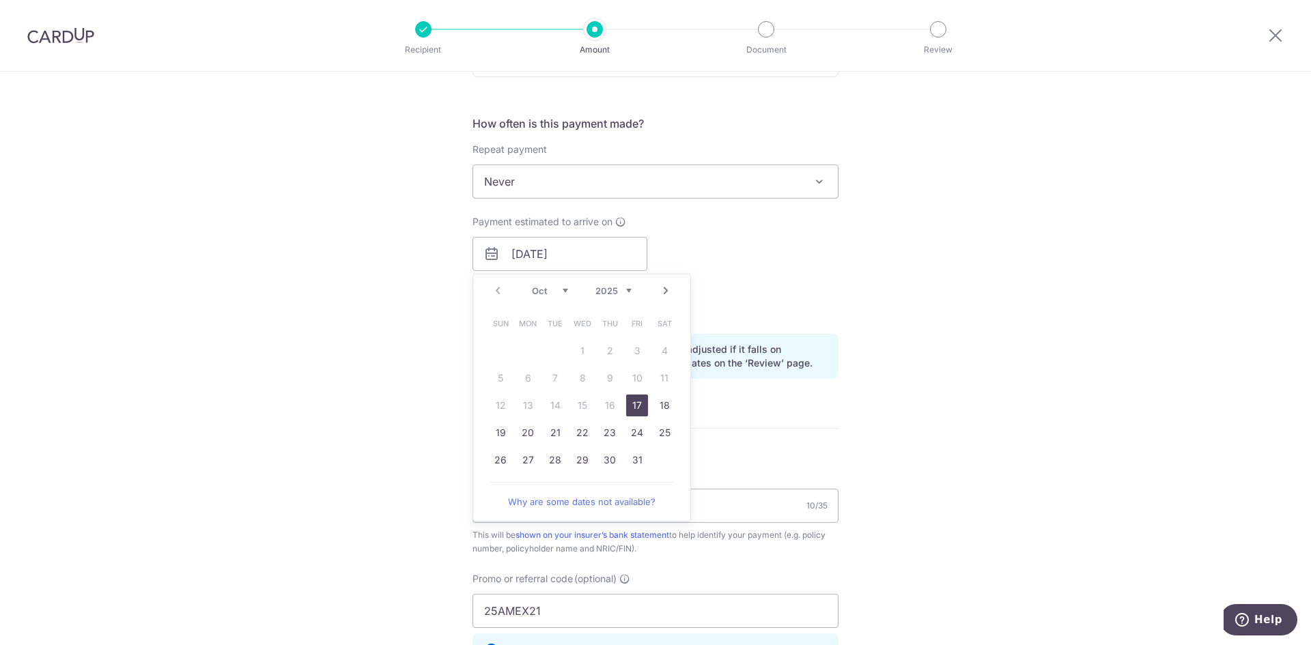
drag, startPoint x: 637, startPoint y: 407, endPoint x: 667, endPoint y: 516, distance: 113.3
click at [637, 407] on link "17" at bounding box center [637, 406] width 22 height 22
type input "[DATE]"
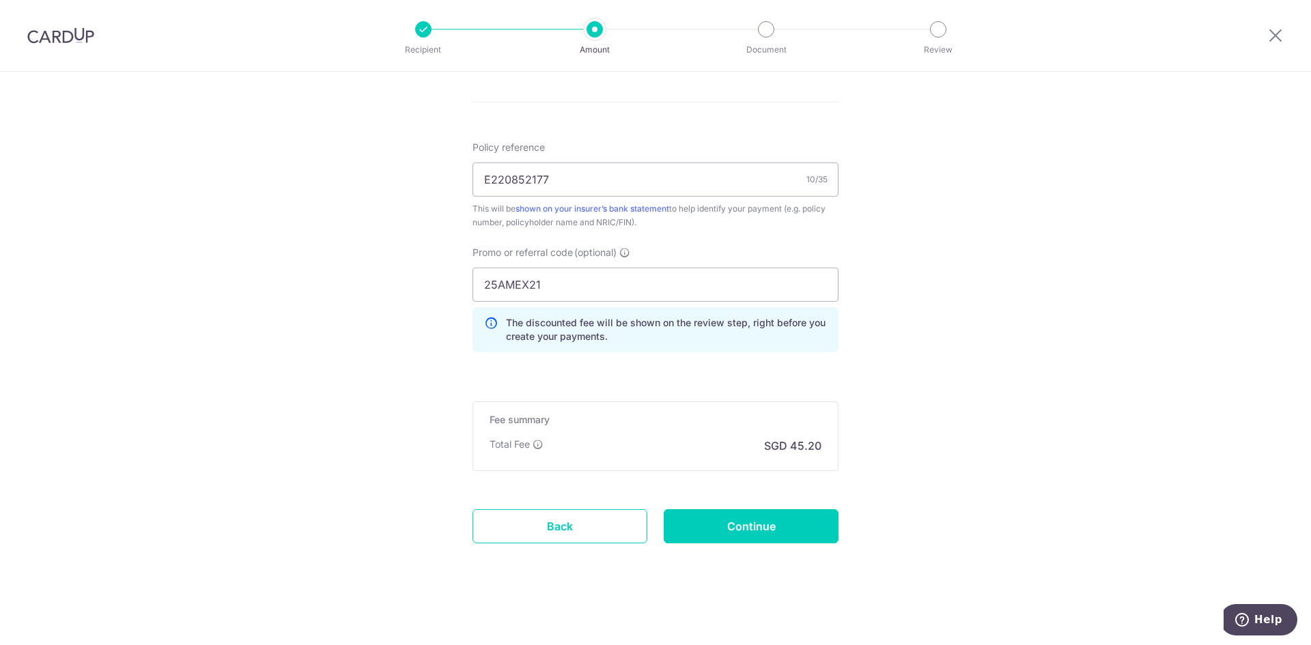
scroll to position [779, 0]
click at [738, 516] on input "Continue" at bounding box center [751, 526] width 175 height 34
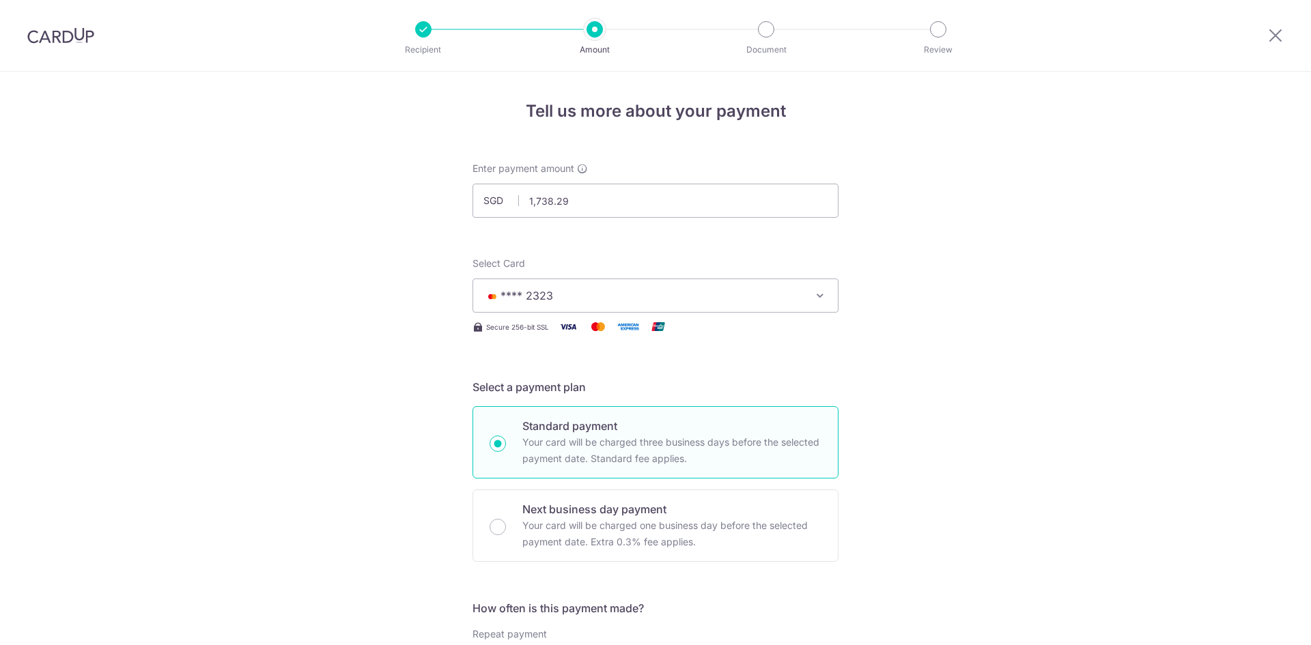
scroll to position [798, 0]
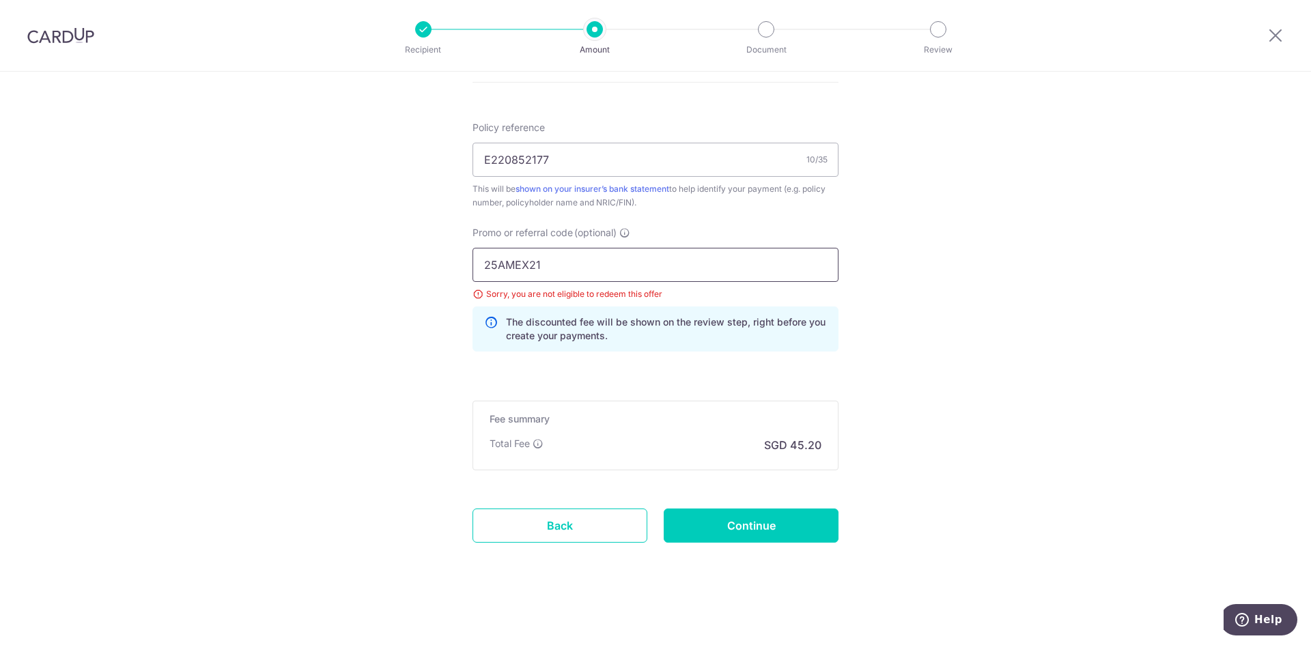
drag, startPoint x: 535, startPoint y: 261, endPoint x: 335, endPoint y: 245, distance: 200.8
type input "OFF225"
click at [725, 520] on input "Continue" at bounding box center [751, 526] width 175 height 34
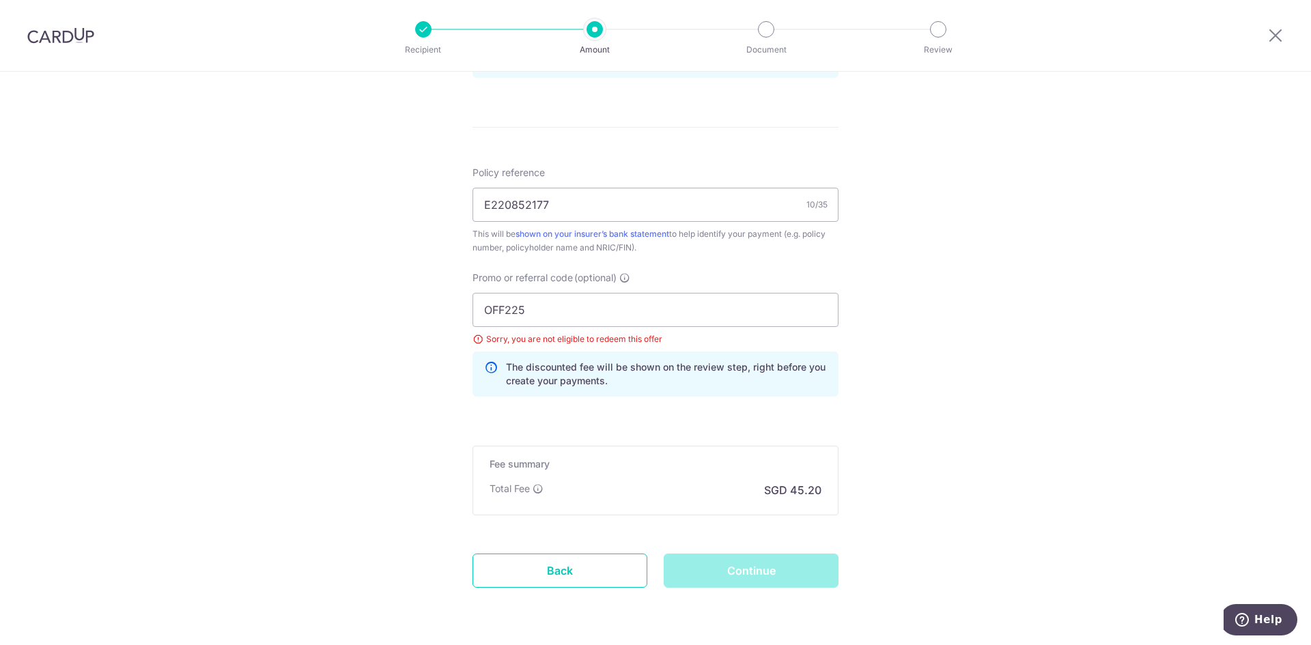
scroll to position [730, 0]
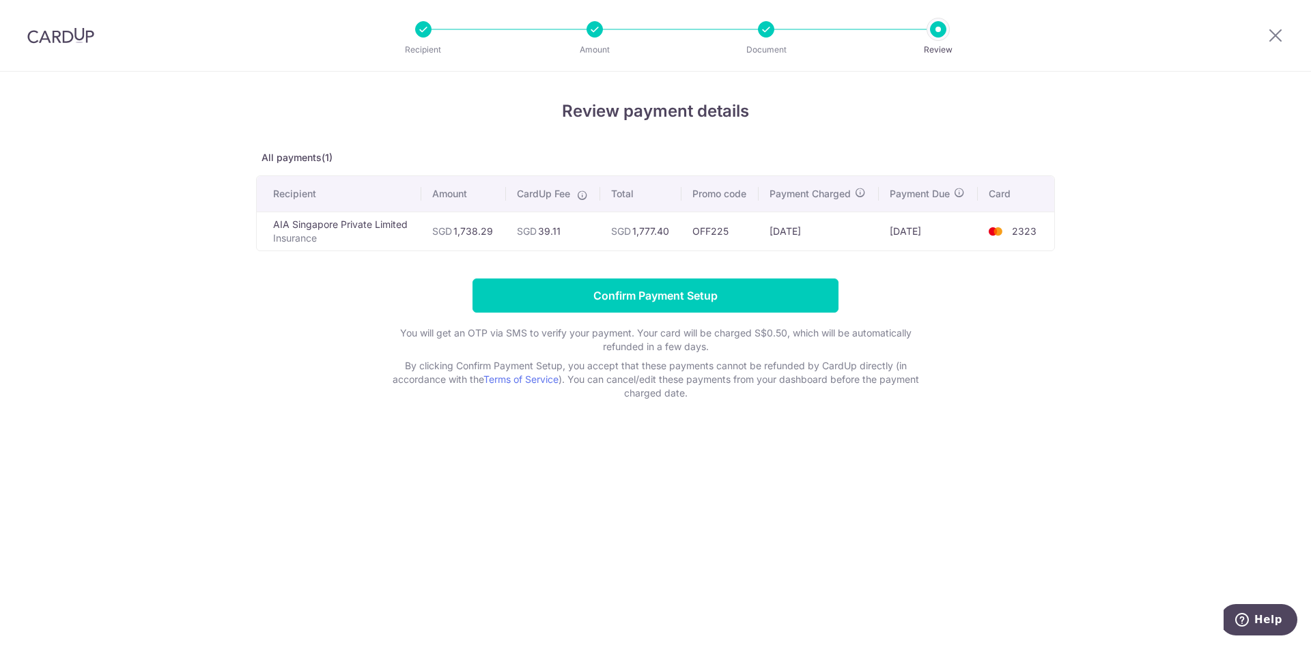
click at [598, 497] on div "Review payment details All payments(1) Recipient Amount CardUp Fee Total Promo …" at bounding box center [655, 359] width 1311 height 574
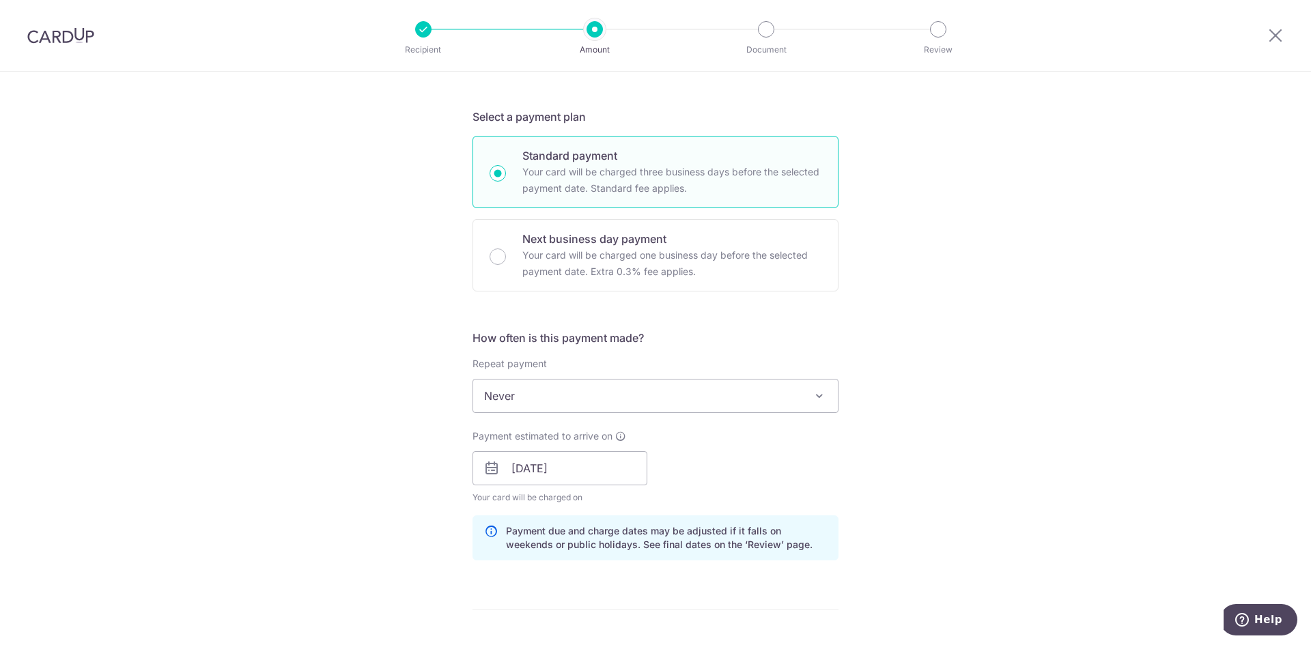
scroll to position [273, 0]
